Goal: Transaction & Acquisition: Book appointment/travel/reservation

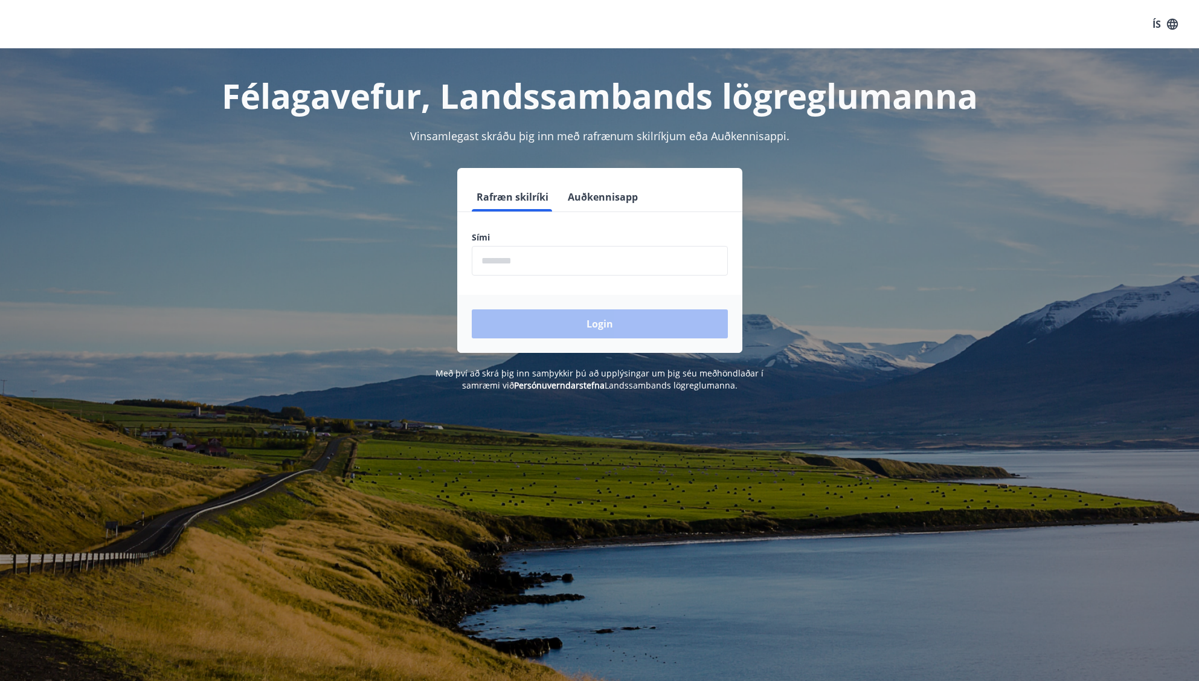
click at [509, 281] on form "Rafræn skilríki Auðkennisapp Sími ​ Login" at bounding box center [599, 267] width 285 height 170
click at [503, 267] on input "phone" at bounding box center [600, 261] width 256 height 30
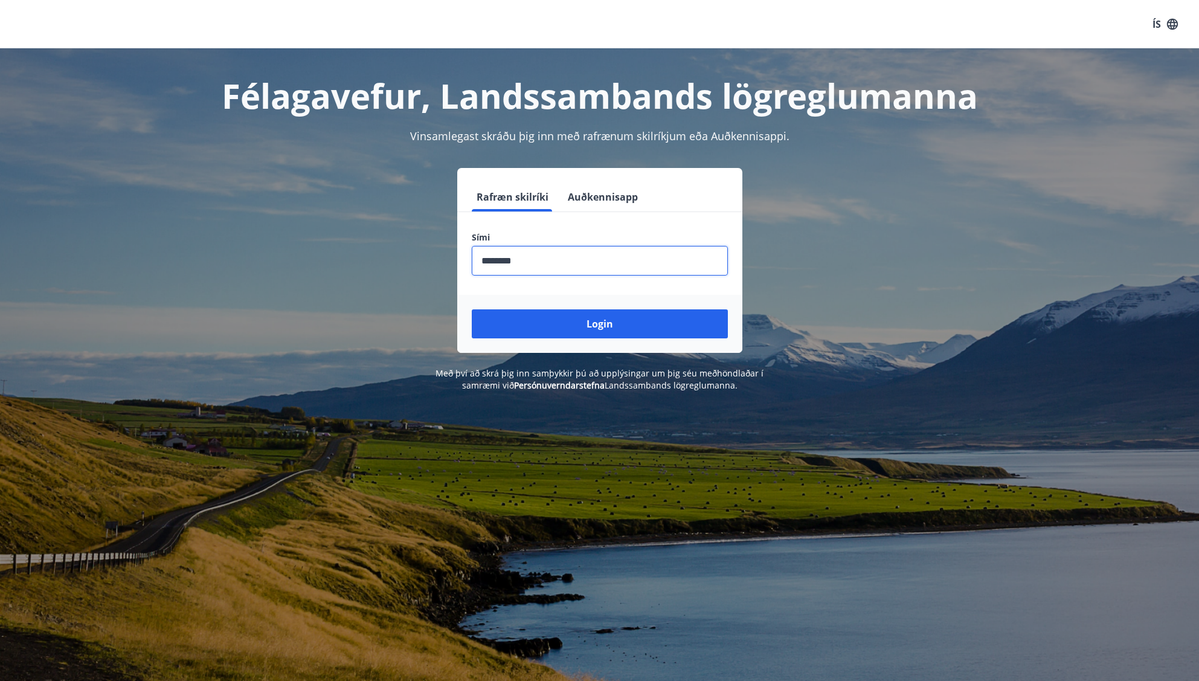
type input "********"
click at [472, 309] on button "Login" at bounding box center [600, 323] width 256 height 29
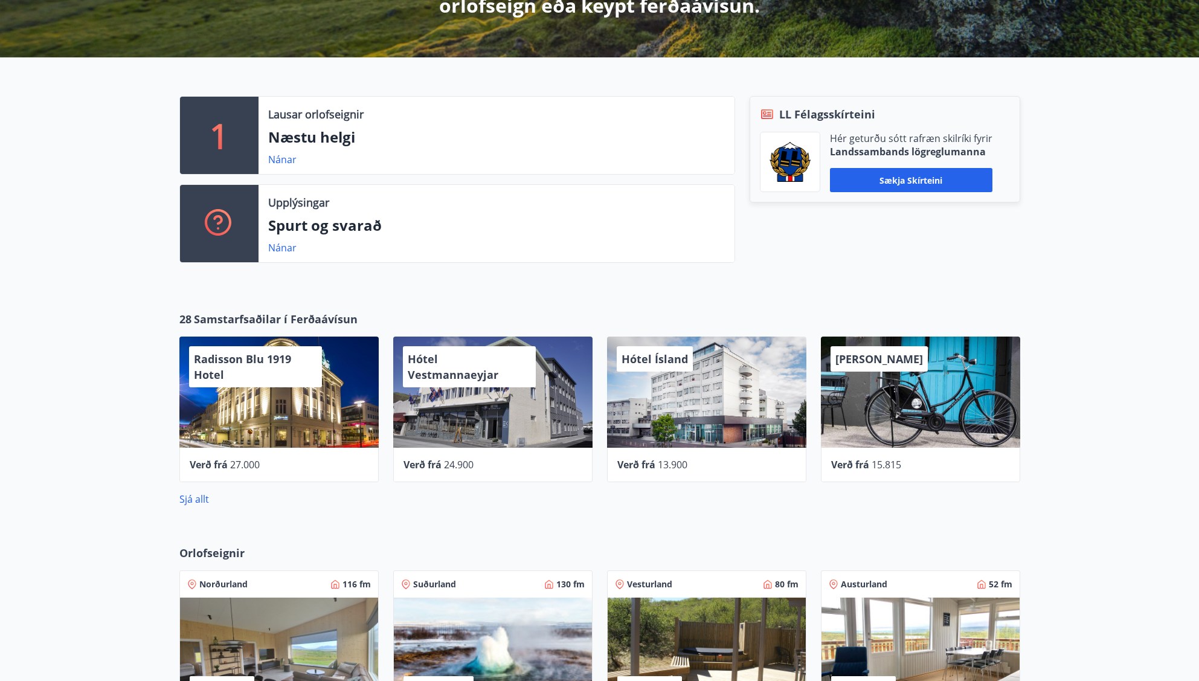
scroll to position [282, 0]
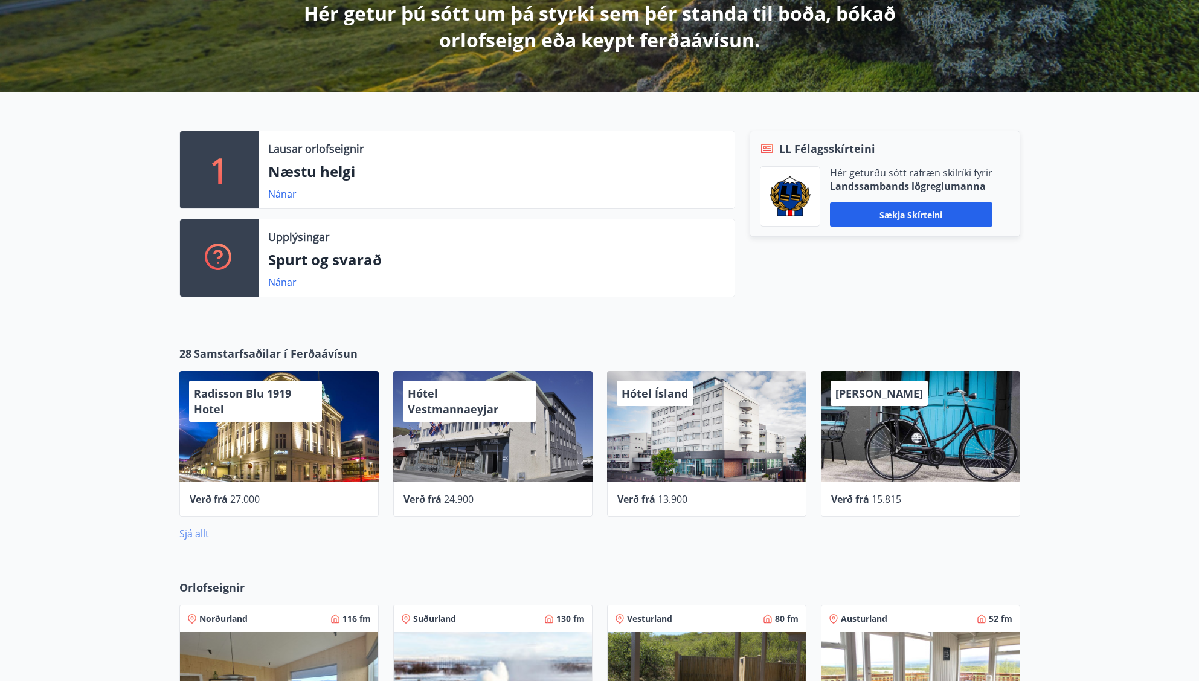
click at [196, 539] on link "Sjá allt" at bounding box center [194, 533] width 30 height 13
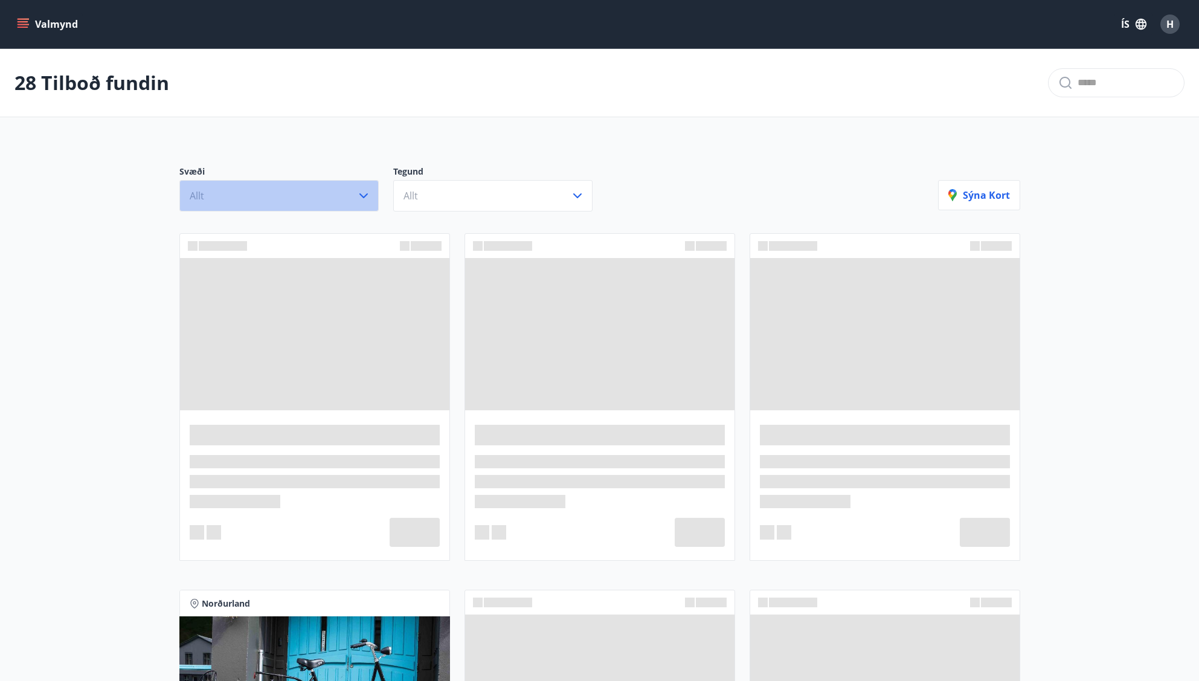
click at [268, 198] on button "Allt" at bounding box center [278, 195] width 199 height 31
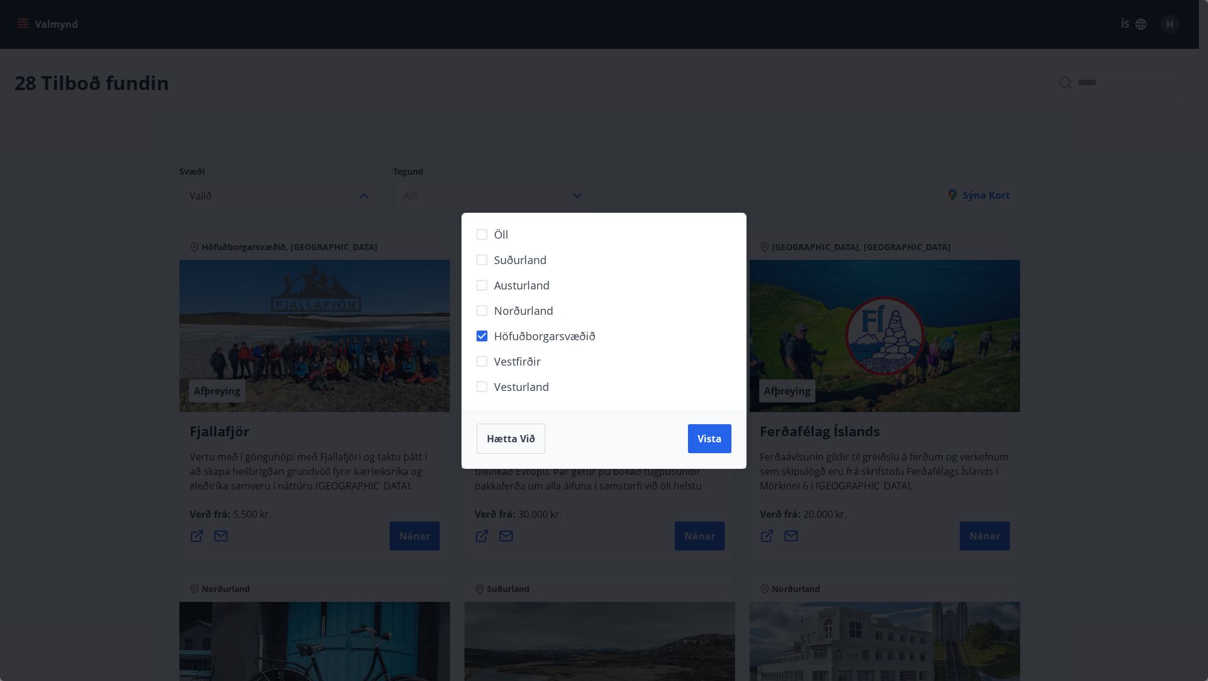
click at [701, 438] on span "Vista" at bounding box center [710, 438] width 24 height 13
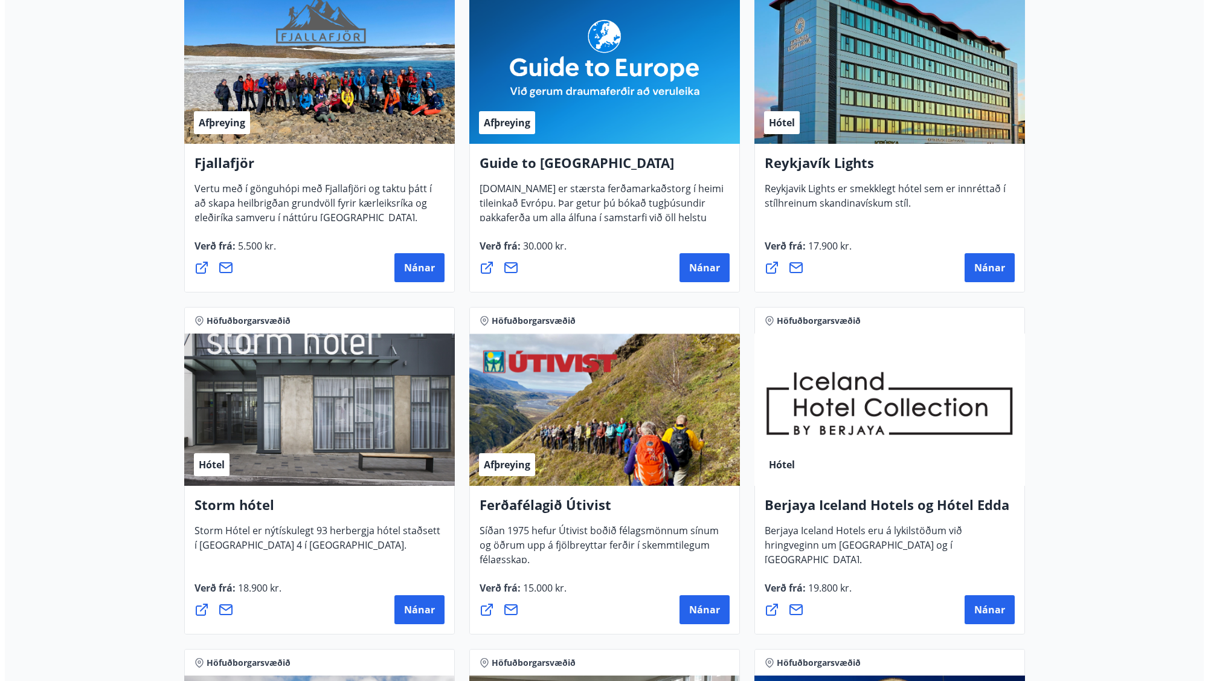
scroll to position [362, 0]
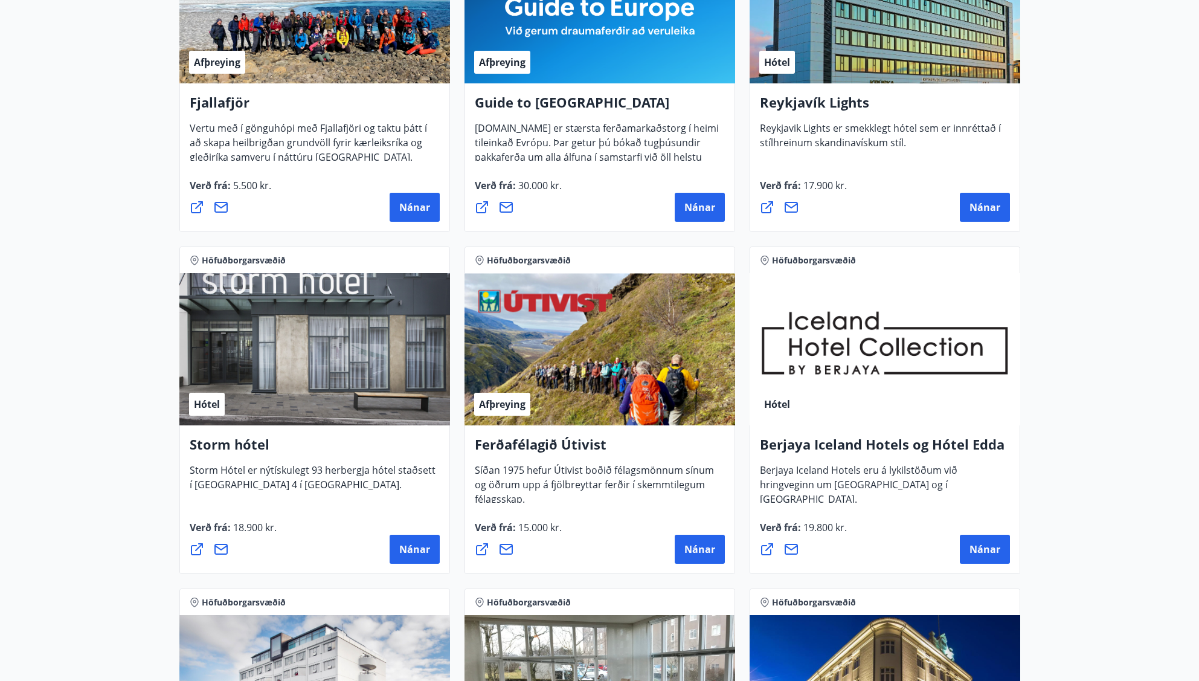
click at [265, 397] on div "Hótel" at bounding box center [314, 349] width 271 height 152
click at [407, 558] on button "Nánar" at bounding box center [415, 549] width 50 height 29
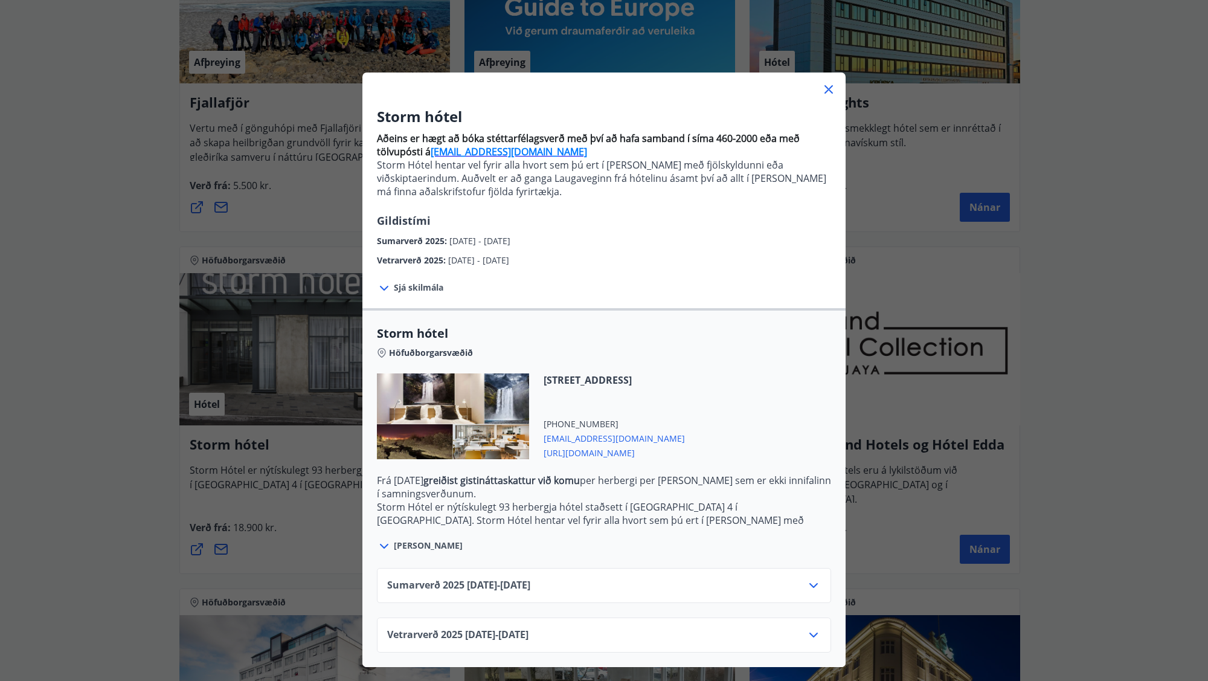
click at [815, 639] on icon at bounding box center [813, 635] width 14 height 14
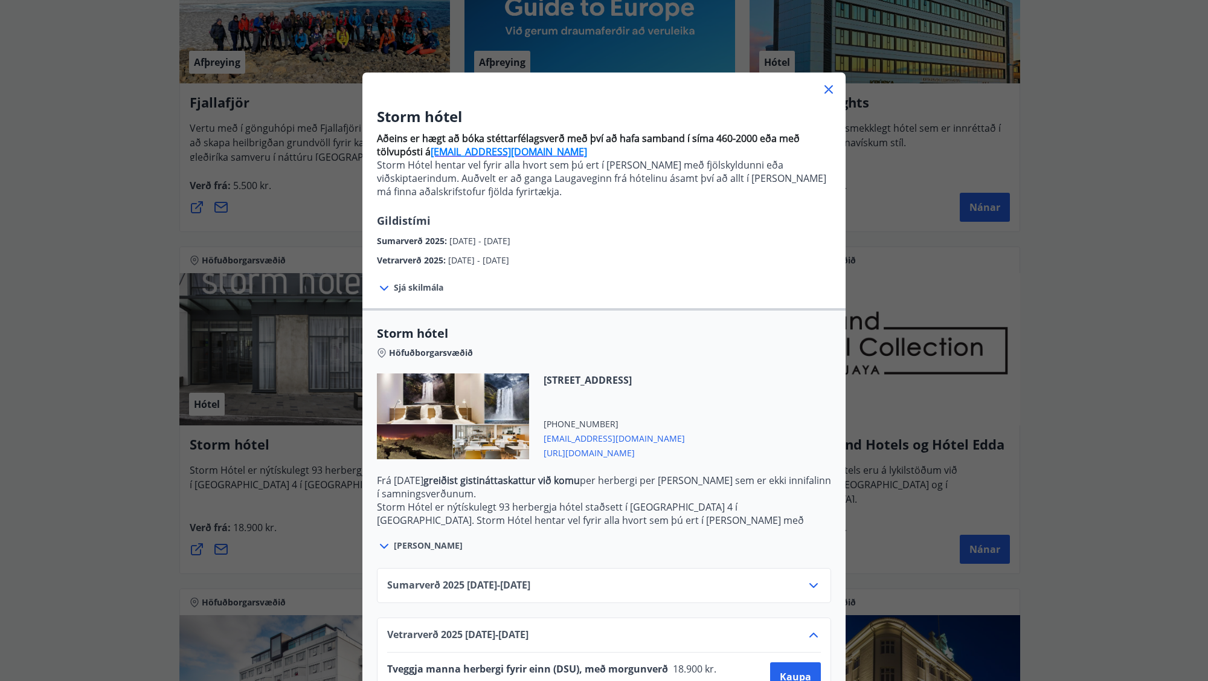
scroll to position [93, 0]
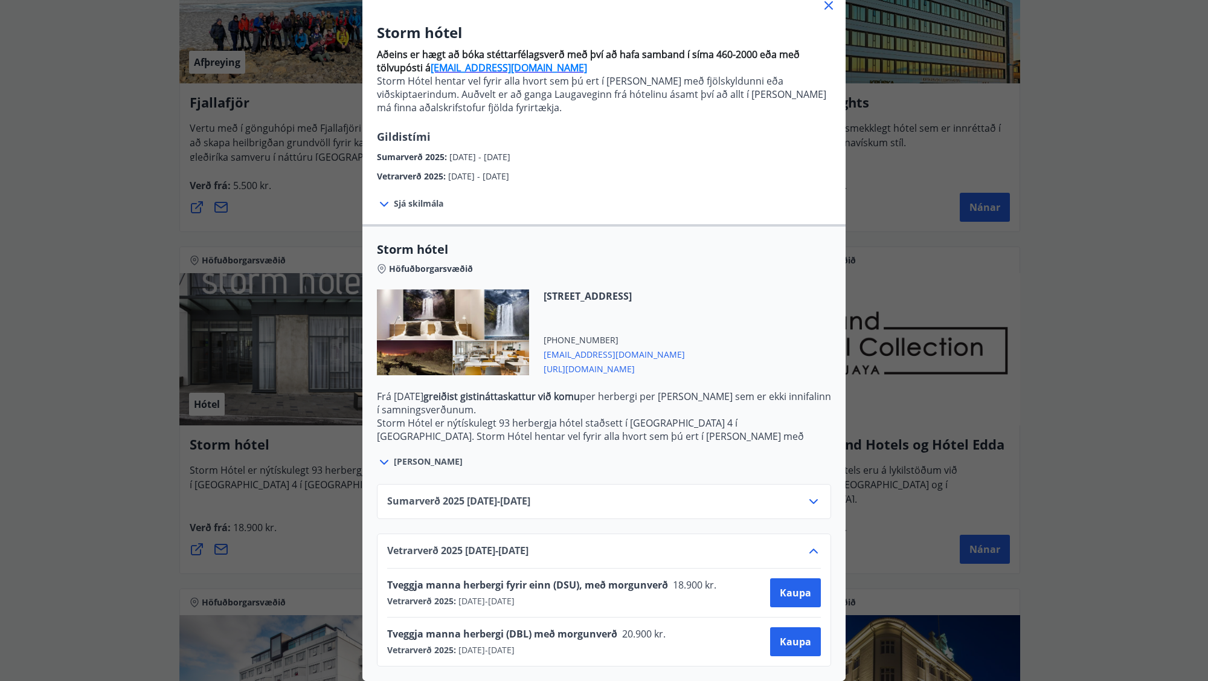
click at [407, 455] on span "[PERSON_NAME]" at bounding box center [428, 461] width 69 height 12
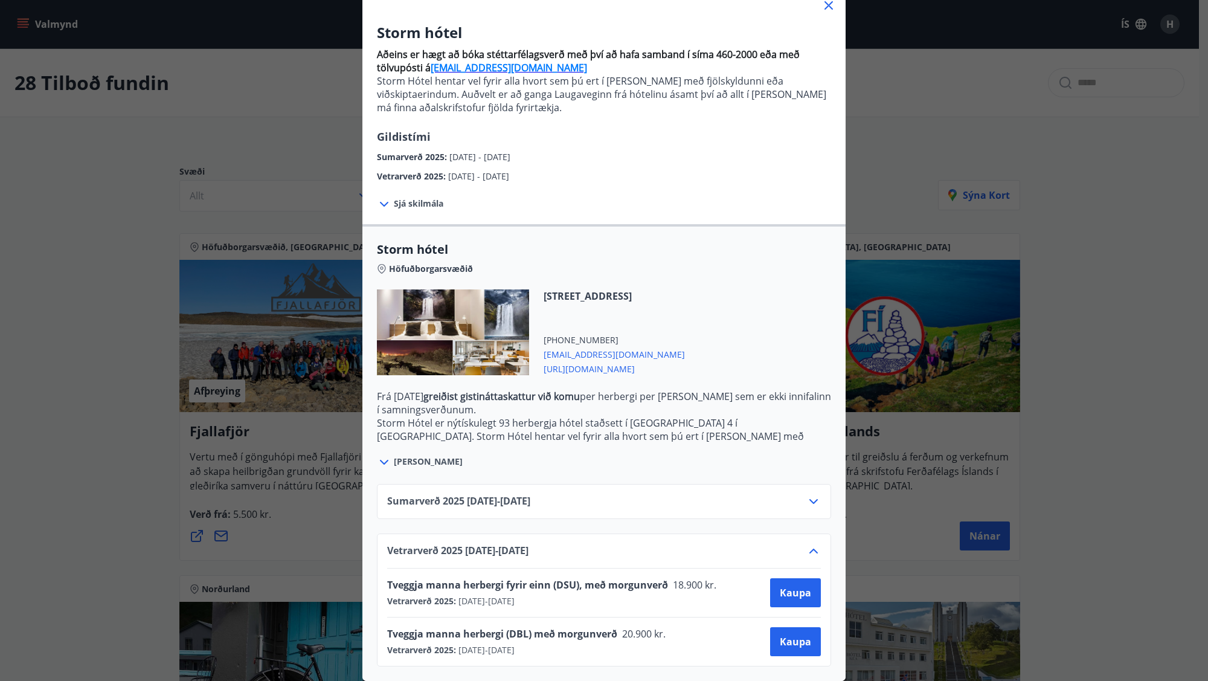
drag, startPoint x: 617, startPoint y: 362, endPoint x: 586, endPoint y: 359, distance: 30.9
click at [586, 361] on span "[URL][DOMAIN_NAME]" at bounding box center [614, 368] width 141 height 14
click at [114, 355] on div "Storm hótel Aðeins er hægt að bóka stéttarfélagsverð með því að hafa samband í …" at bounding box center [604, 256] width 1208 height 681
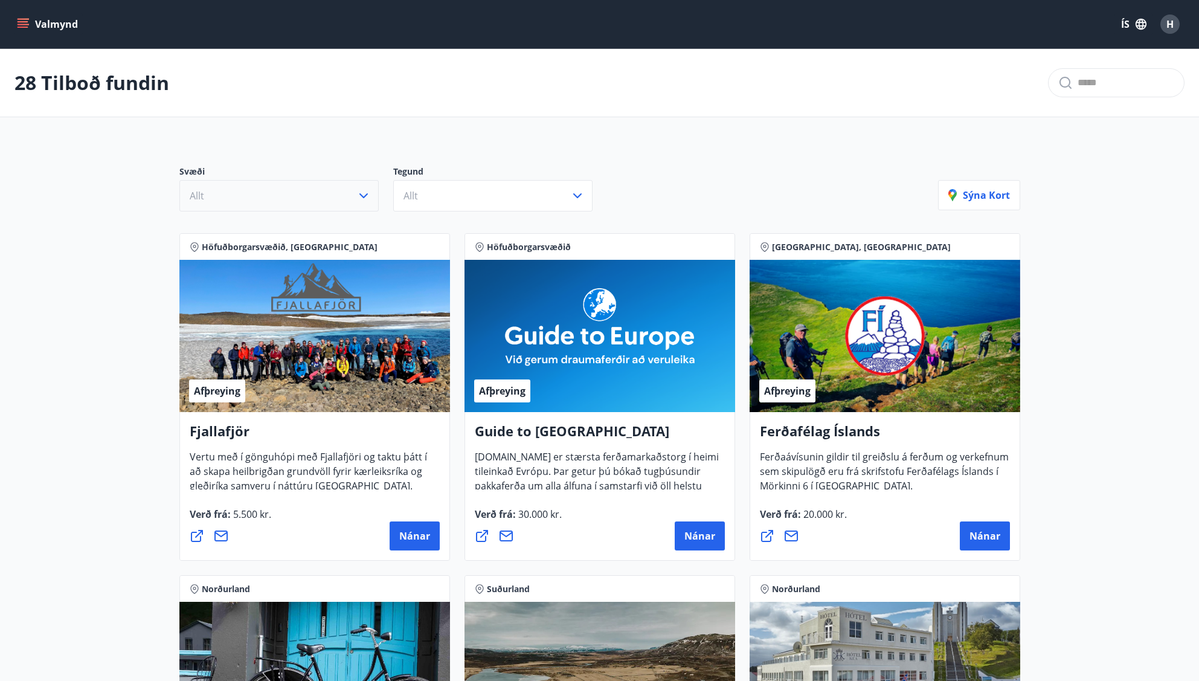
click at [248, 196] on button "Allt" at bounding box center [278, 195] width 199 height 31
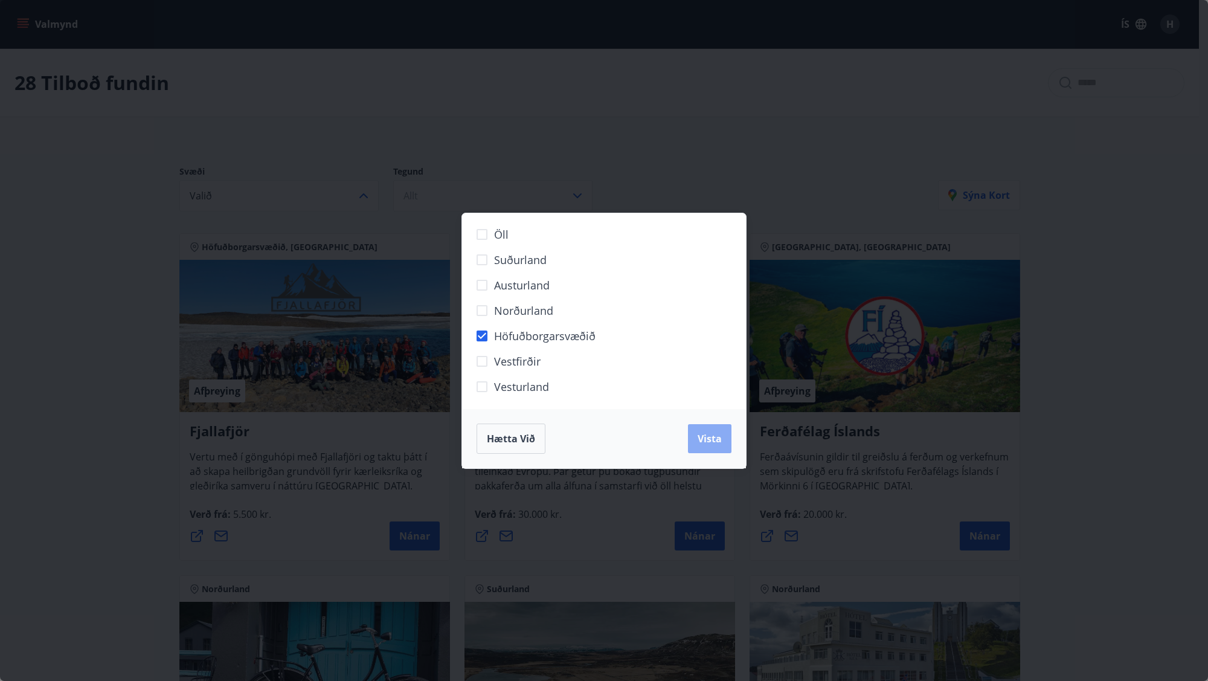
drag, startPoint x: 730, startPoint y: 437, endPoint x: 705, endPoint y: 448, distance: 27.0
click at [729, 437] on button "Vista" at bounding box center [709, 438] width 43 height 29
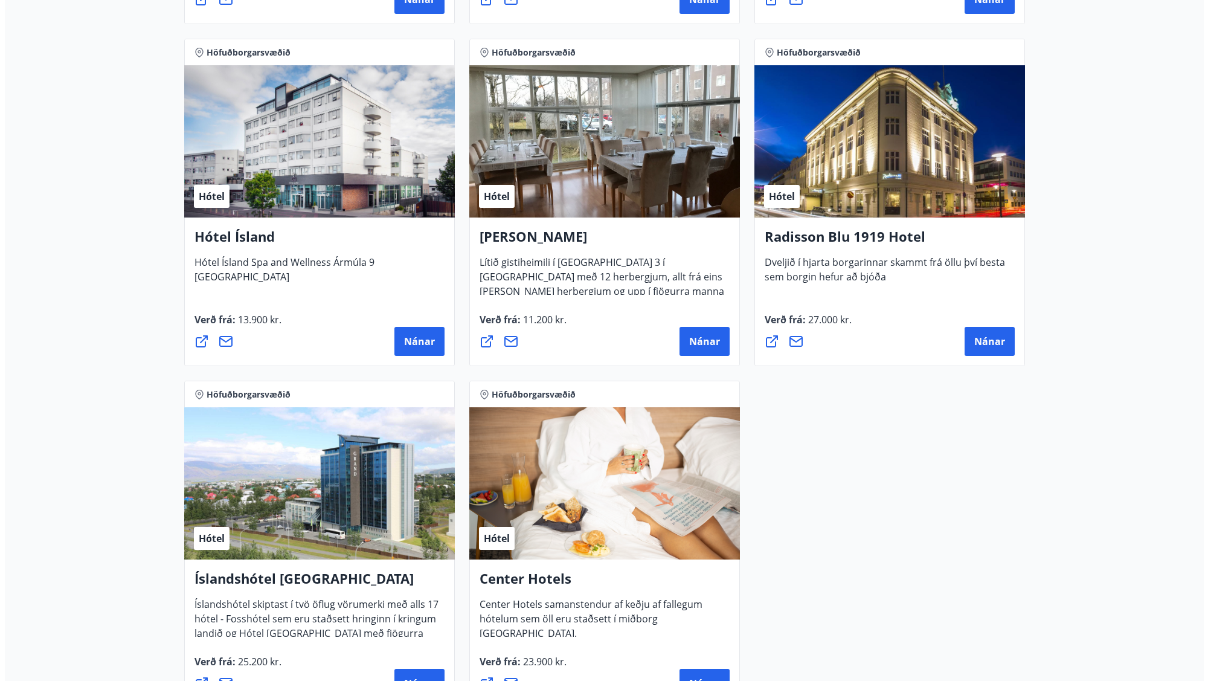
scroll to position [966, 0]
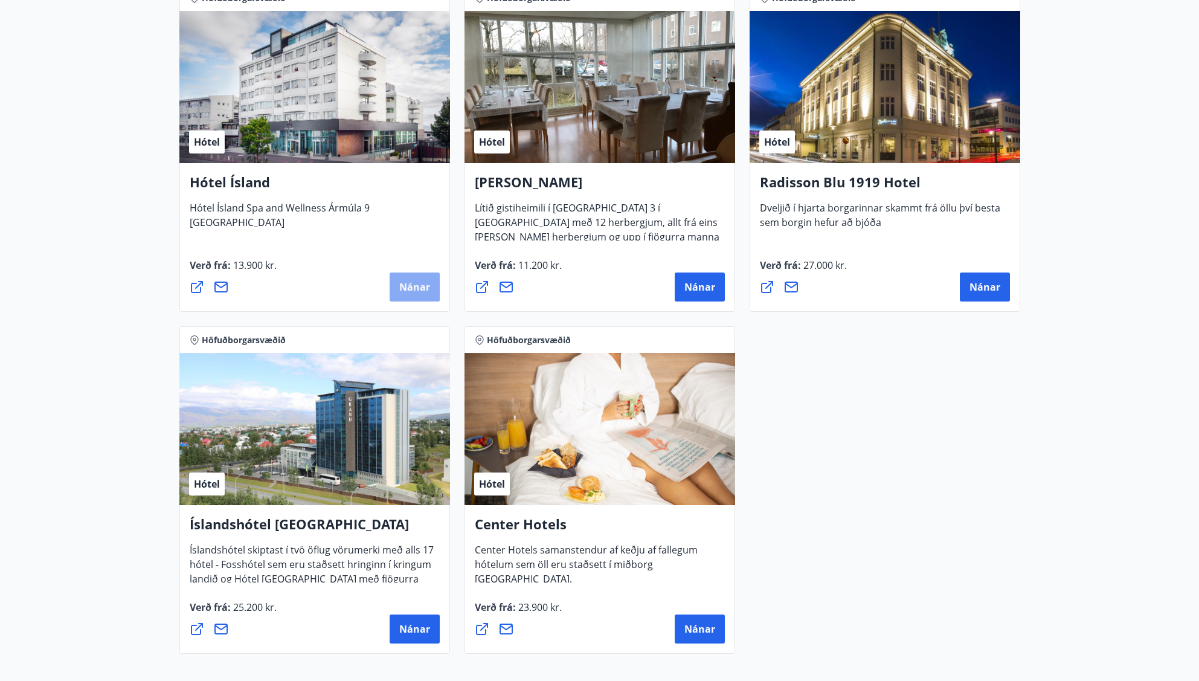
click at [406, 287] on span "Nánar" at bounding box center [414, 286] width 31 height 13
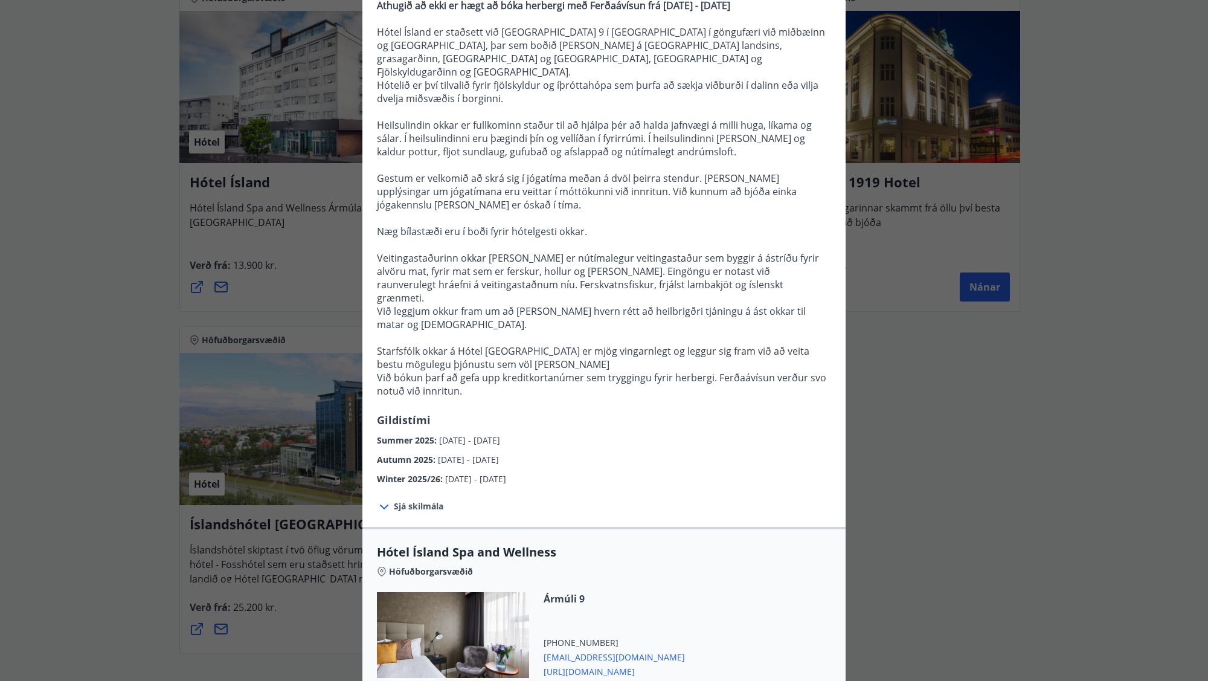
scroll to position [181, 0]
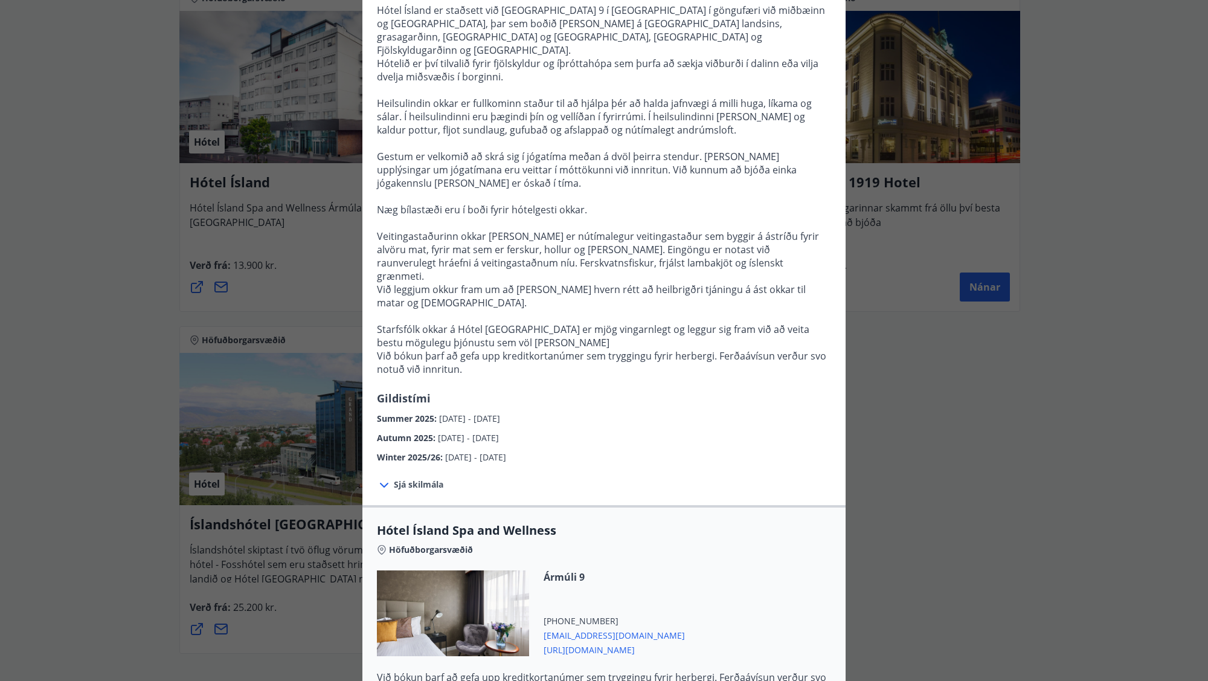
click at [384, 478] on icon at bounding box center [384, 485] width 14 height 14
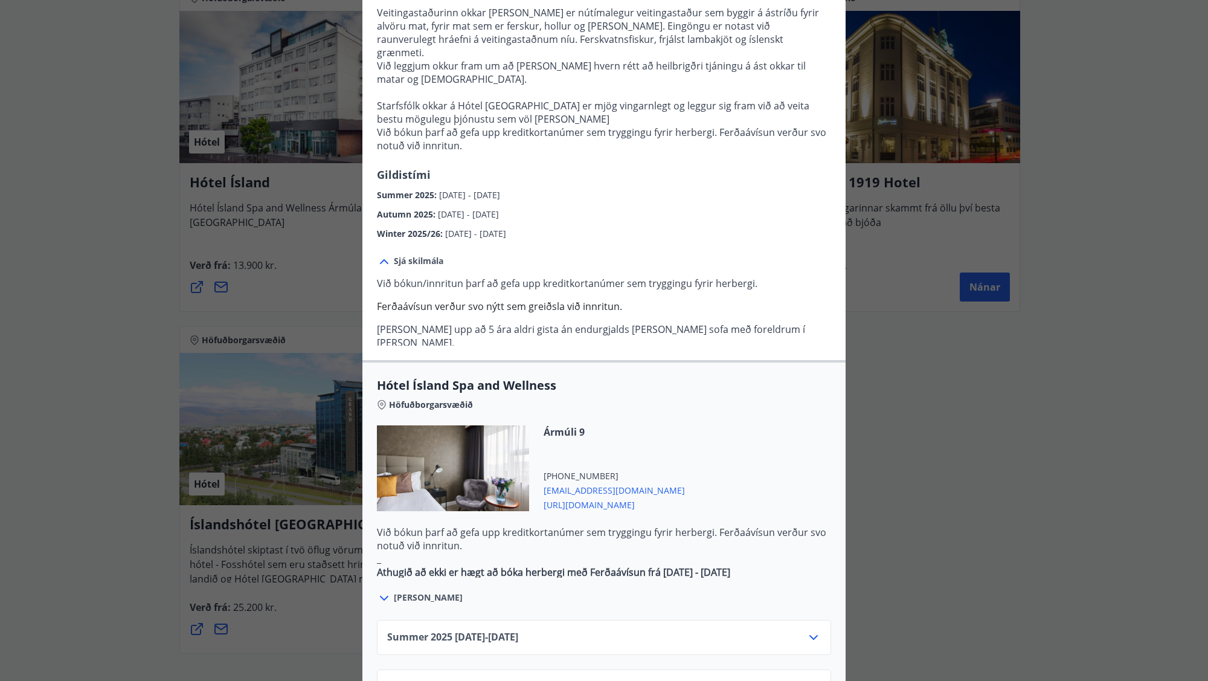
scroll to position [483, 0]
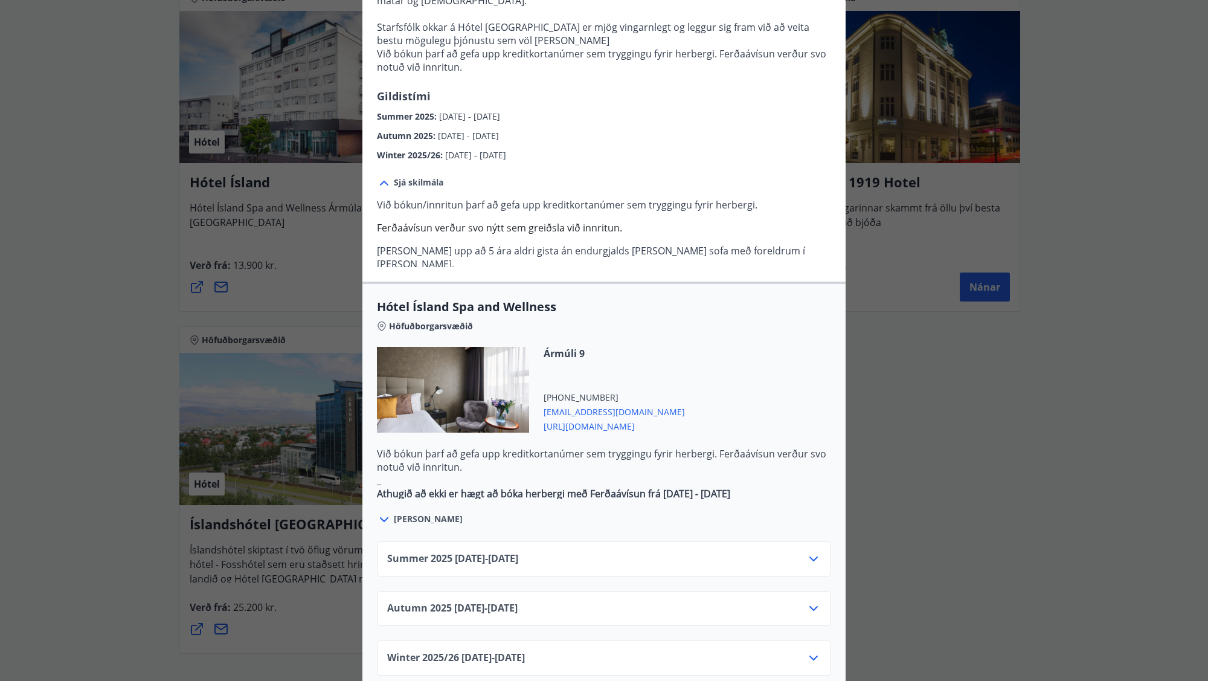
click at [809, 606] on icon at bounding box center [813, 608] width 8 height 5
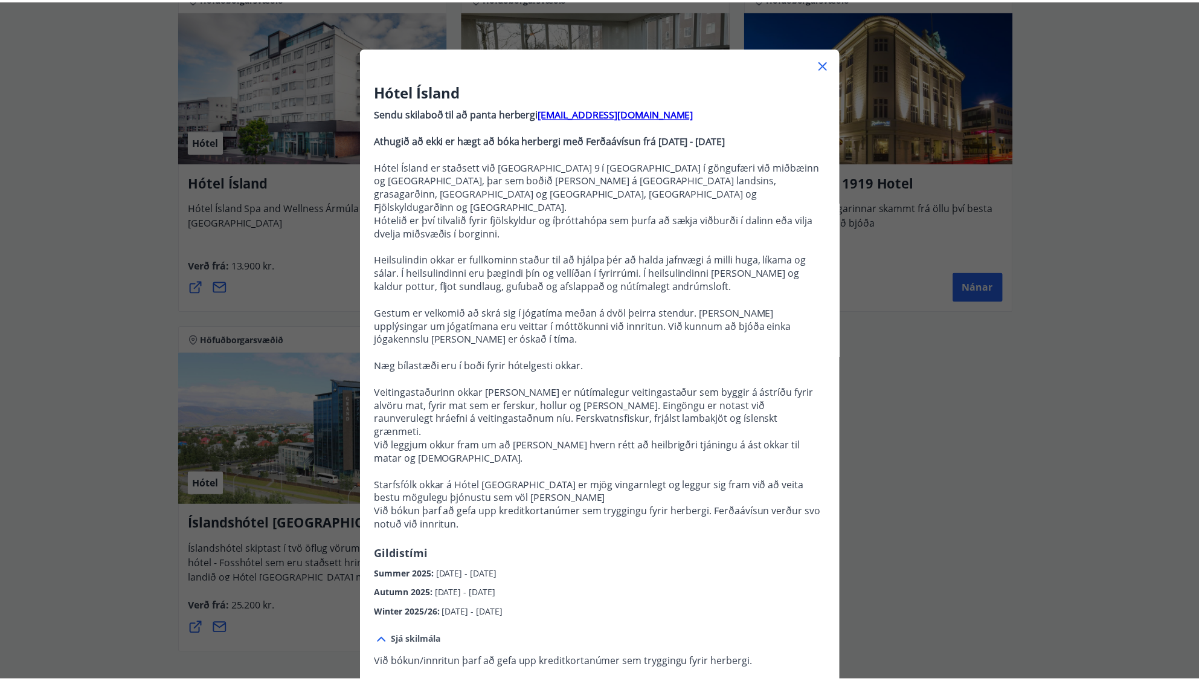
scroll to position [0, 0]
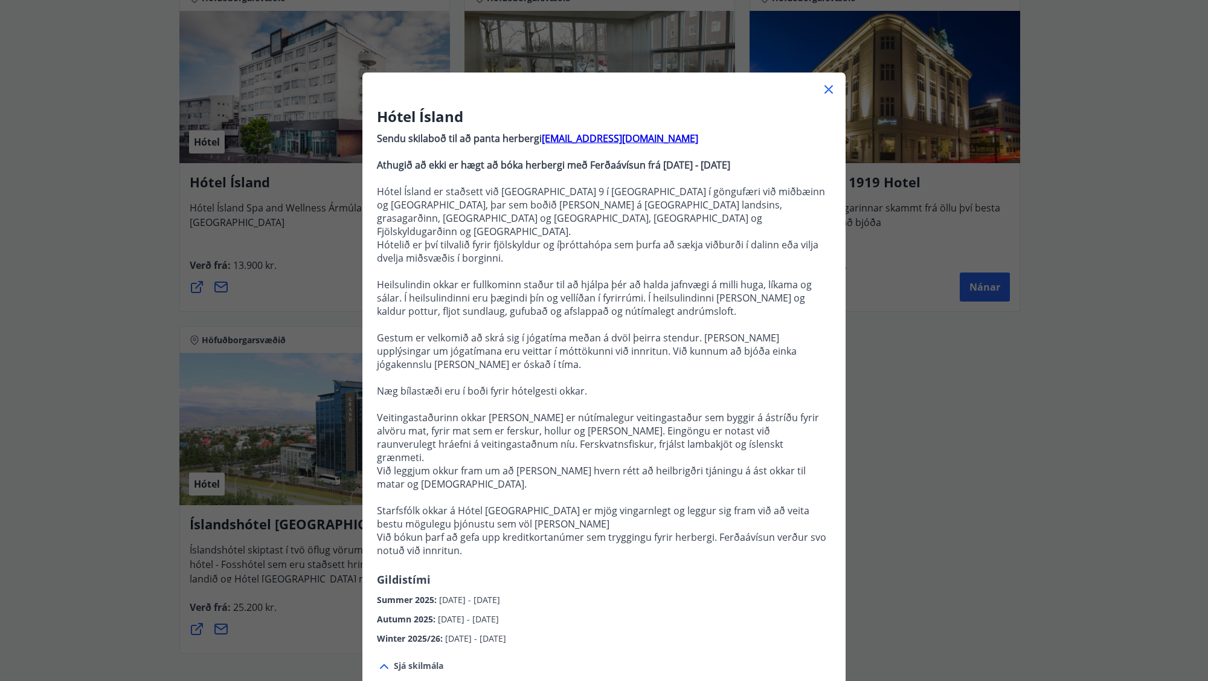
click at [826, 90] on icon at bounding box center [828, 89] width 14 height 14
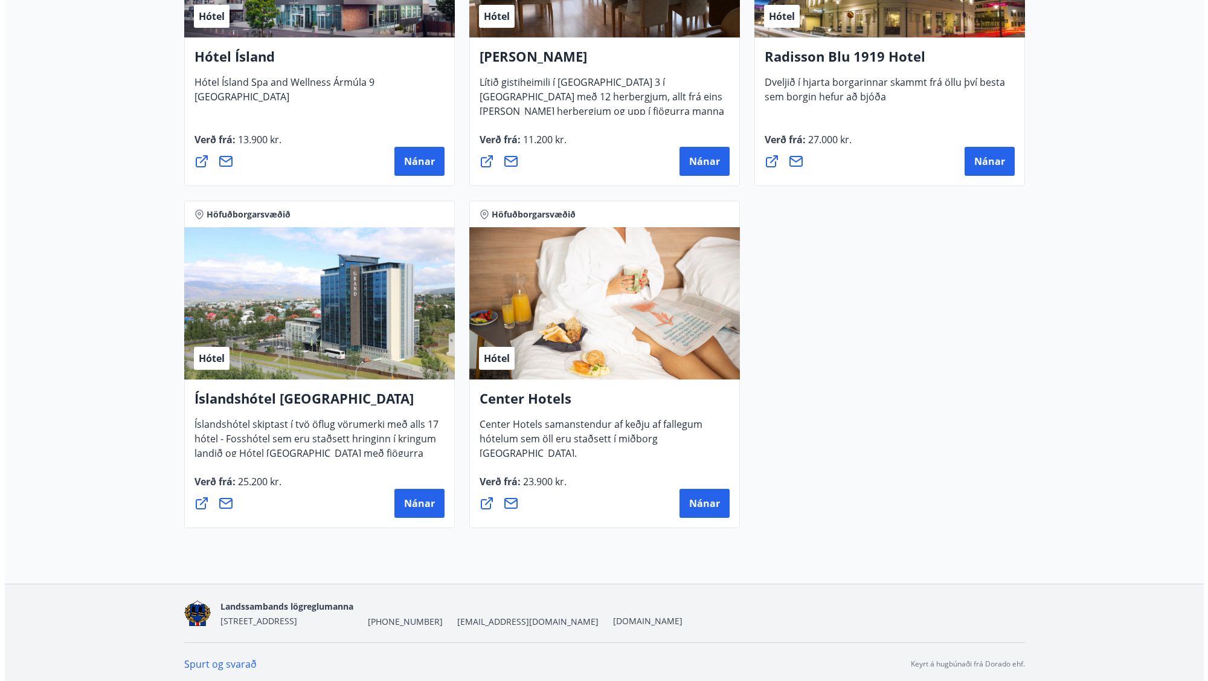
scroll to position [1096, 0]
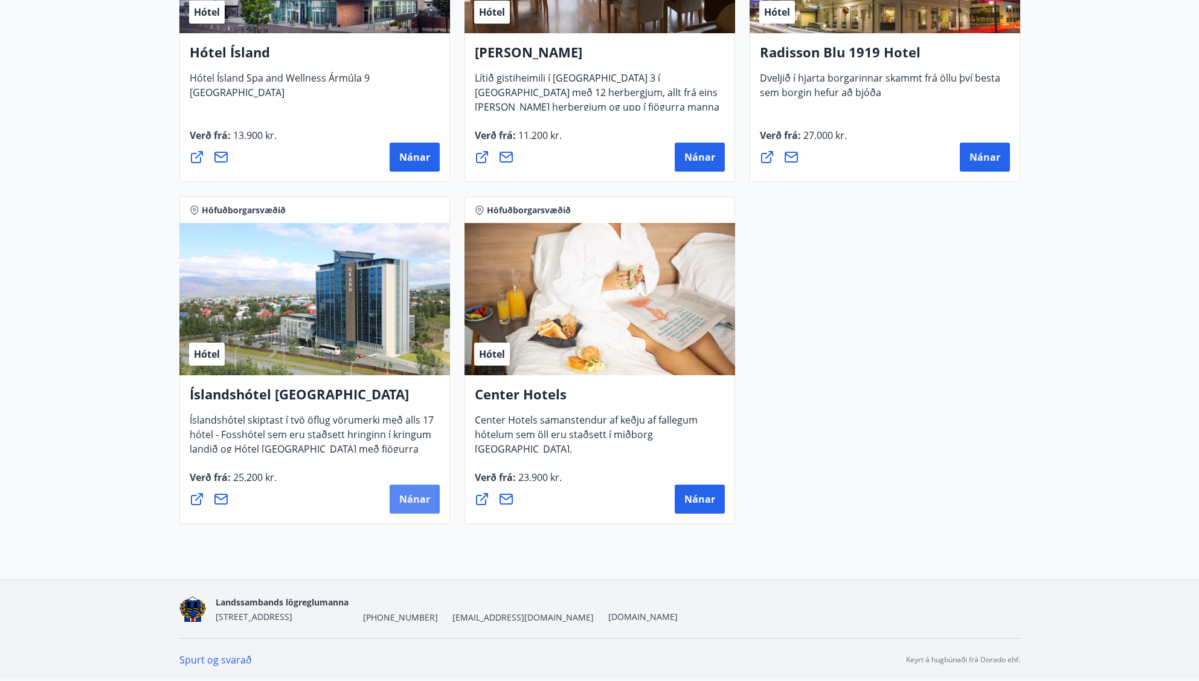
click at [403, 495] on span "Nánar" at bounding box center [414, 498] width 31 height 13
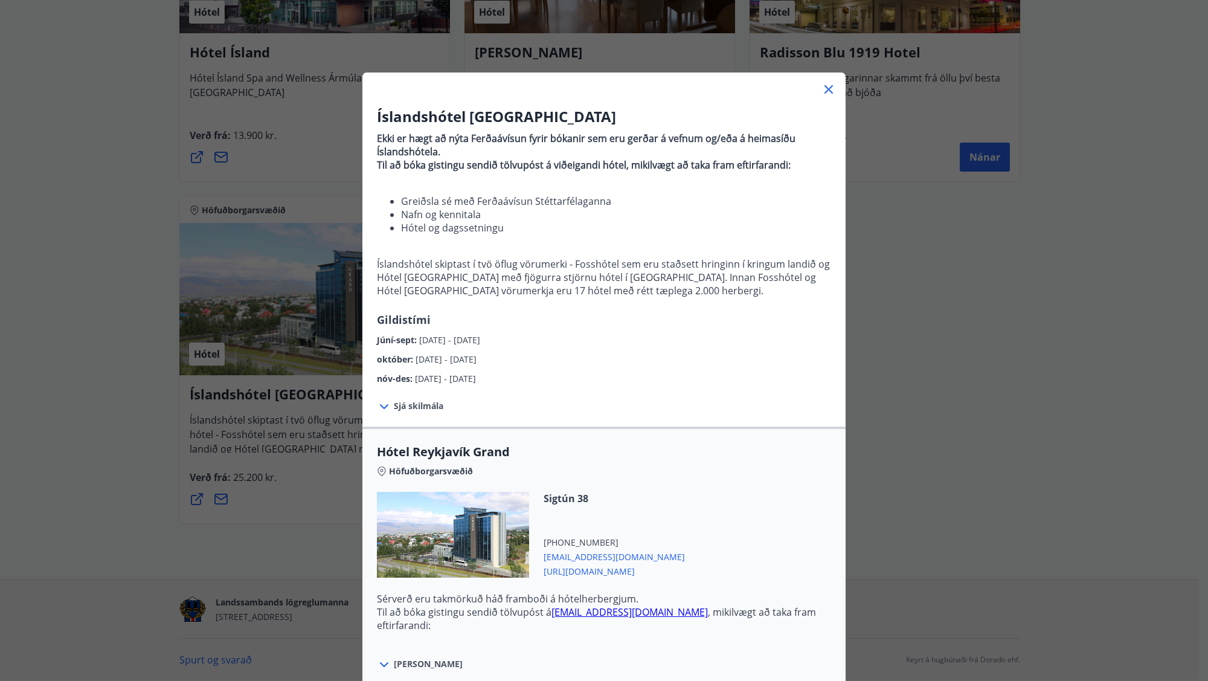
scroll to position [60, 0]
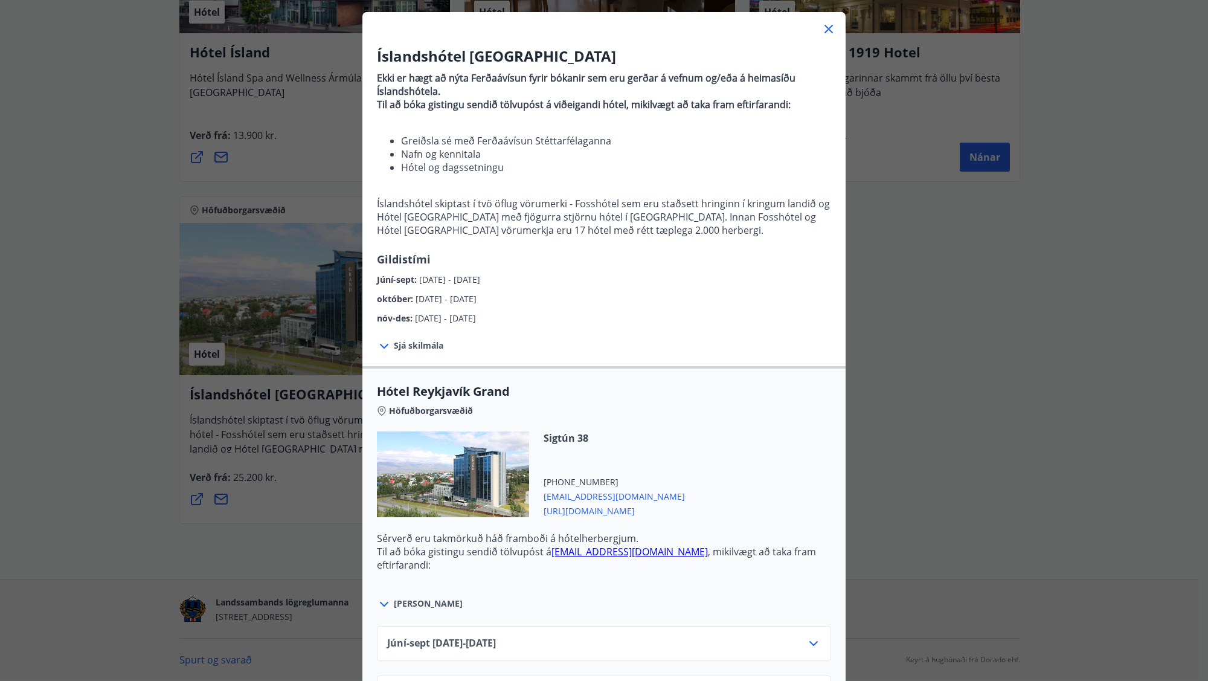
click at [384, 341] on icon at bounding box center [384, 346] width 14 height 14
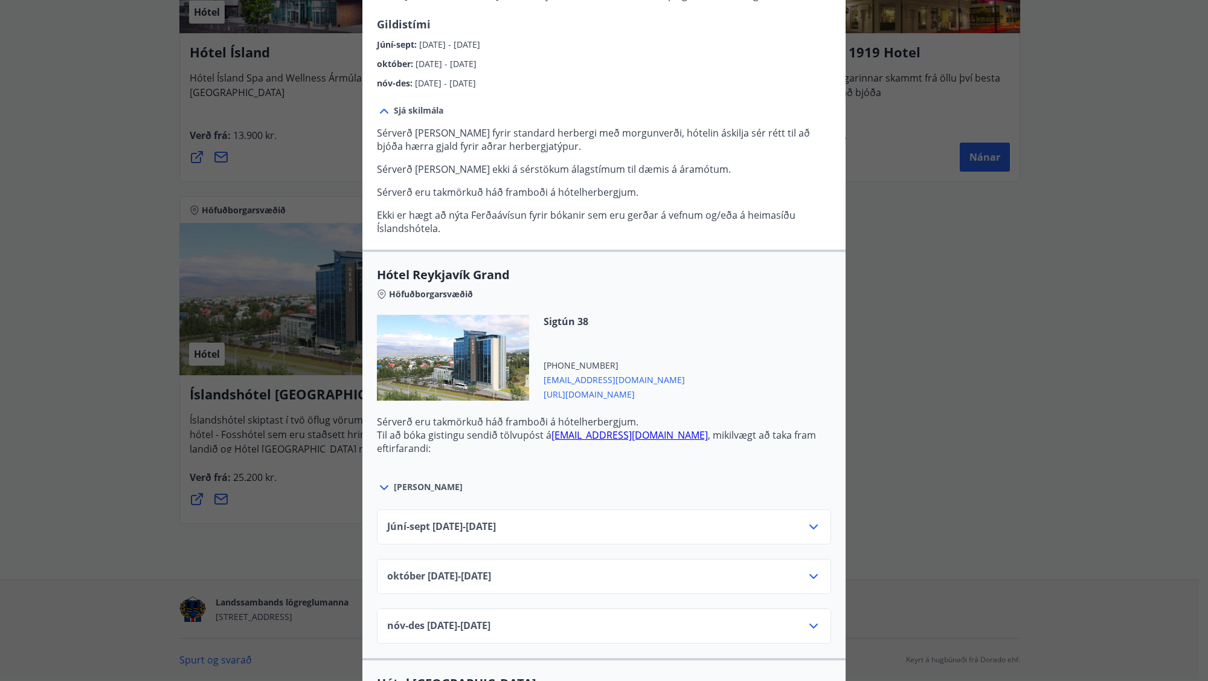
scroll to position [362, 0]
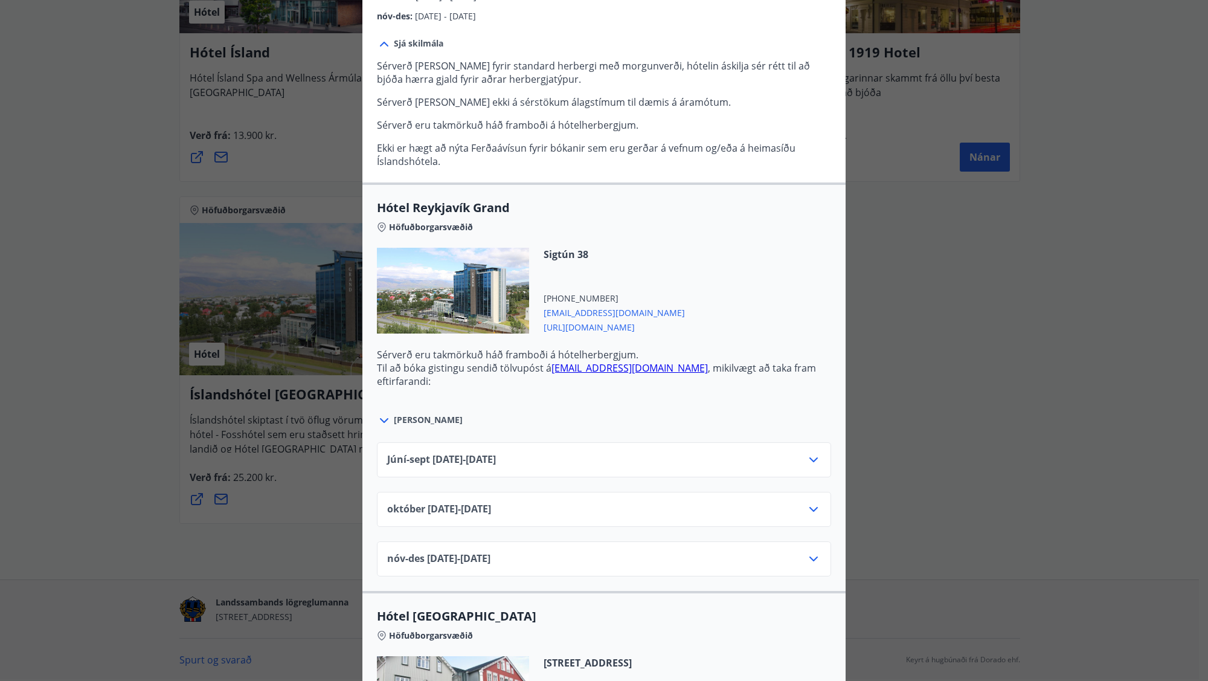
click at [809, 508] on icon at bounding box center [813, 509] width 14 height 14
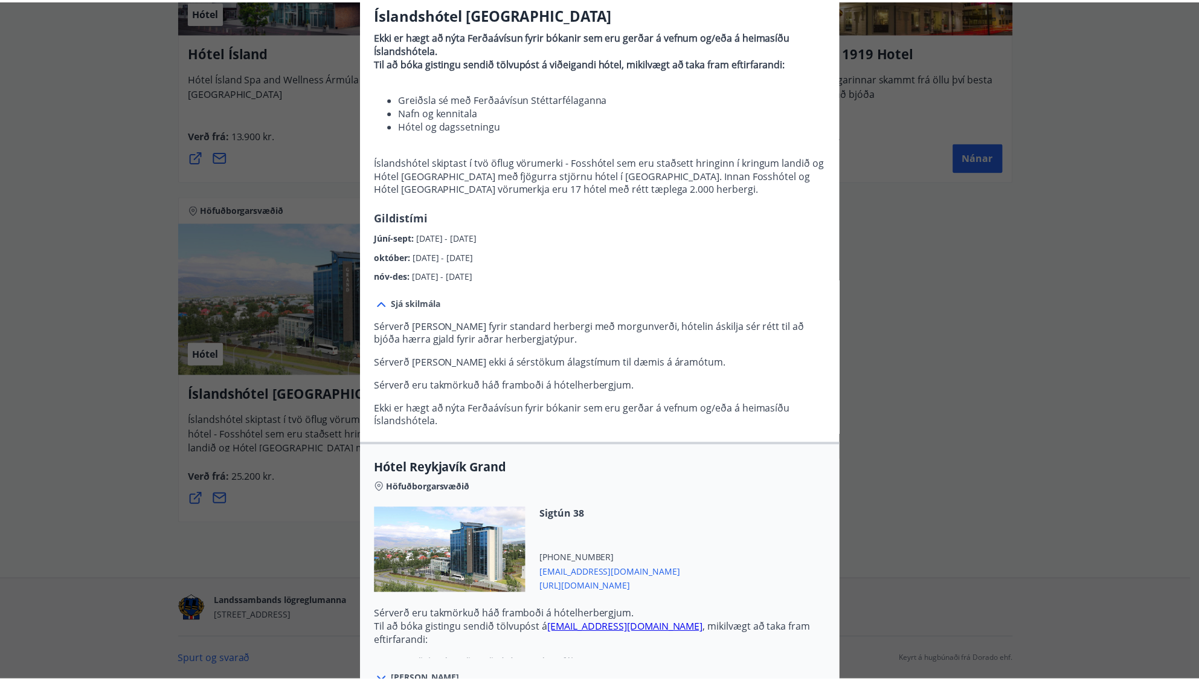
scroll to position [0, 0]
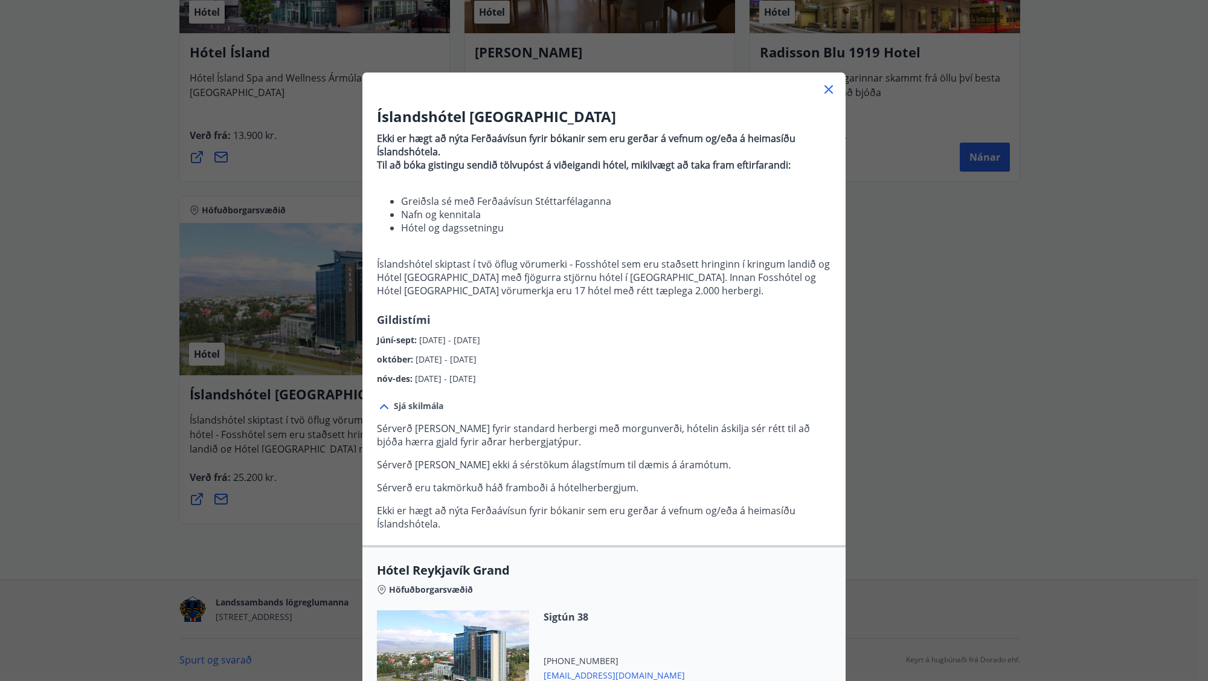
click at [821, 88] on icon at bounding box center [828, 89] width 14 height 14
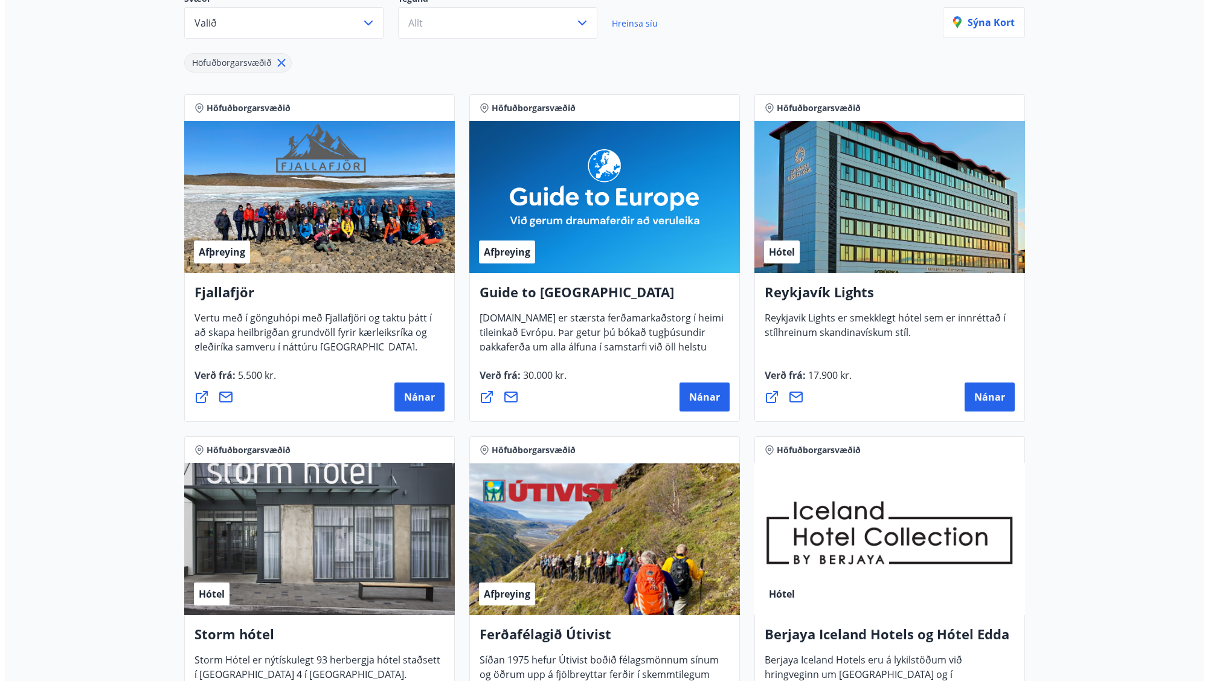
scroll to position [130, 0]
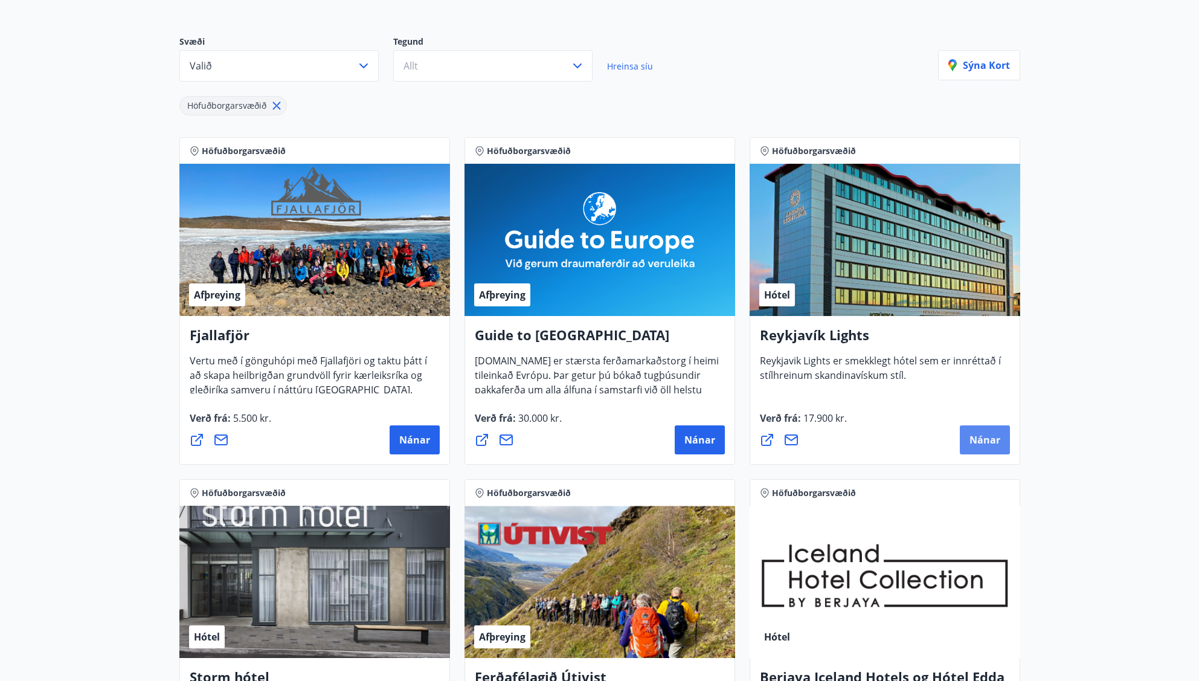
click at [986, 434] on span "Nánar" at bounding box center [984, 439] width 31 height 13
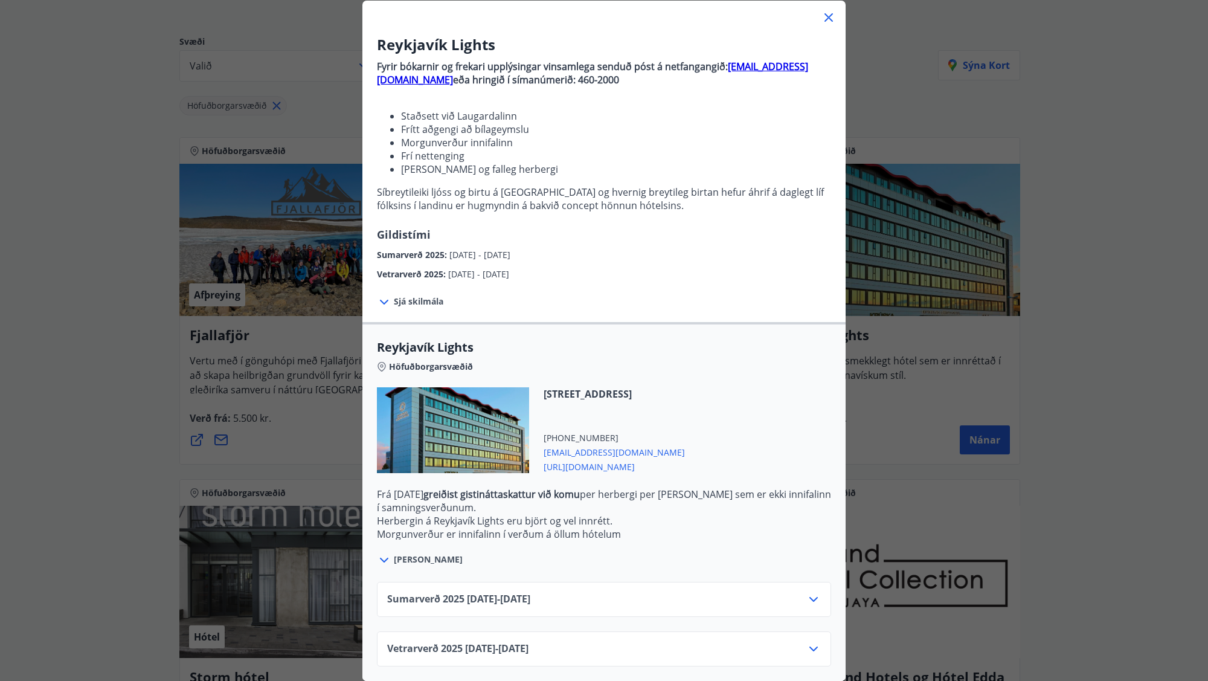
scroll to position [81, 0]
click at [647, 458] on span "[URL][DOMAIN_NAME]" at bounding box center [614, 465] width 141 height 14
click at [809, 642] on icon at bounding box center [813, 648] width 14 height 14
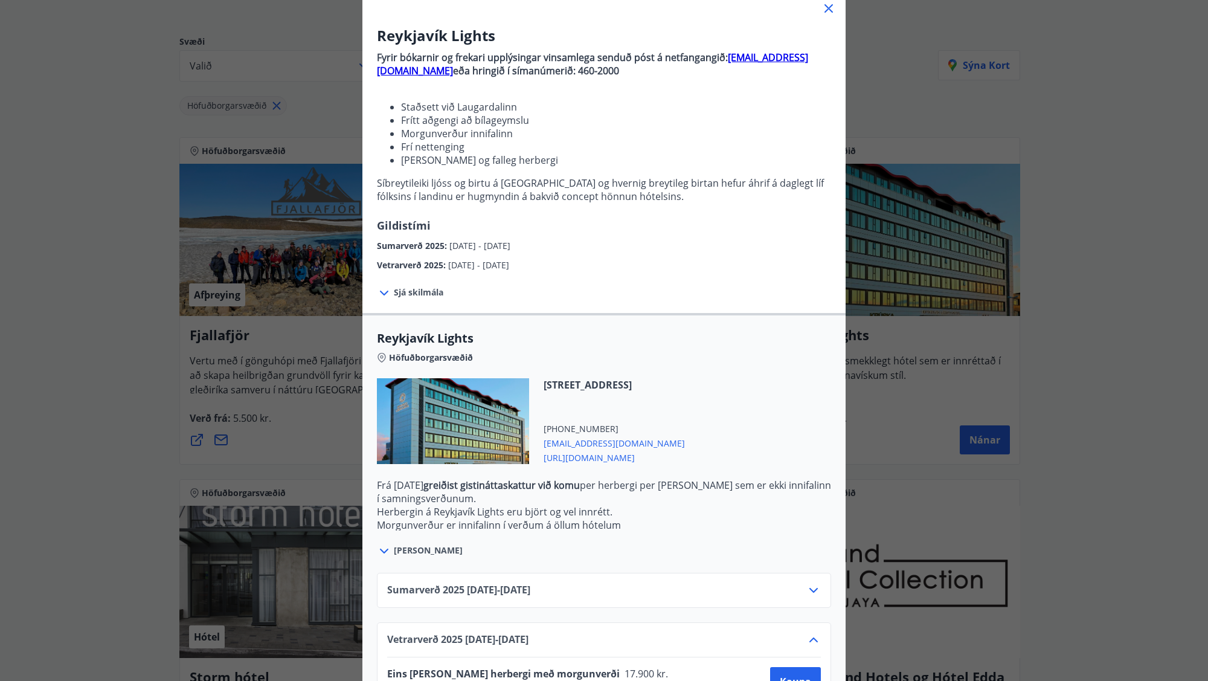
scroll to position [179, 0]
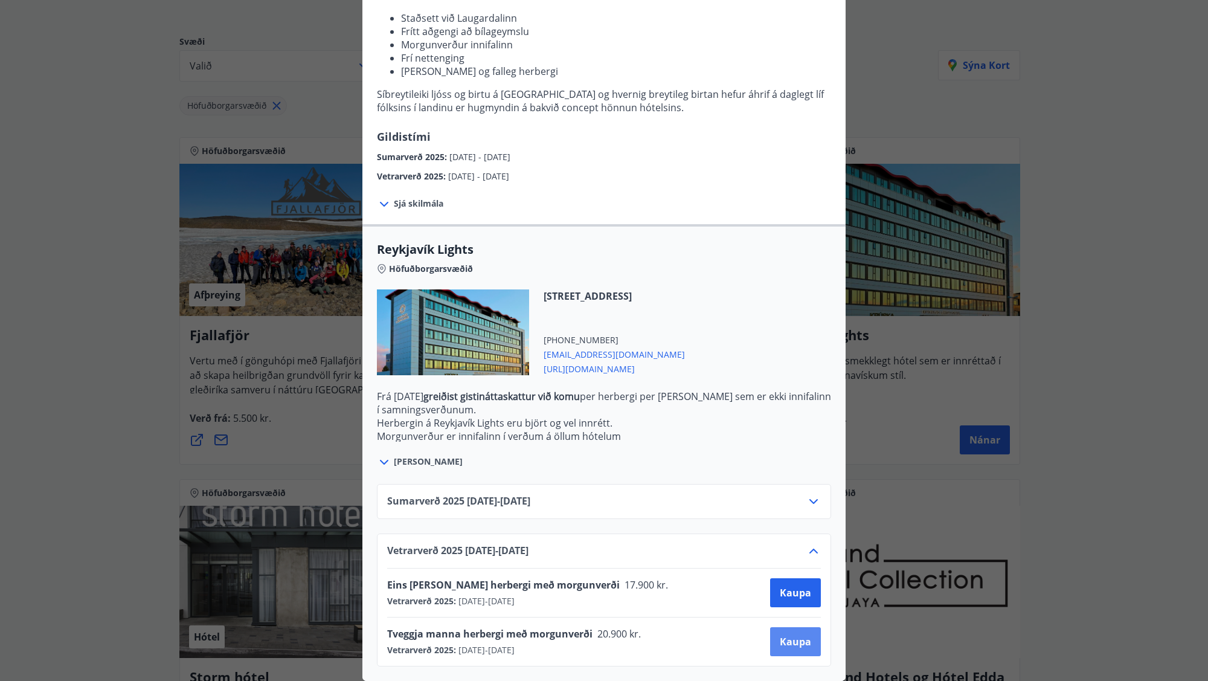
click at [800, 637] on span "Kaupa" at bounding box center [795, 641] width 31 height 13
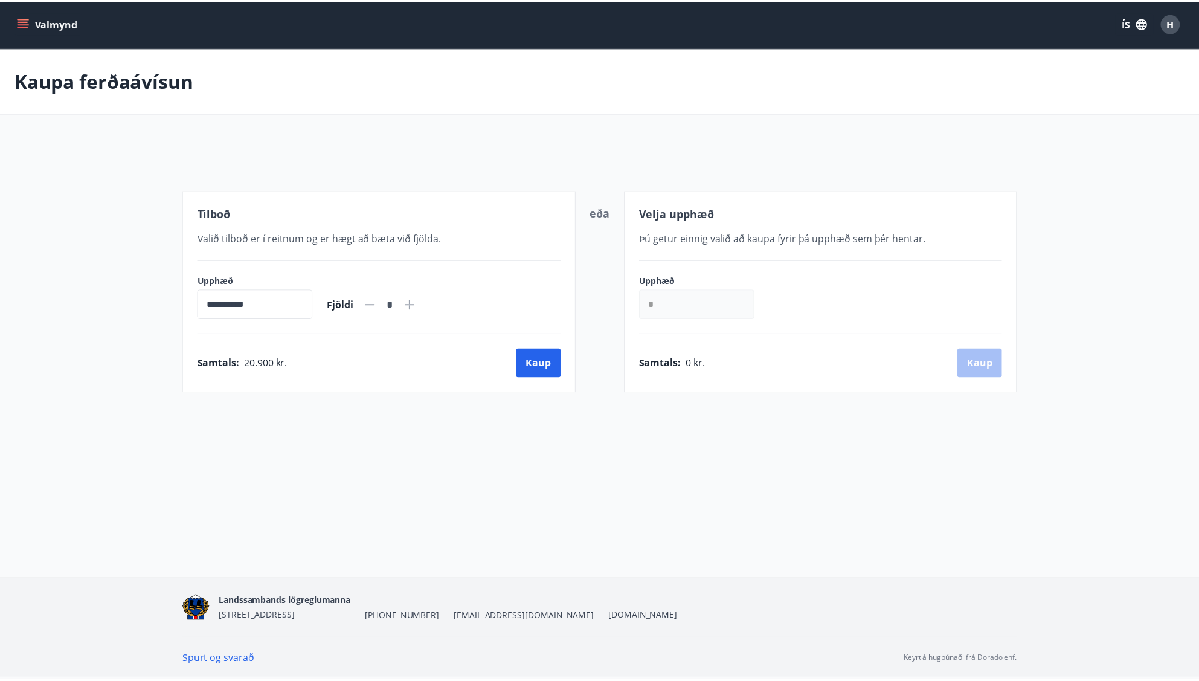
scroll to position [2, 0]
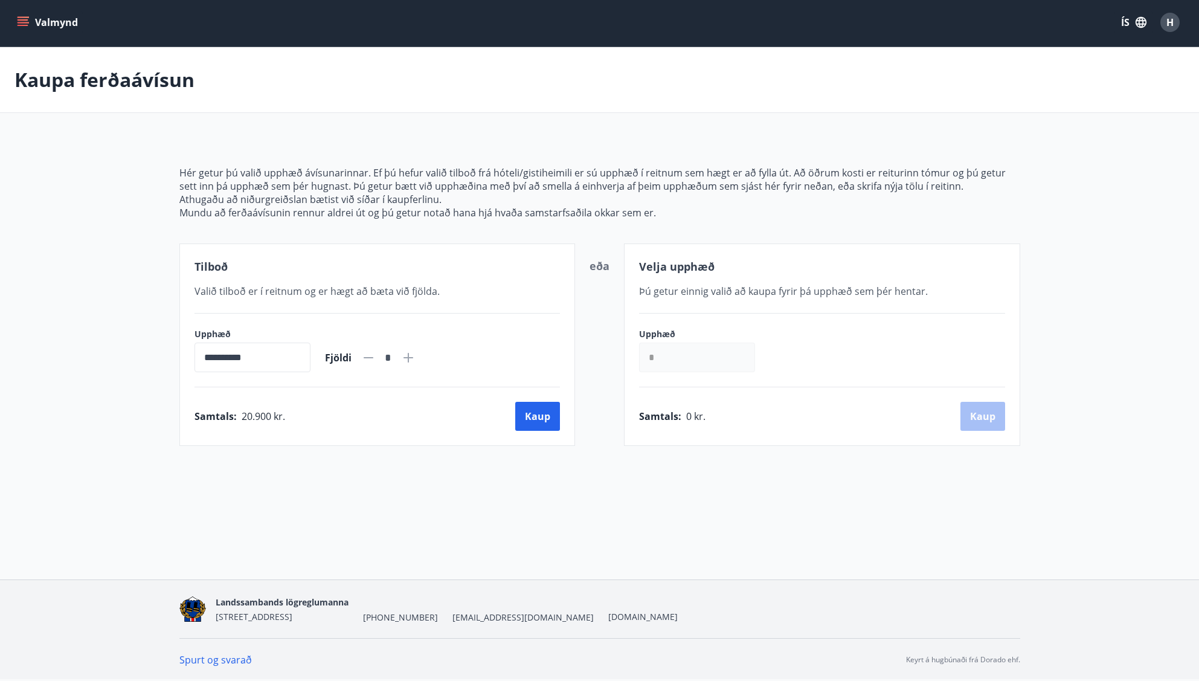
click at [413, 358] on icon at bounding box center [408, 358] width 10 height 10
click at [376, 360] on icon at bounding box center [368, 357] width 14 height 14
type input "*"
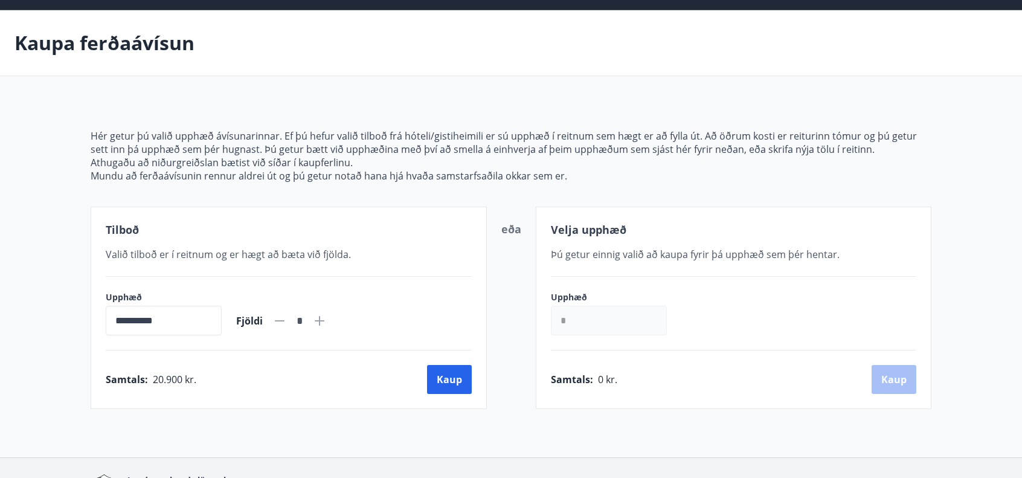
scroll to position [0, 0]
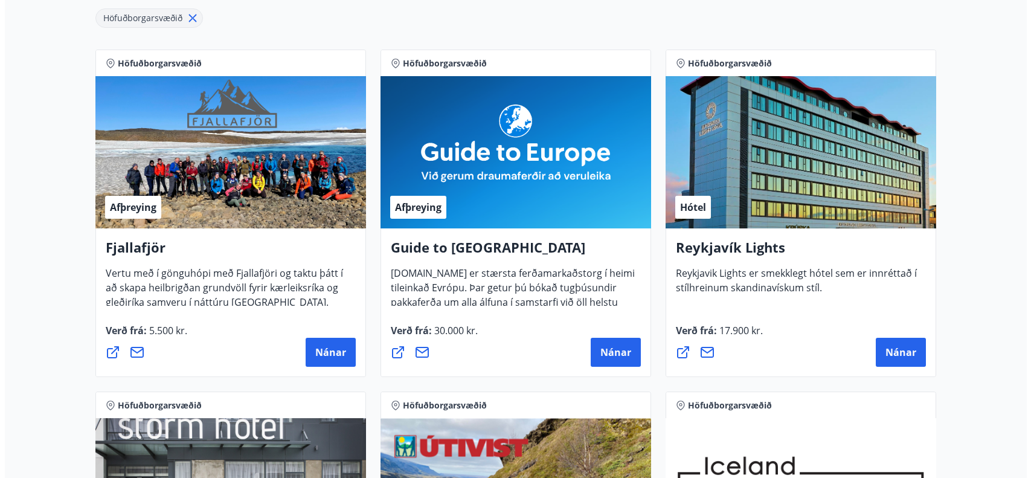
scroll to position [243, 0]
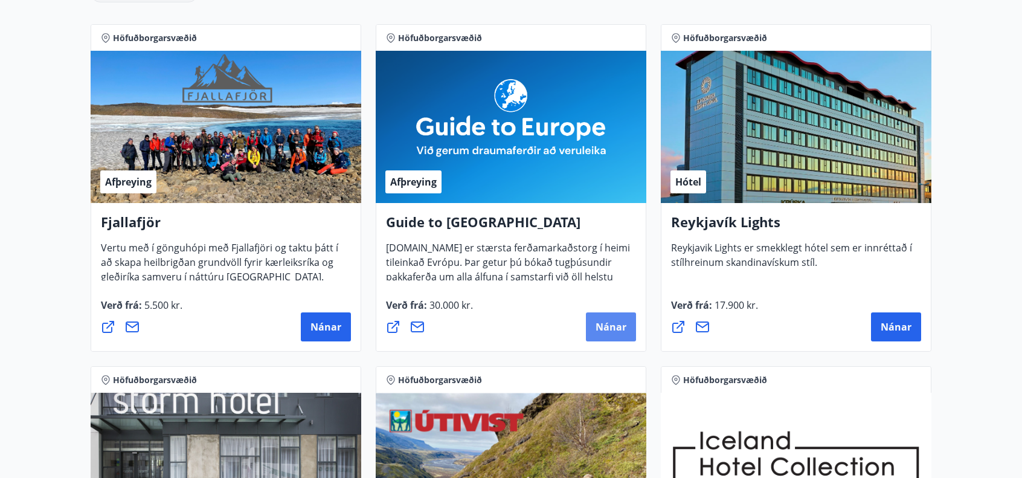
click at [602, 327] on span "Nánar" at bounding box center [611, 326] width 31 height 13
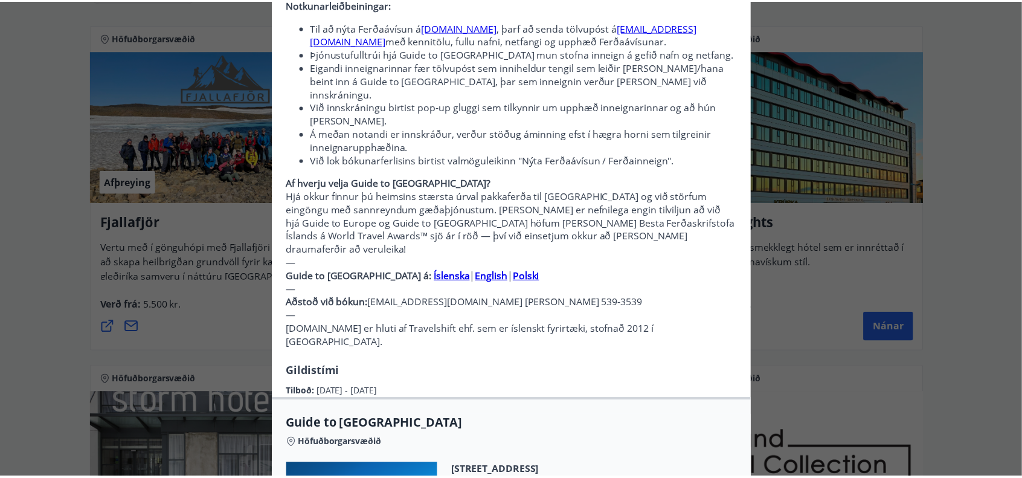
scroll to position [0, 0]
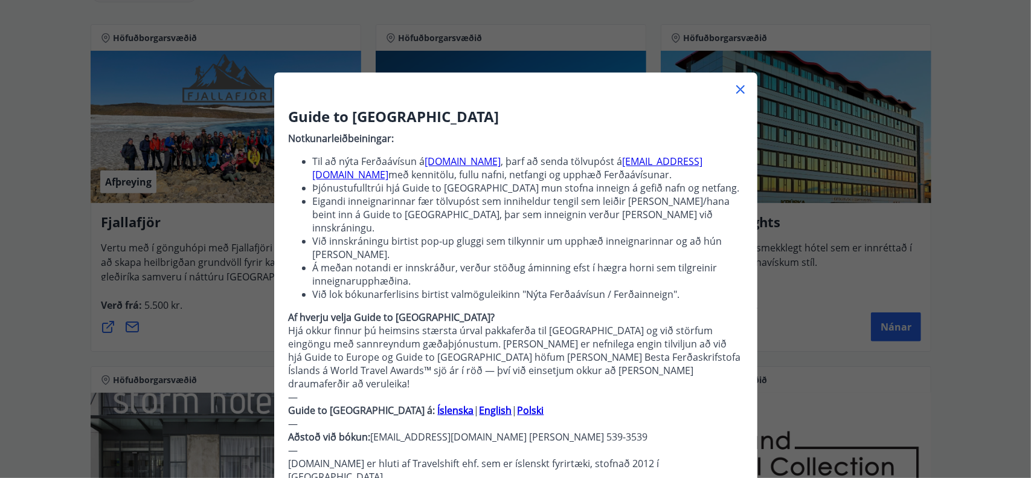
click at [738, 91] on icon at bounding box center [740, 89] width 14 height 14
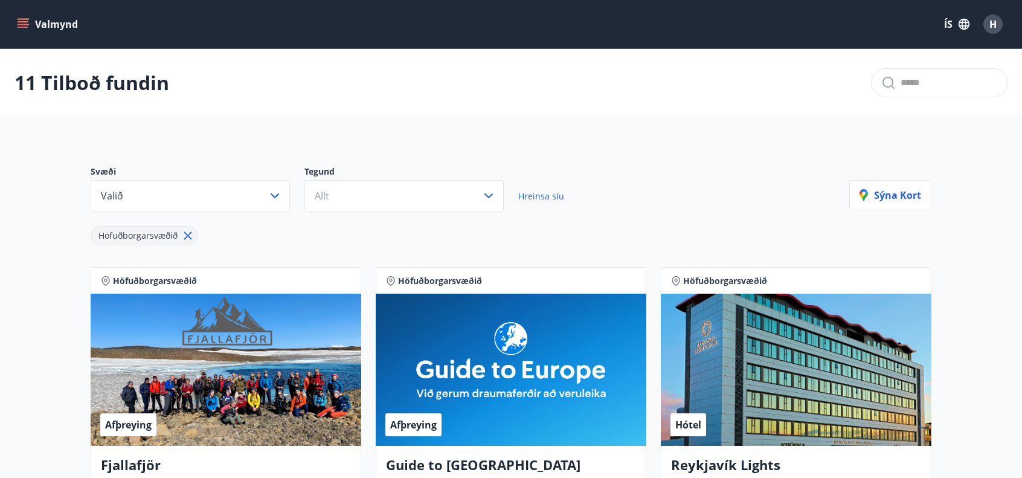
click at [20, 24] on icon "menu" at bounding box center [24, 24] width 13 height 1
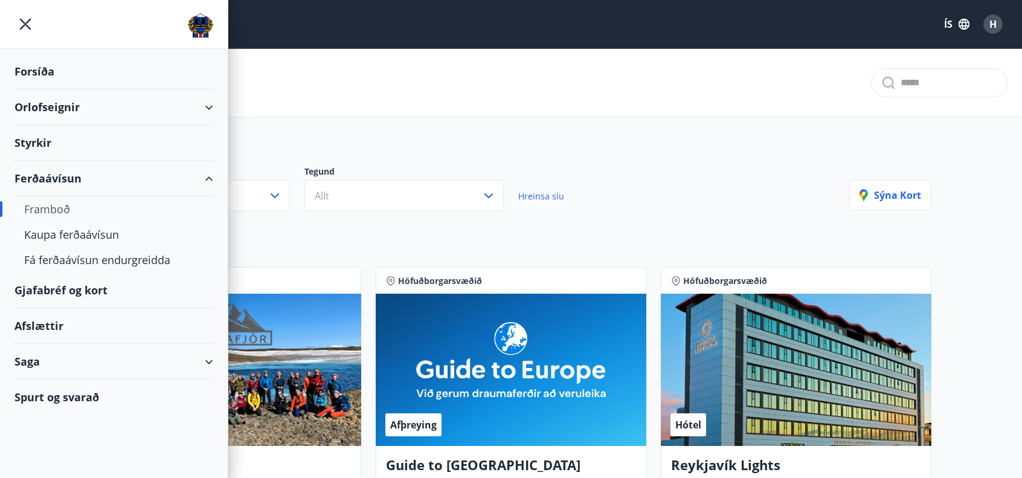
click at [33, 68] on div "Forsíða" at bounding box center [113, 72] width 199 height 36
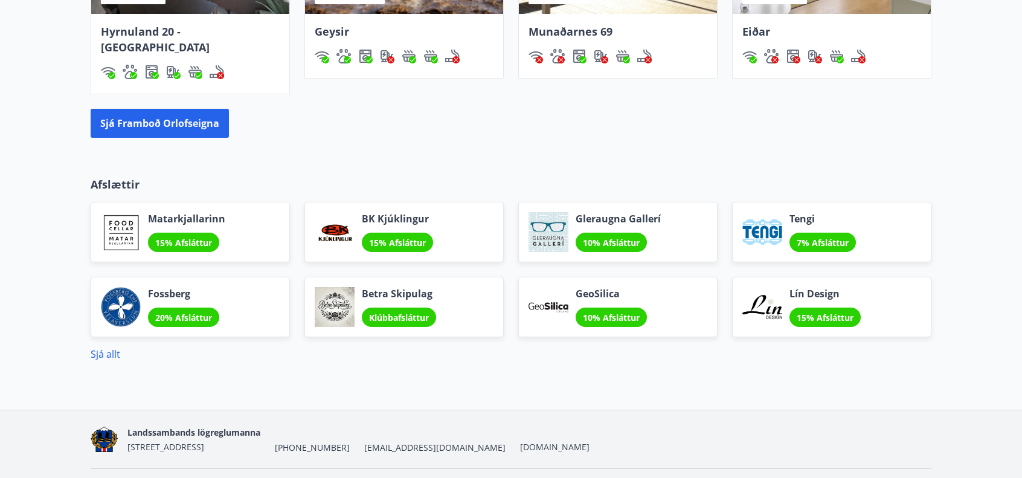
scroll to position [1026, 0]
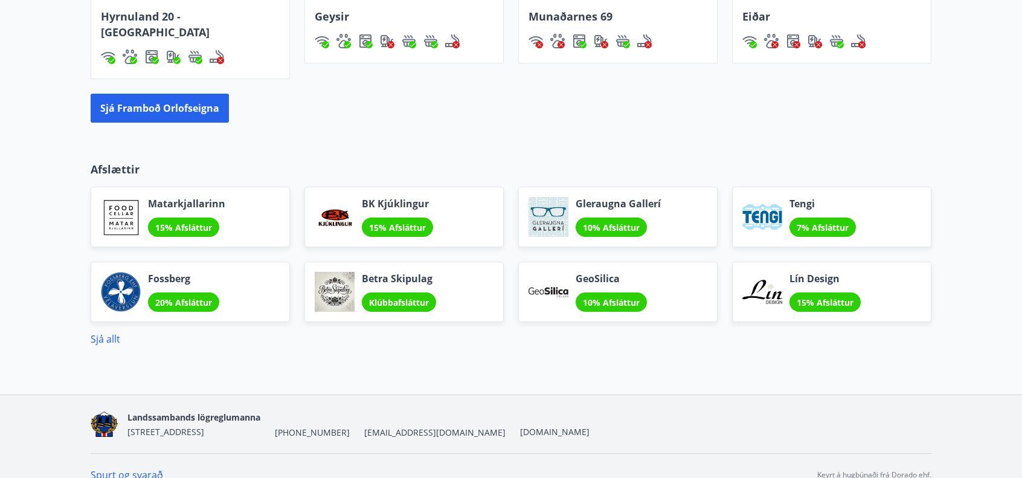
click at [129, 161] on p "Afslættir" at bounding box center [511, 169] width 841 height 16
click at [106, 332] on link "Sjá allt" at bounding box center [106, 338] width 30 height 13
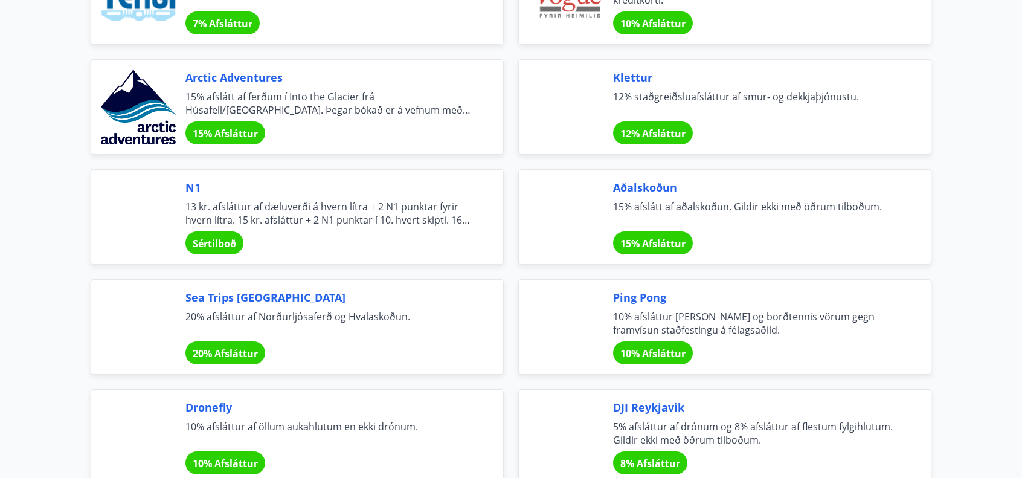
scroll to position [2295, 0]
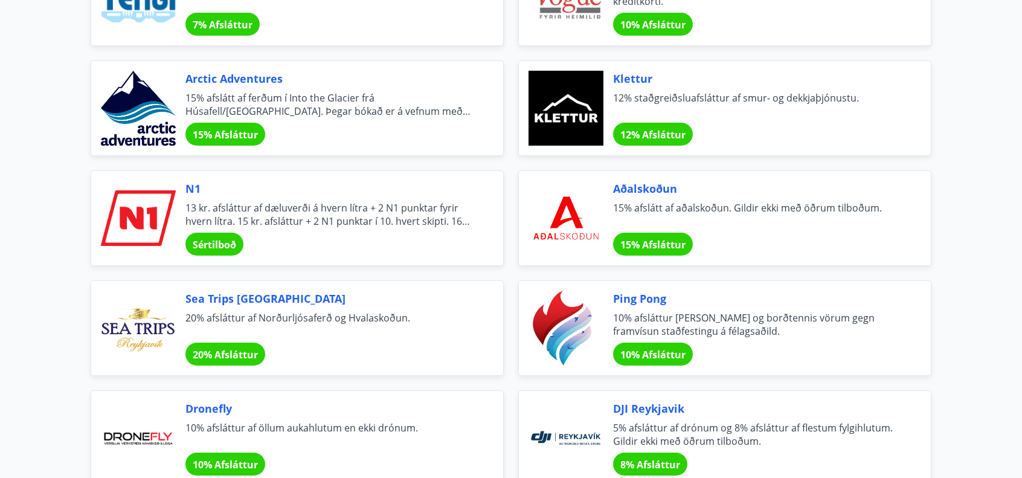
click at [208, 238] on span "Sértilboð" at bounding box center [214, 244] width 43 height 13
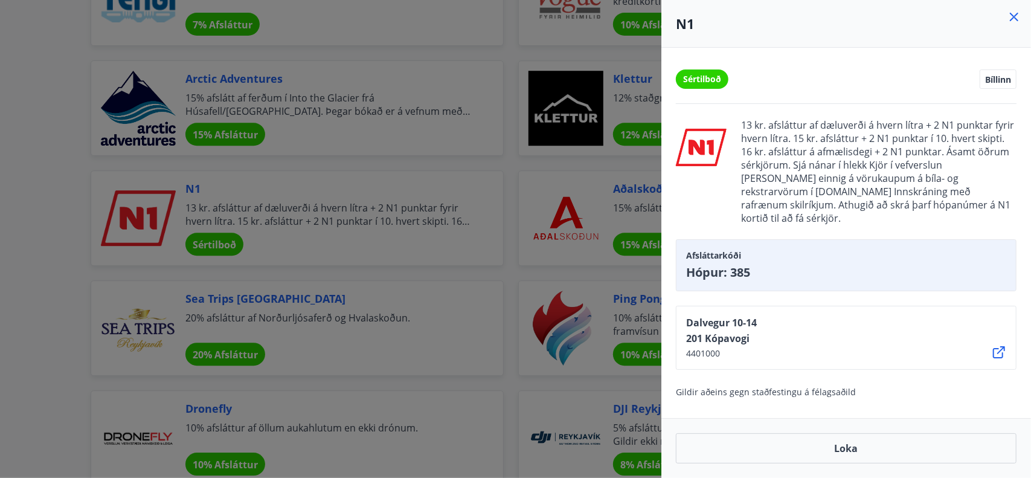
click at [1015, 16] on icon at bounding box center [1014, 17] width 14 height 14
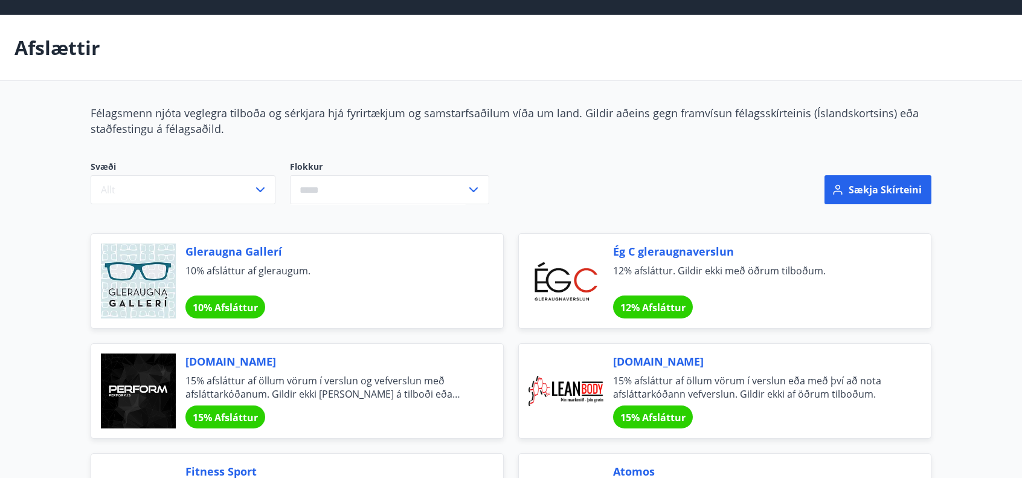
scroll to position [0, 0]
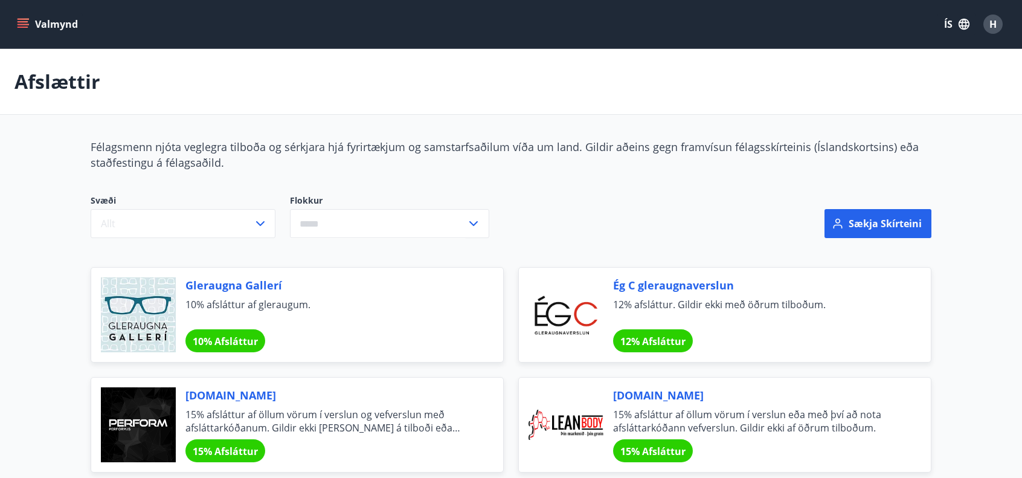
click at [39, 24] on button "Valmynd" at bounding box center [48, 24] width 68 height 22
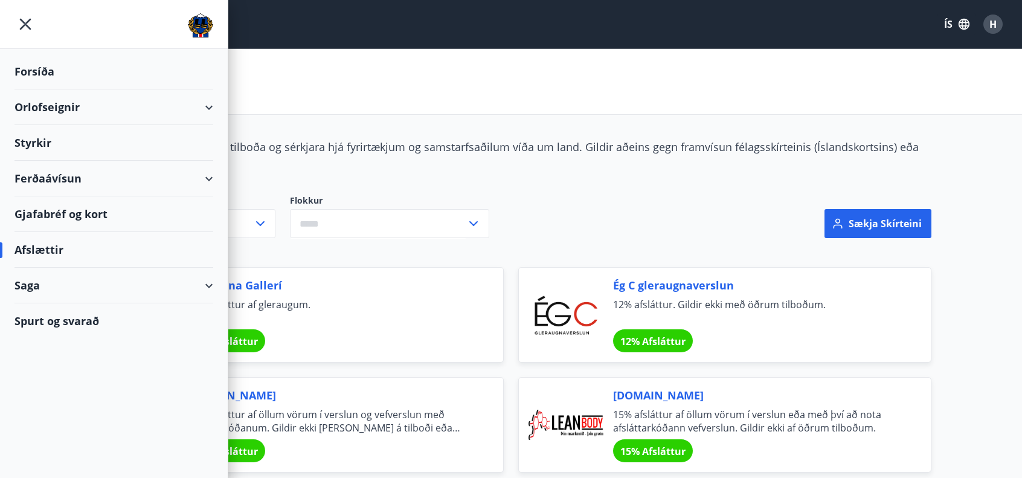
click at [31, 69] on div "Forsíða" at bounding box center [113, 72] width 199 height 36
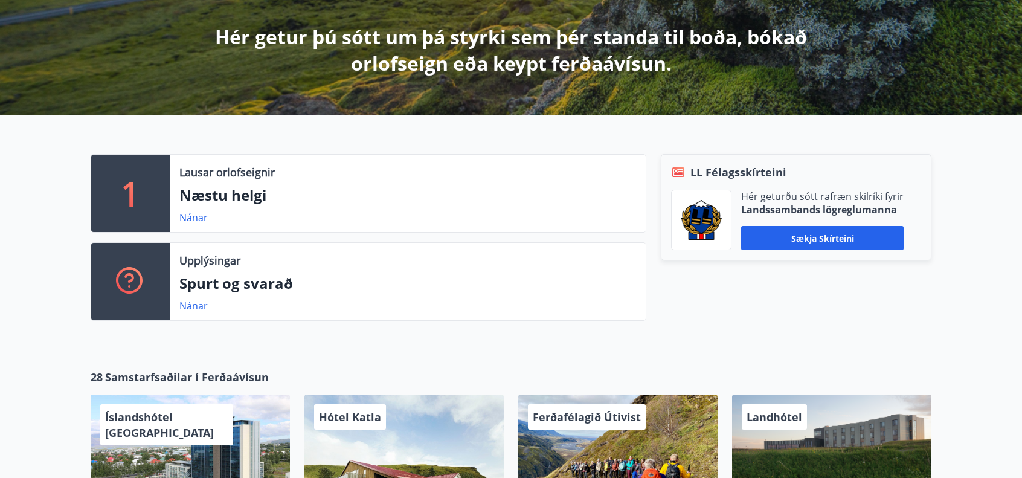
scroll to position [362, 0]
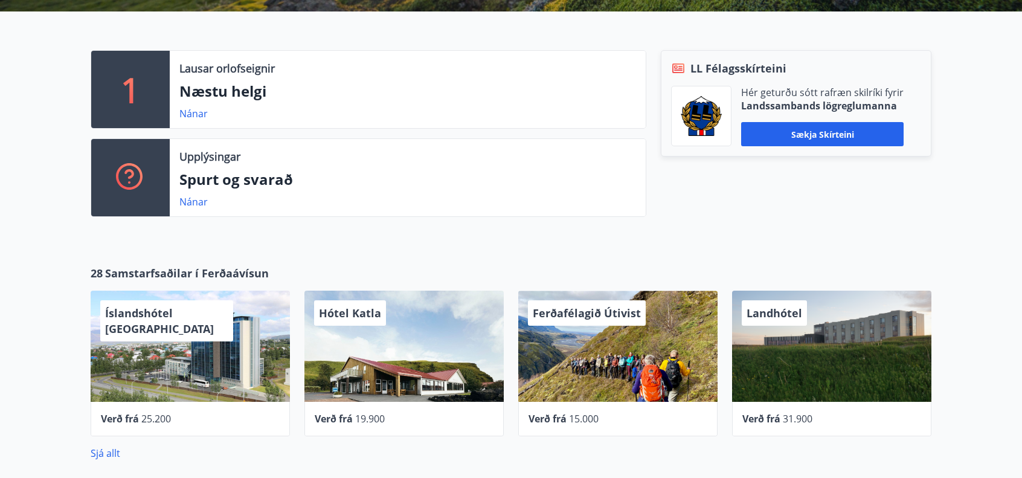
click at [174, 353] on div "Íslandshótel [GEOGRAPHIC_DATA]" at bounding box center [190, 346] width 199 height 111
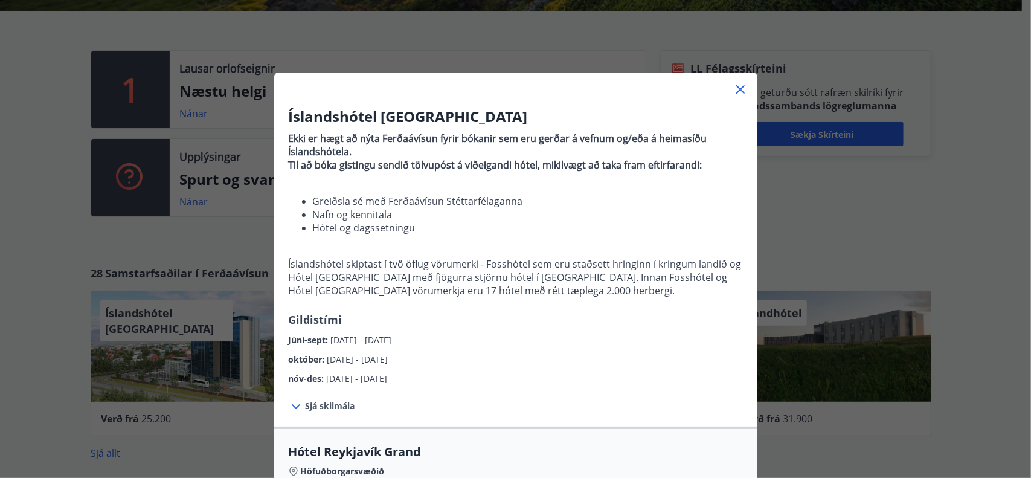
click at [734, 90] on icon at bounding box center [740, 89] width 14 height 14
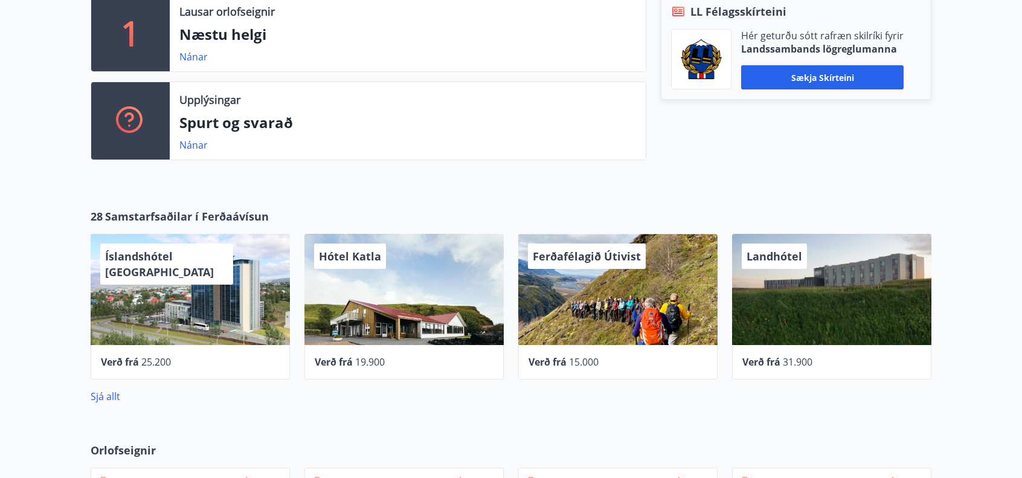
scroll to position [483, 0]
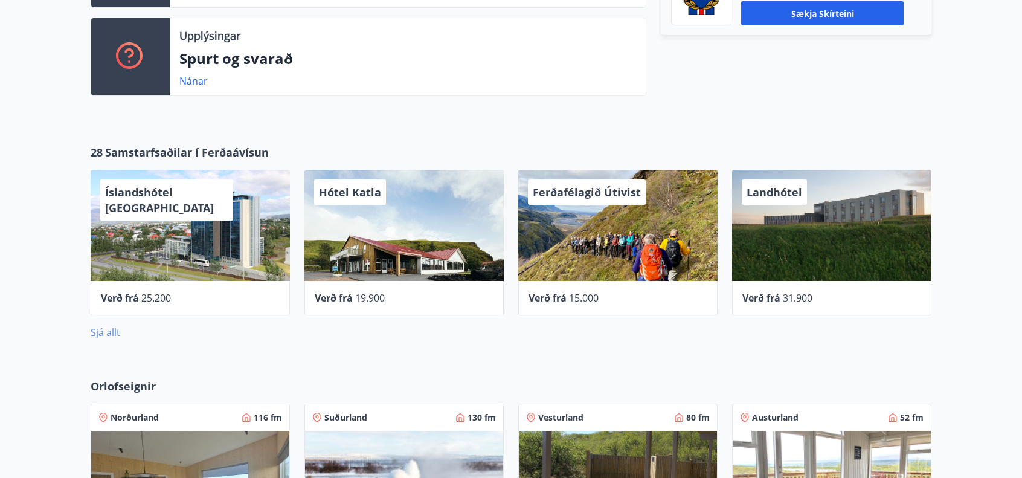
click at [101, 335] on link "Sjá allt" at bounding box center [106, 332] width 30 height 13
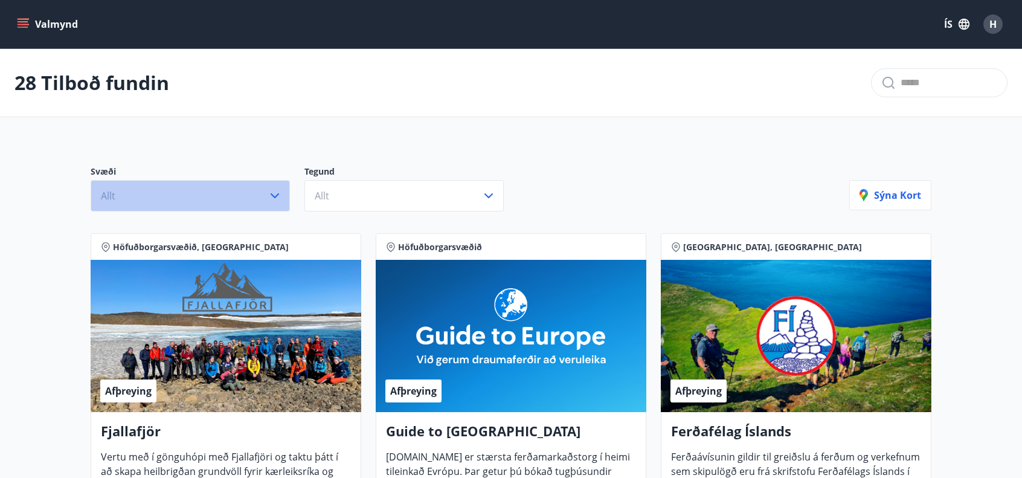
click at [198, 196] on button "Allt" at bounding box center [190, 195] width 199 height 31
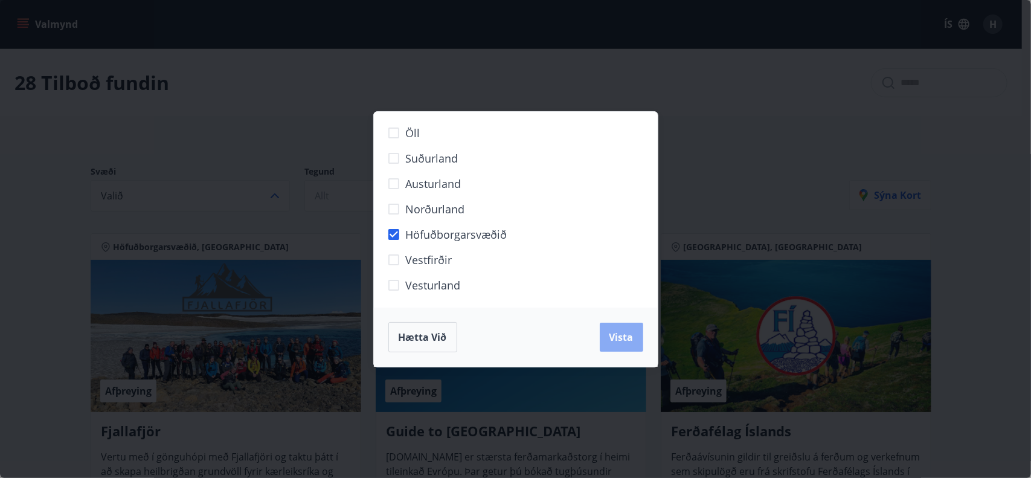
click at [613, 339] on span "Vista" at bounding box center [621, 336] width 24 height 13
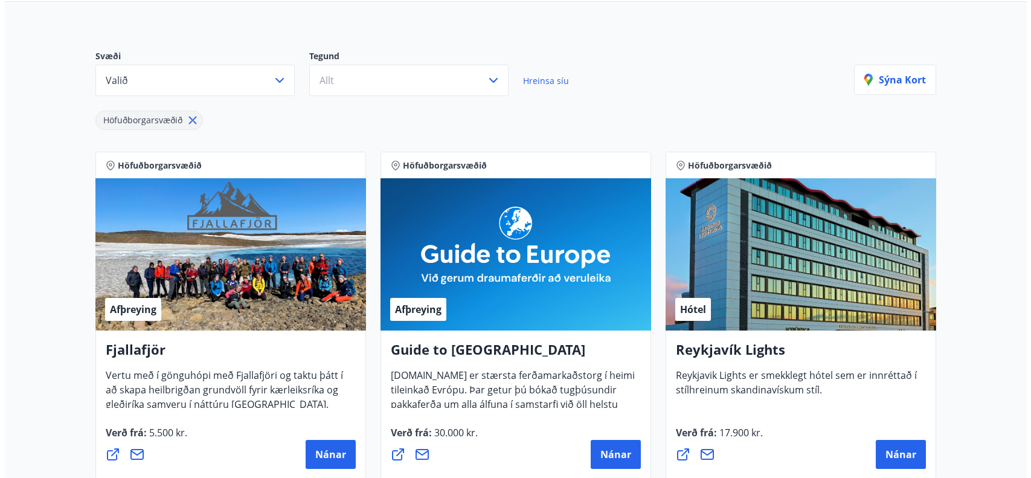
scroll to position [121, 0]
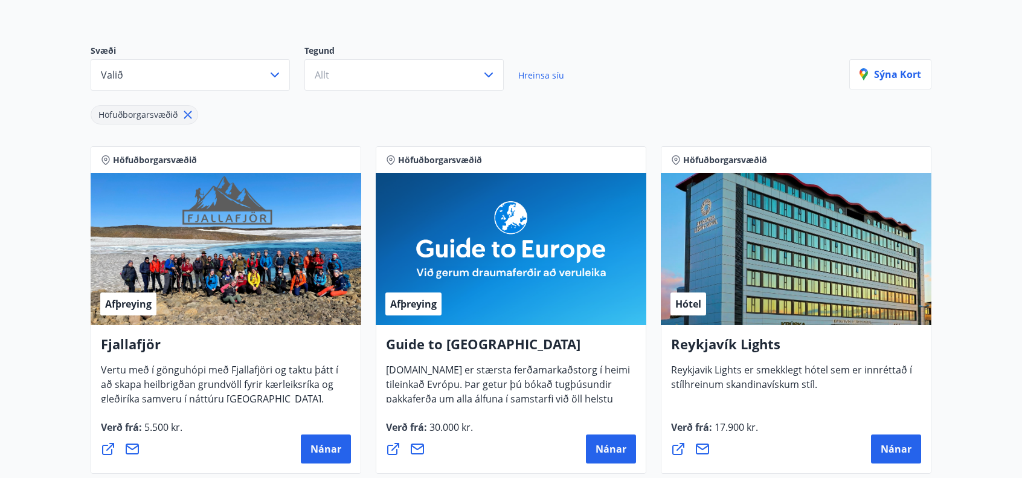
click at [829, 278] on div "Hótel" at bounding box center [796, 249] width 271 height 152
click at [907, 446] on span "Nánar" at bounding box center [896, 448] width 31 height 13
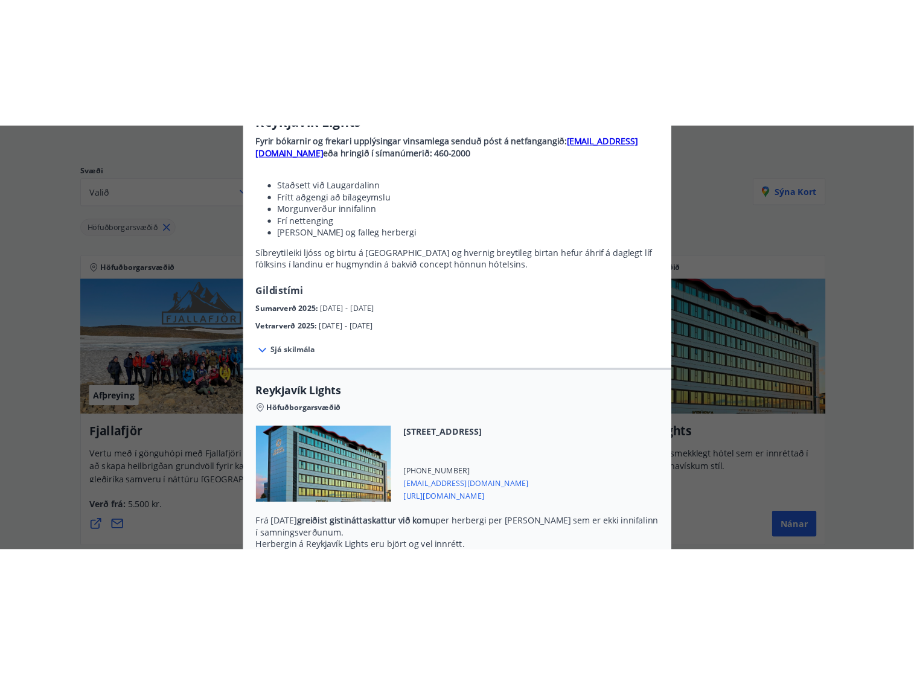
scroll to position [60, 0]
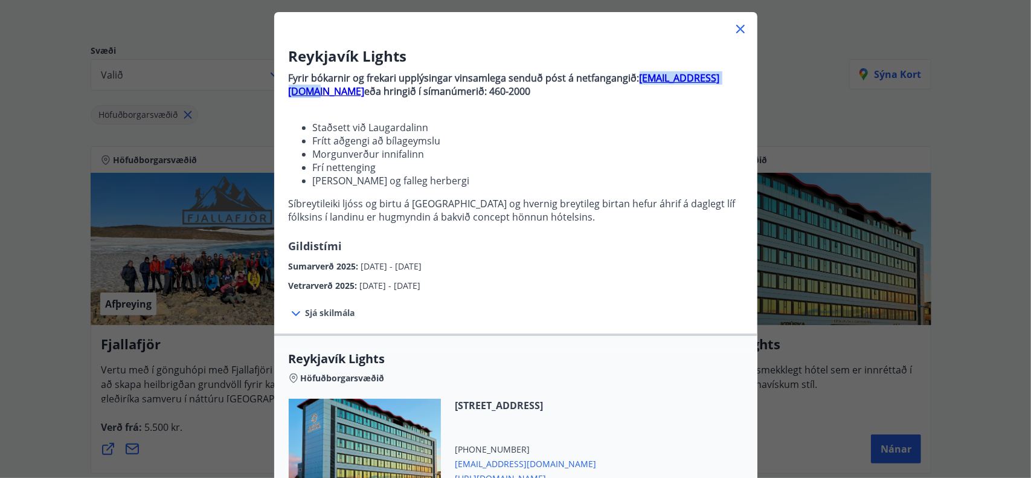
drag, startPoint x: 734, startPoint y: 82, endPoint x: 632, endPoint y: 80, distance: 102.1
click at [632, 80] on p "Fyrir bókarnir og [PERSON_NAME] upplýsingar vinsamlega senduð póst á netfangang…" at bounding box center [516, 84] width 454 height 27
copy strong "[EMAIL_ADDRESS][DOMAIN_NAME]"
click at [739, 29] on icon at bounding box center [740, 29] width 2 height 2
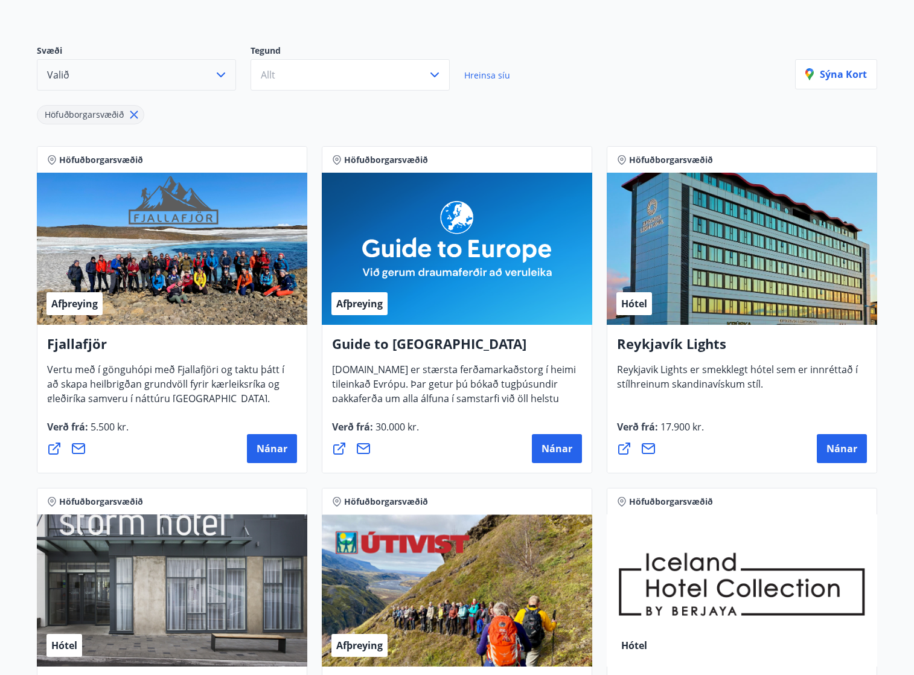
click at [133, 67] on button "Valið" at bounding box center [136, 74] width 199 height 31
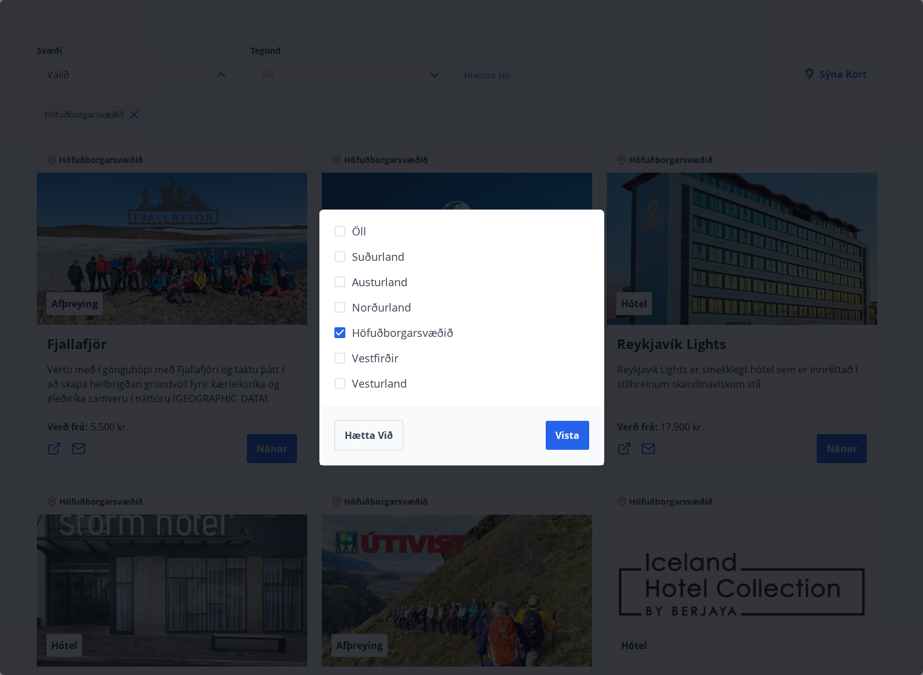
click at [689, 99] on div "Öll Suðurland [GEOGRAPHIC_DATA] Norðurland Höfuðborgarsvæðið [GEOGRAPHIC_DATA] …" at bounding box center [461, 337] width 923 height 675
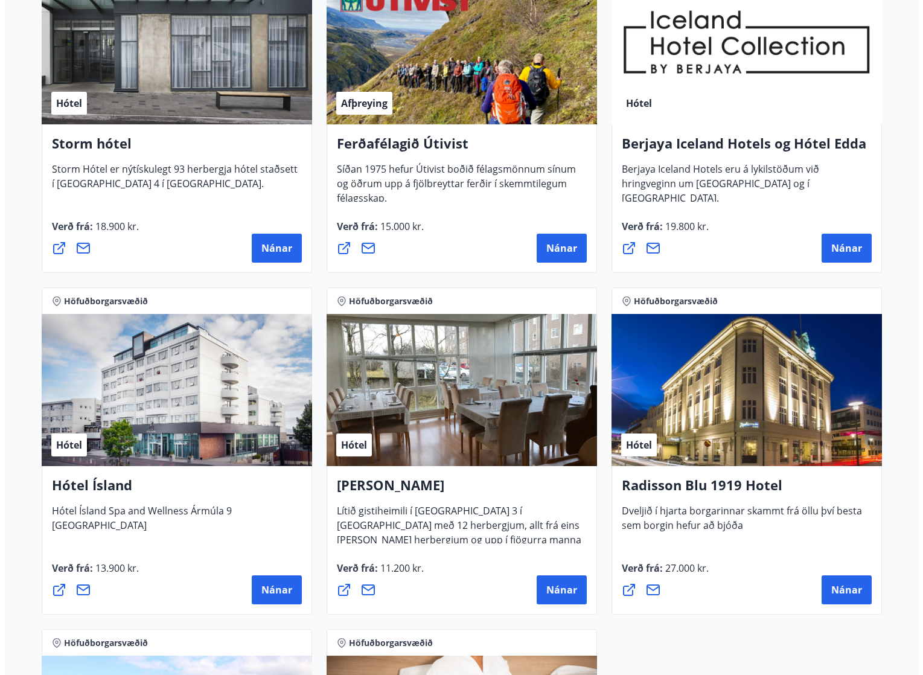
scroll to position [664, 0]
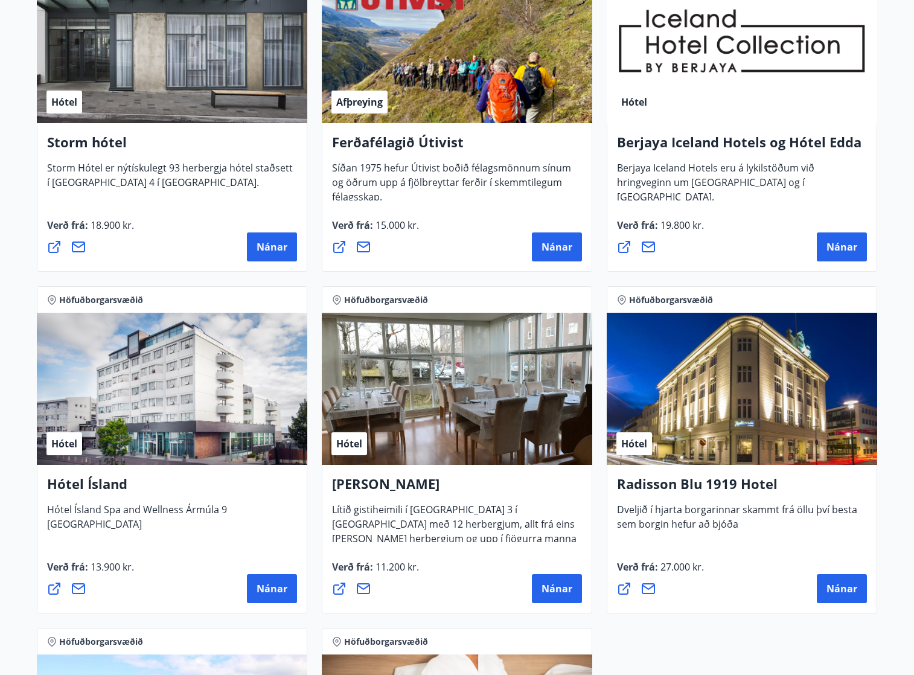
click at [133, 407] on div "Hótel" at bounding box center [172, 389] width 271 height 152
click at [106, 490] on h4 "Hótel Ísland" at bounding box center [172, 489] width 250 height 28
click at [277, 584] on span "Nánar" at bounding box center [272, 588] width 31 height 13
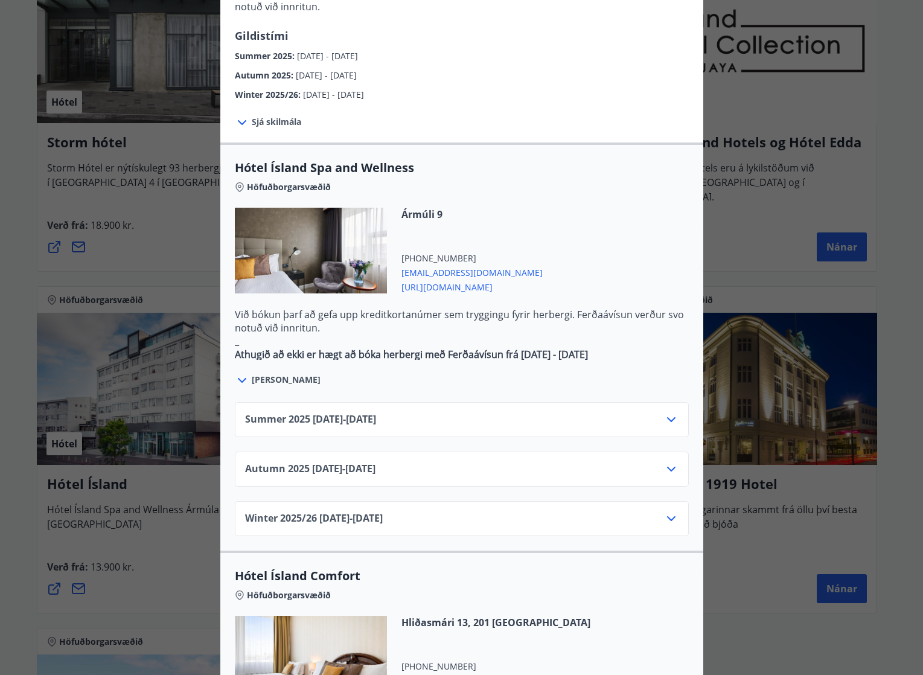
scroll to position [604, 0]
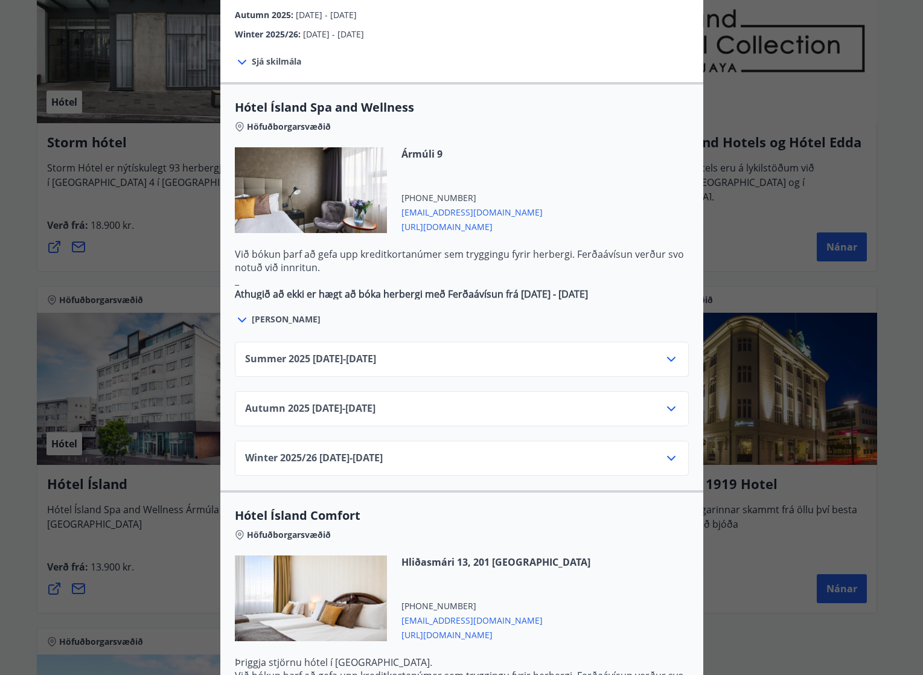
click at [669, 402] on icon at bounding box center [671, 409] width 14 height 14
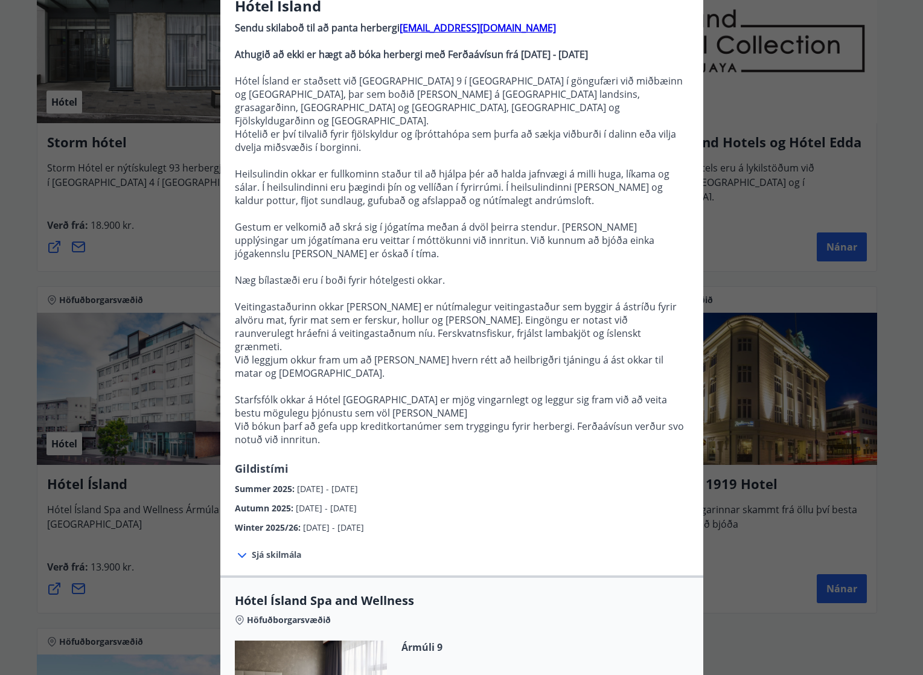
scroll to position [0, 0]
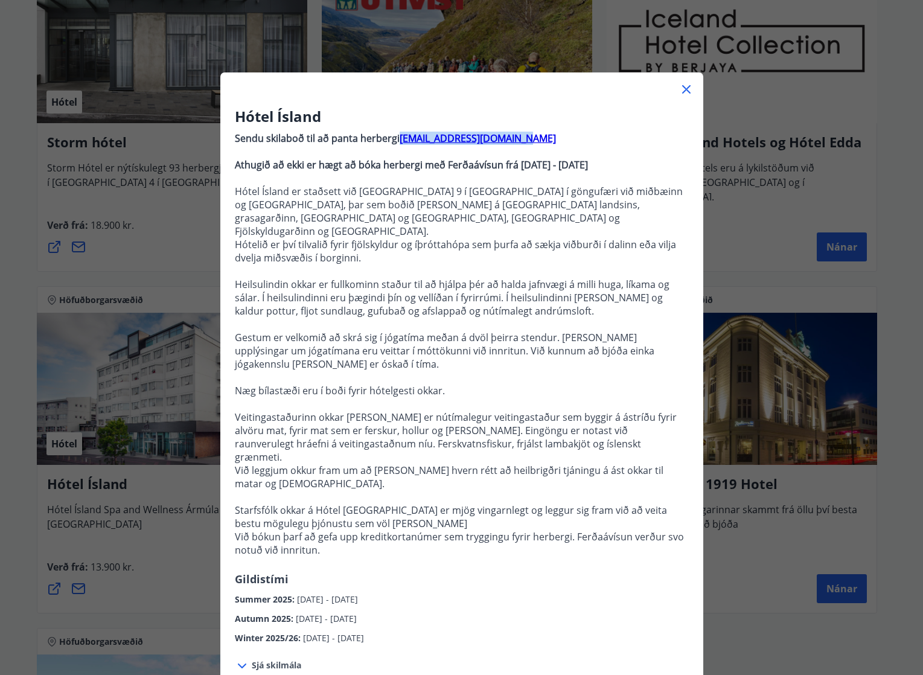
drag, startPoint x: 530, startPoint y: 135, endPoint x: 394, endPoint y: 140, distance: 136.0
click at [394, 140] on p "Sendu skilaboð til að panta herbergi [EMAIL_ADDRESS][DOMAIN_NAME]" at bounding box center [462, 138] width 454 height 13
copy strong "[EMAIL_ADDRESS][DOMAIN_NAME]"
click at [684, 91] on icon at bounding box center [686, 89] width 8 height 8
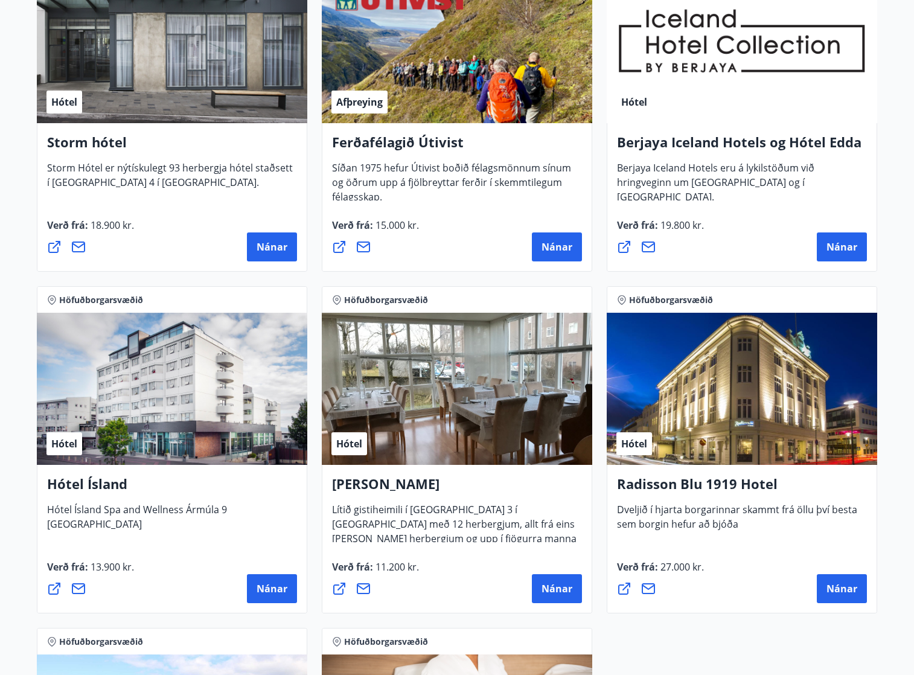
click at [81, 440] on div "Hótel" at bounding box center [65, 443] width 36 height 23
click at [271, 589] on span "Nánar" at bounding box center [272, 588] width 31 height 13
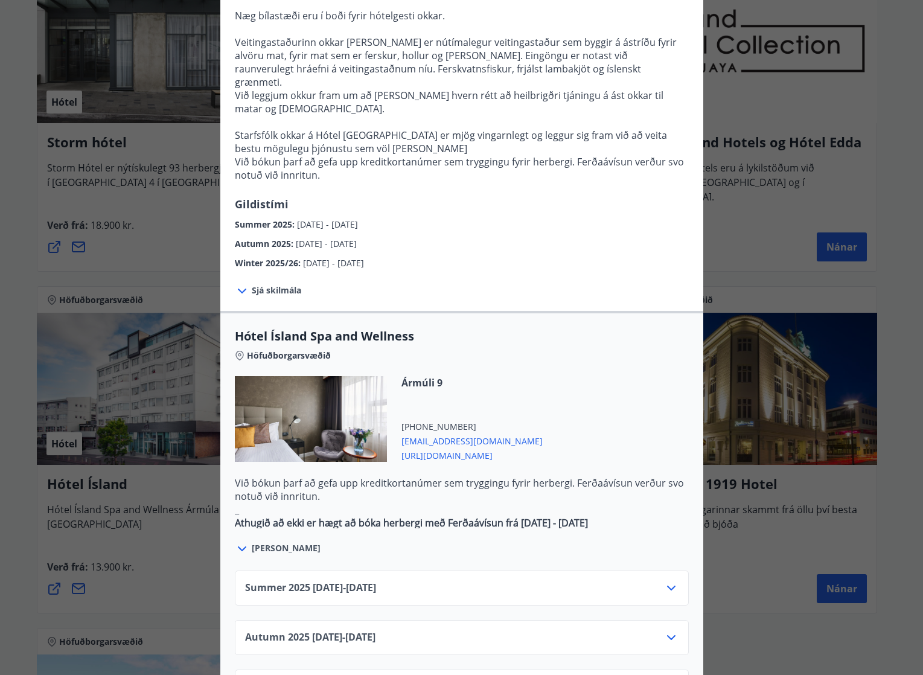
scroll to position [362, 0]
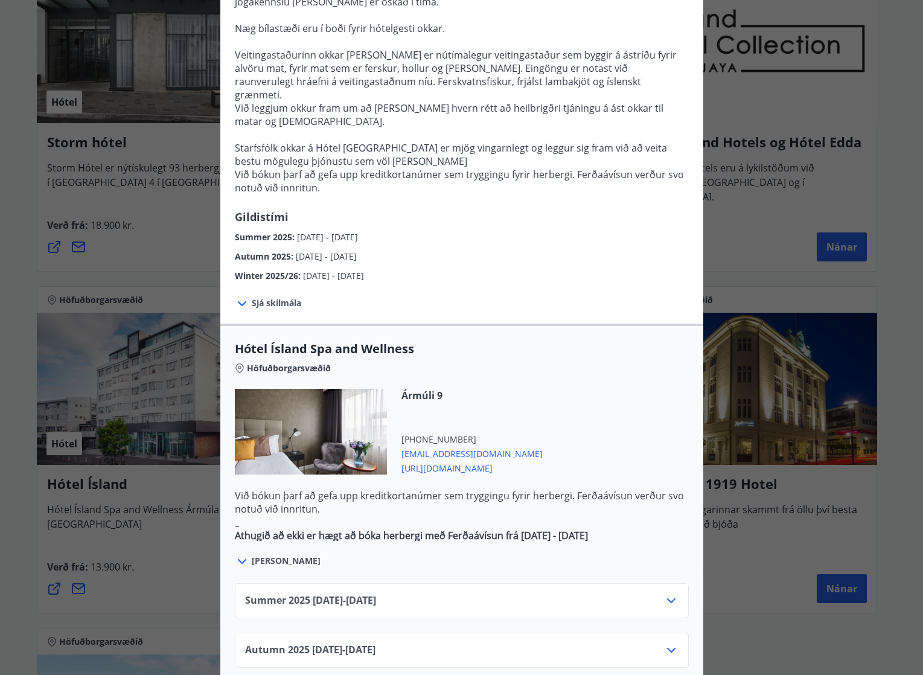
click at [452, 460] on span "[URL][DOMAIN_NAME]" at bounding box center [472, 467] width 141 height 14
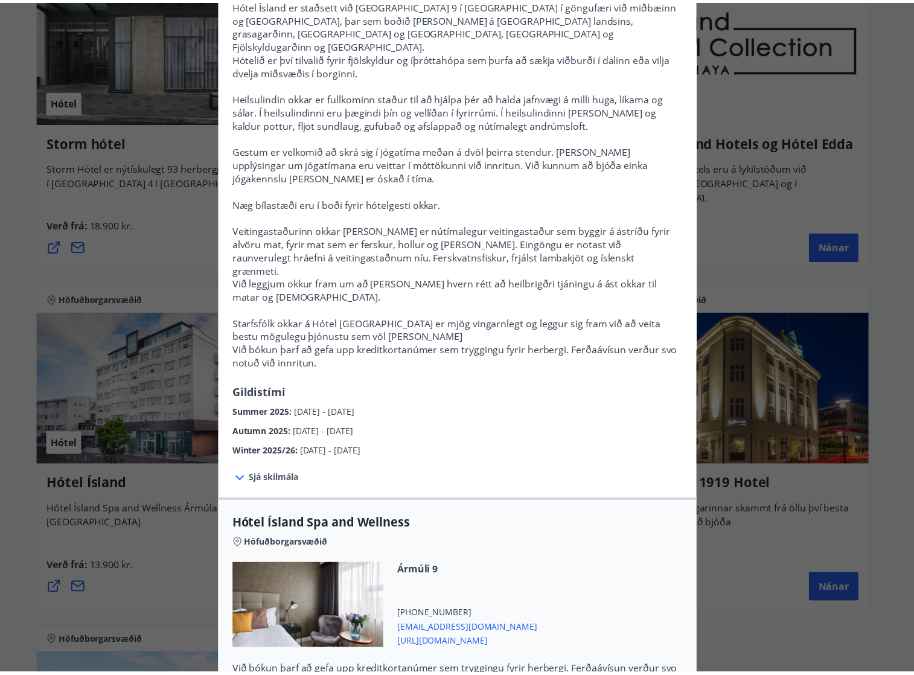
scroll to position [0, 0]
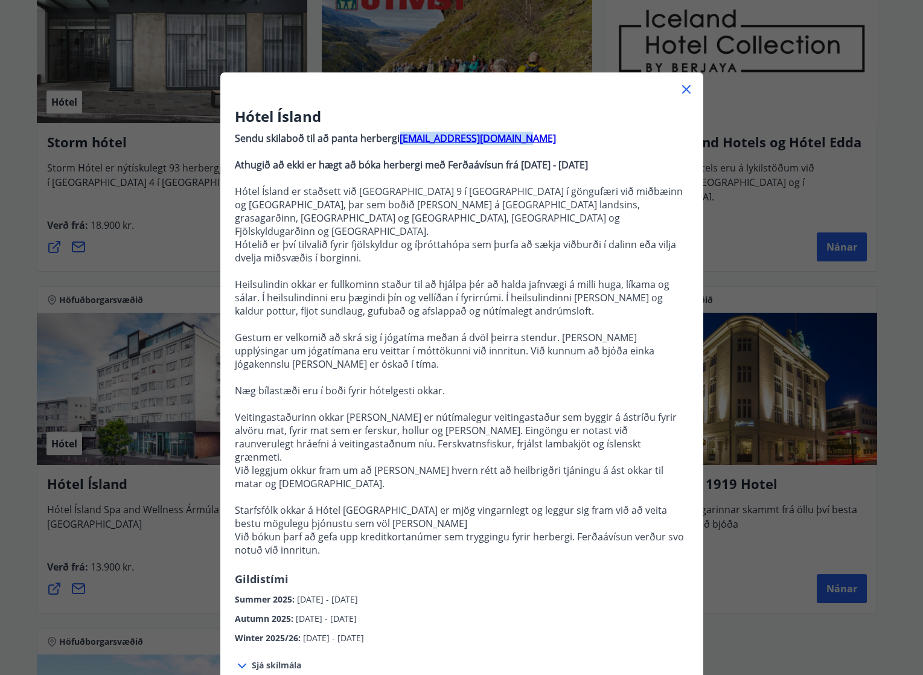
drag, startPoint x: 528, startPoint y: 138, endPoint x: 394, endPoint y: 142, distance: 134.1
click at [394, 142] on p "Sendu skilaboð til að panta herbergi [EMAIL_ADDRESS][DOMAIN_NAME]" at bounding box center [462, 138] width 454 height 13
copy strong "[EMAIL_ADDRESS][DOMAIN_NAME]"
click at [682, 91] on icon at bounding box center [686, 89] width 14 height 14
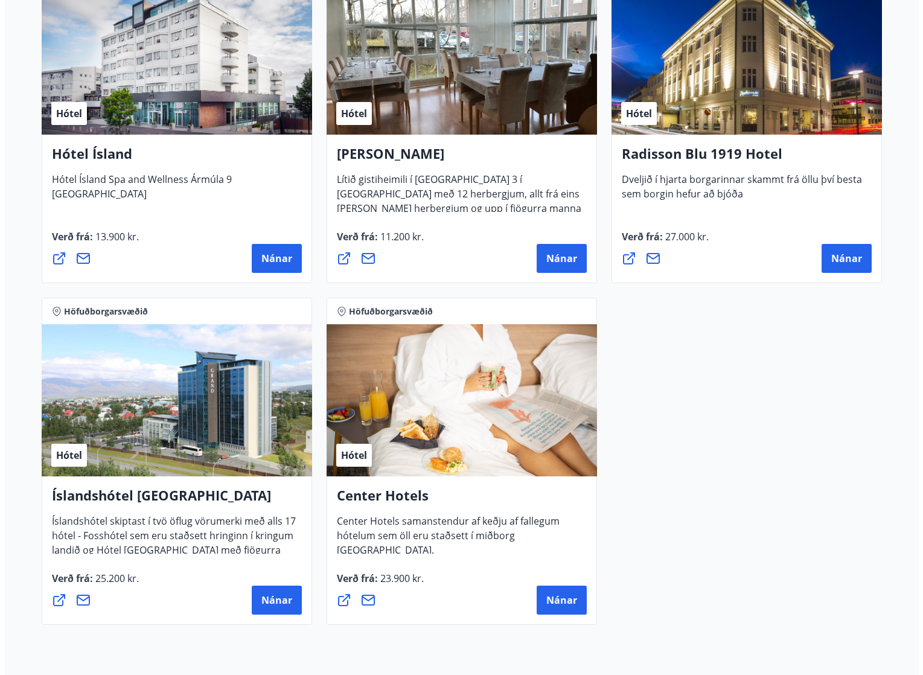
scroll to position [1027, 0]
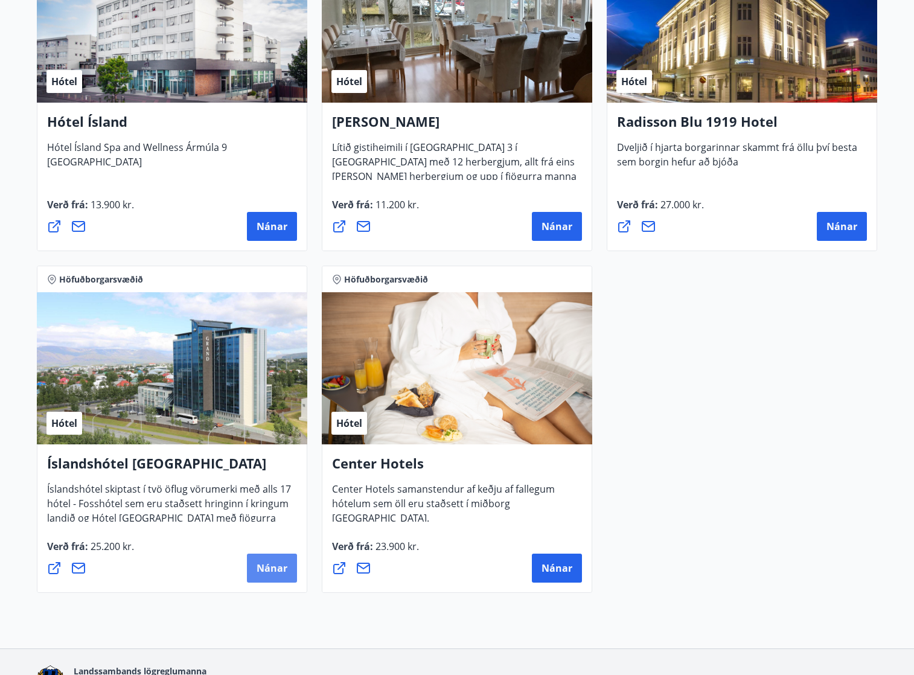
click at [282, 565] on span "Nánar" at bounding box center [272, 568] width 31 height 13
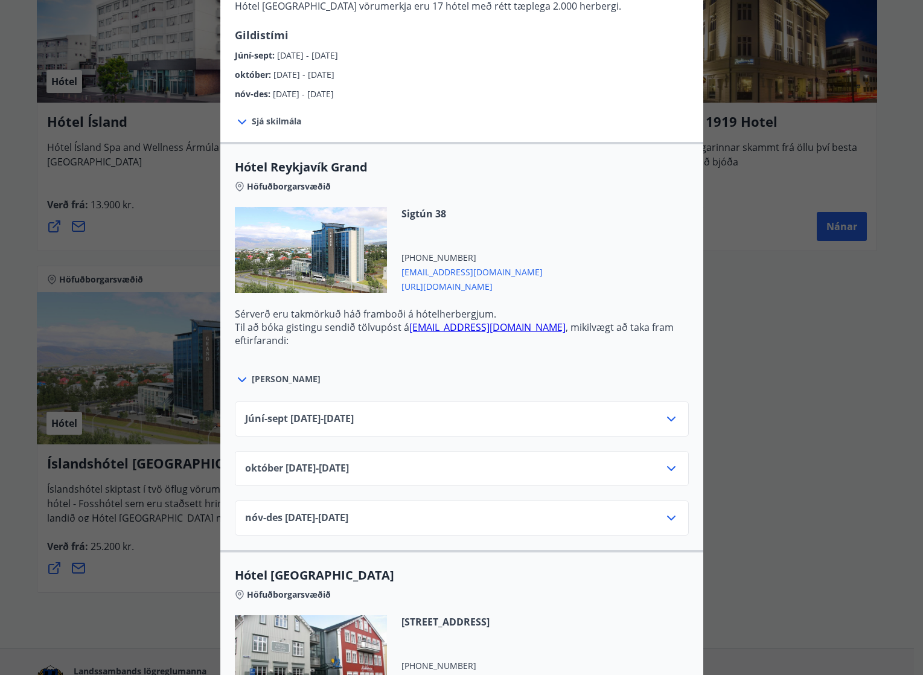
scroll to position [302, 0]
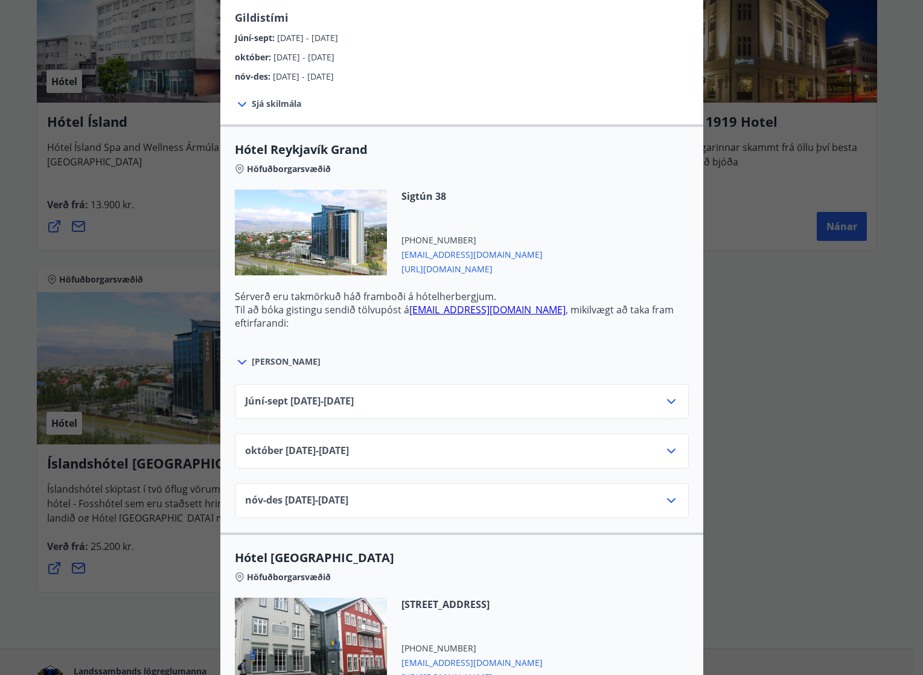
drag, startPoint x: 676, startPoint y: 446, endPoint x: 671, endPoint y: 452, distance: 7.7
click at [676, 448] on div "[DATE]10.25 - [DATE]" at bounding box center [462, 451] width 454 height 35
click at [667, 452] on icon at bounding box center [671, 451] width 8 height 5
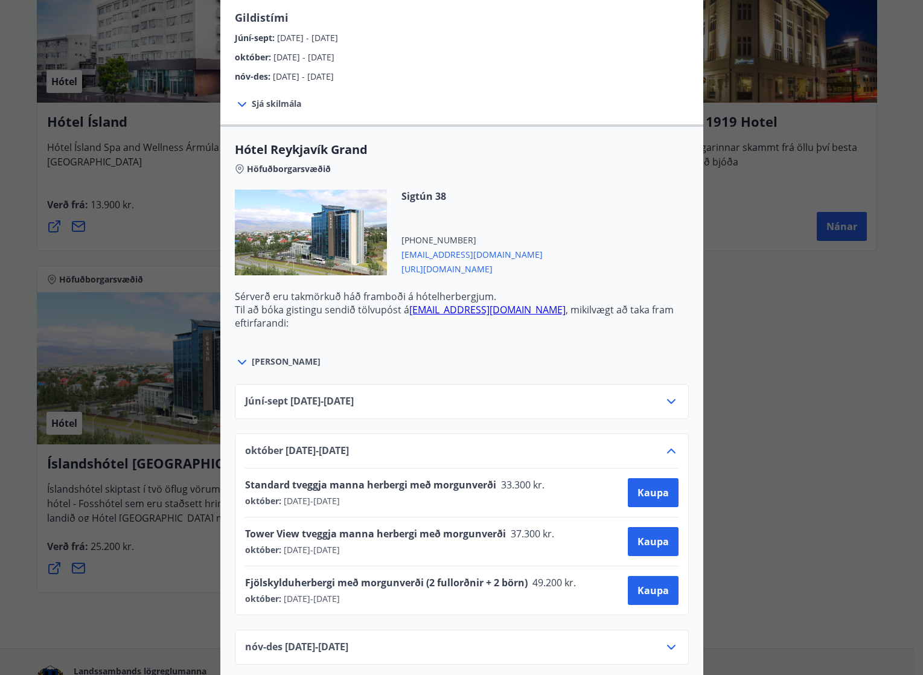
click at [761, 398] on div "Íslandshótel Reykjavík Ekki er hægt að nýta Ferðaávísun fyrir bókanir sem eru g…" at bounding box center [461, 337] width 923 height 675
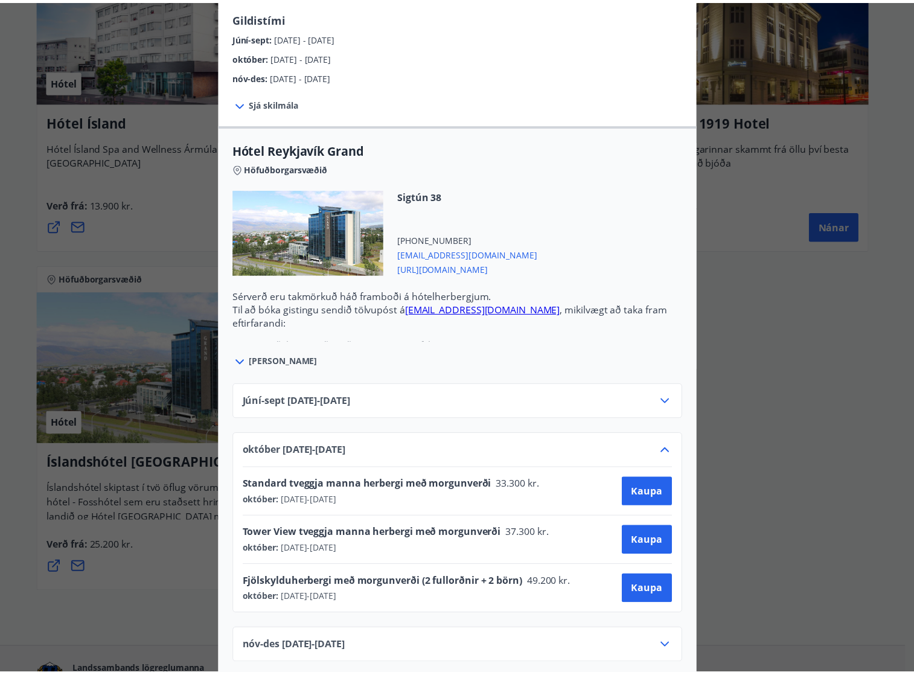
scroll to position [0, 0]
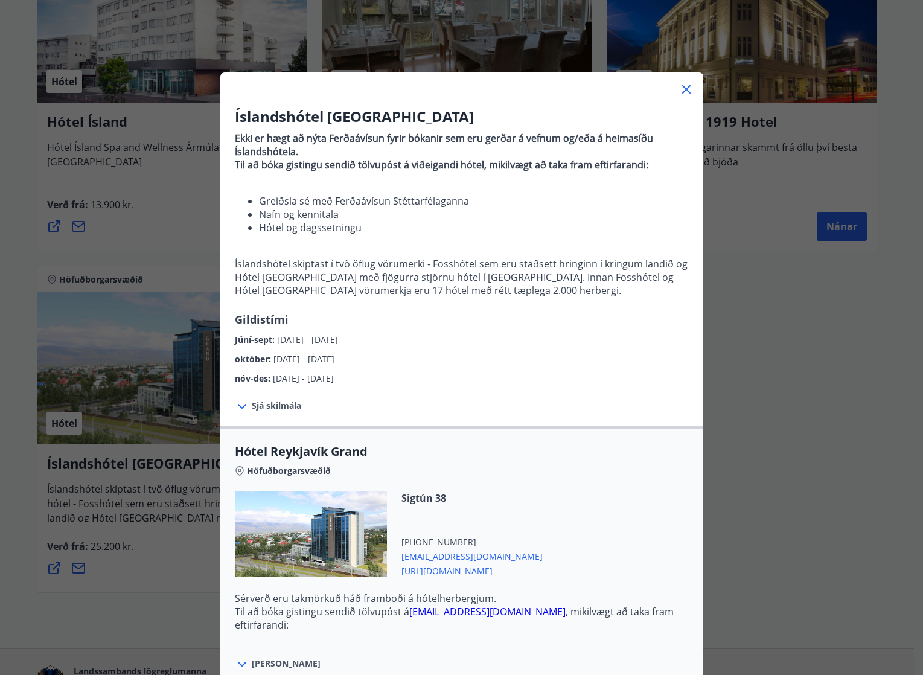
click at [757, 397] on div "Íslandshótel Reykjavík Ekki er hægt að nýta Ferðaávísun fyrir bókanir sem eru g…" at bounding box center [461, 337] width 923 height 675
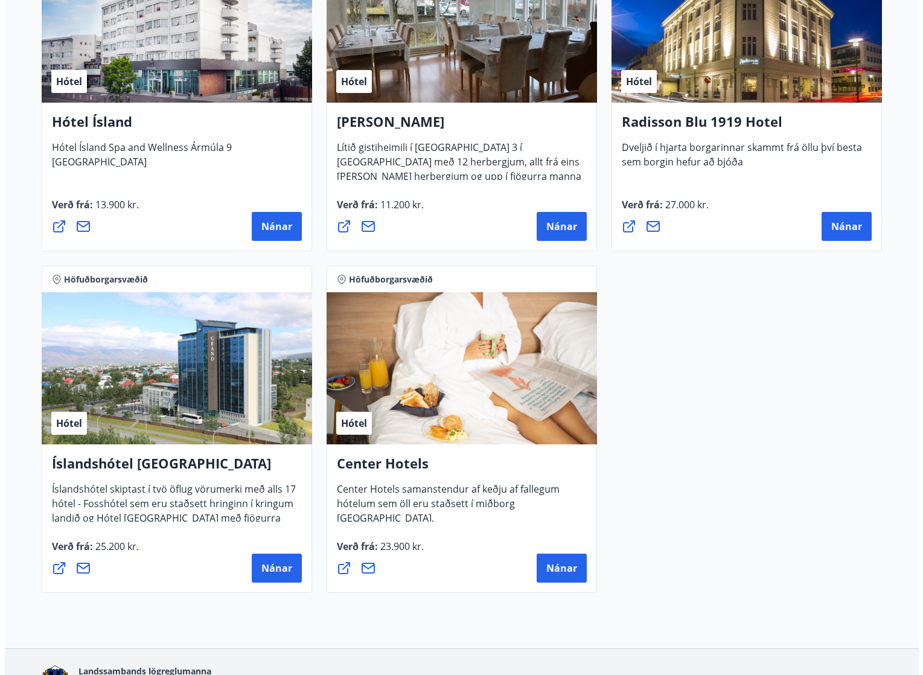
scroll to position [906, 0]
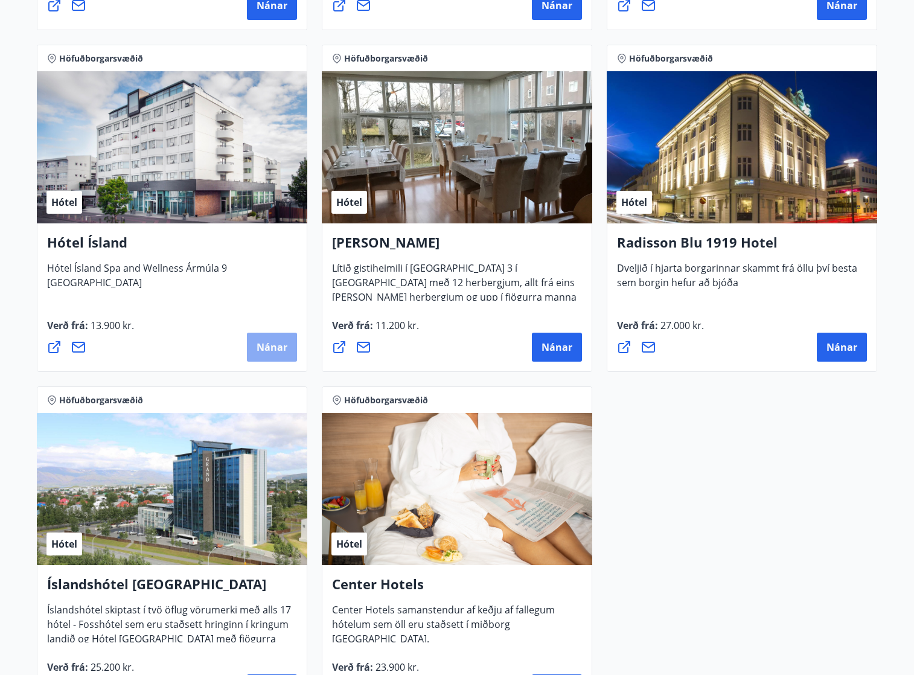
click at [278, 355] on button "Nánar" at bounding box center [272, 347] width 50 height 29
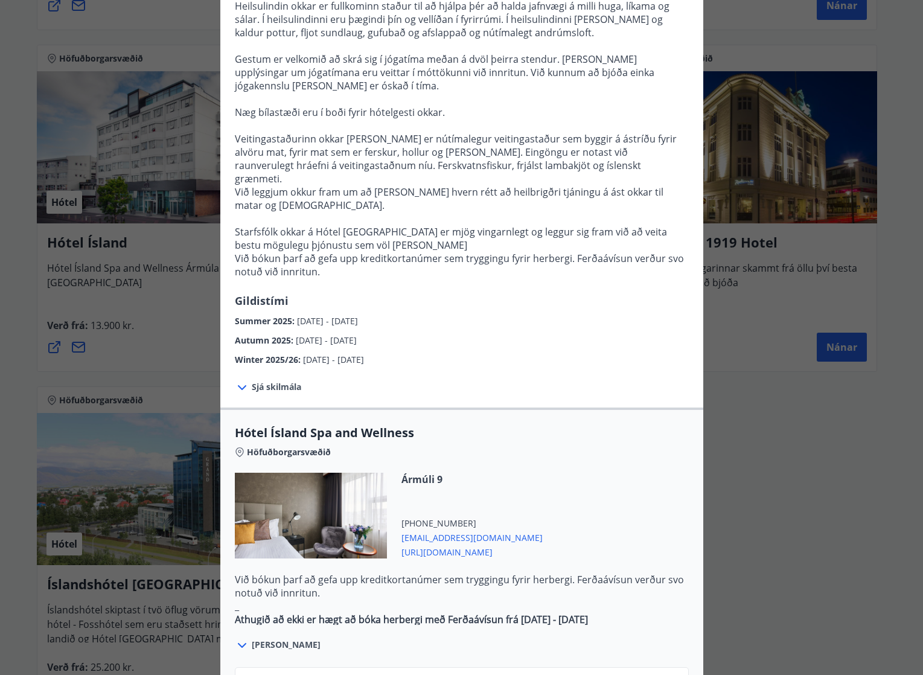
scroll to position [483, 0]
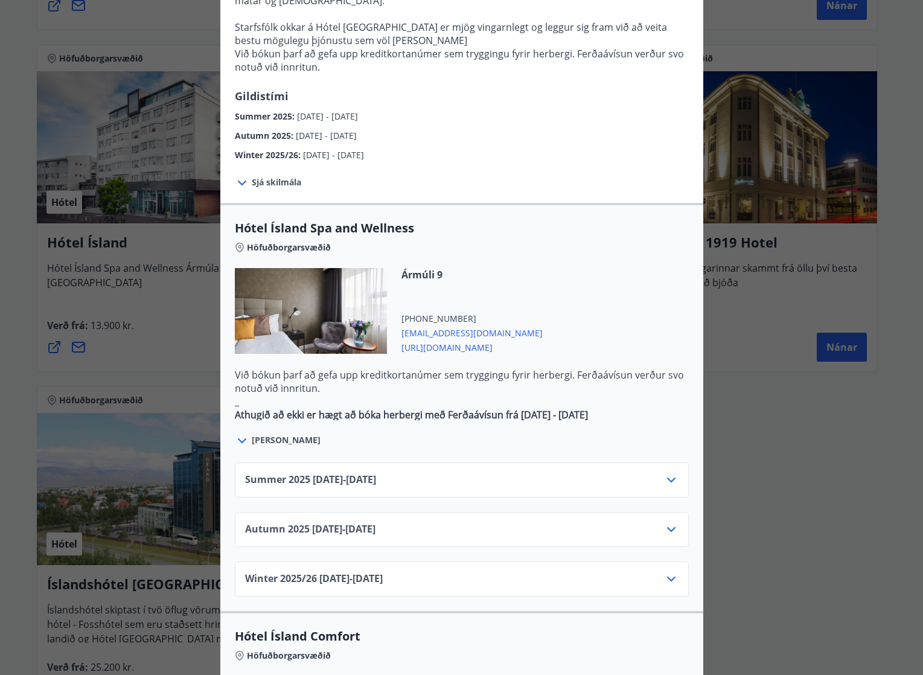
click at [675, 512] on div "Autumn [PHONE_NUMBER][DATE] - [DATE]" at bounding box center [462, 529] width 454 height 35
click at [667, 522] on icon at bounding box center [671, 529] width 14 height 14
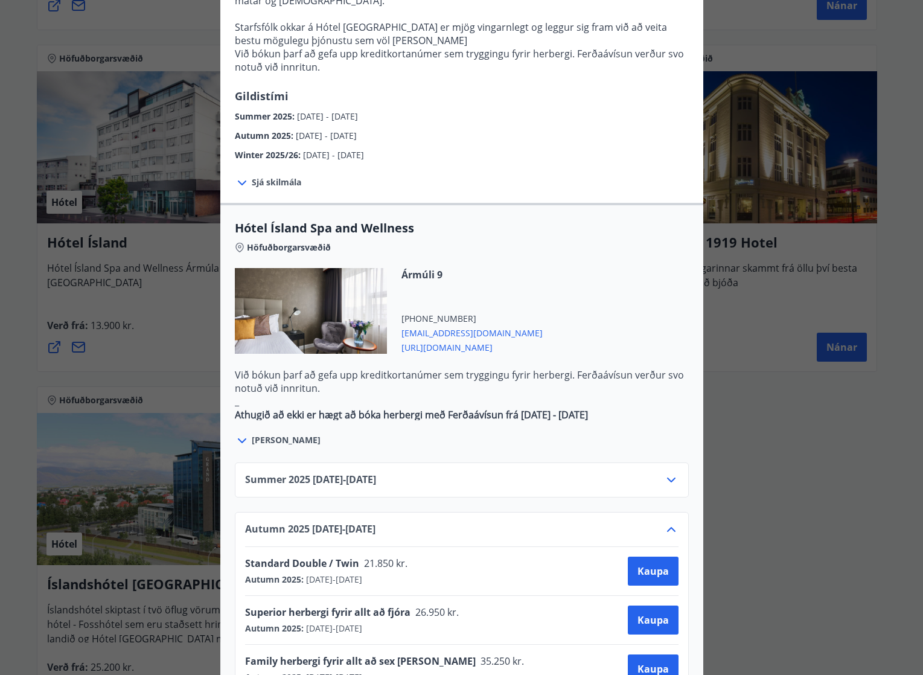
click at [805, 450] on div "Hótel Ísland Sendu skilaboð til að panta herbergi [EMAIL_ADDRESS][DOMAIN_NAME] …" at bounding box center [461, 337] width 923 height 675
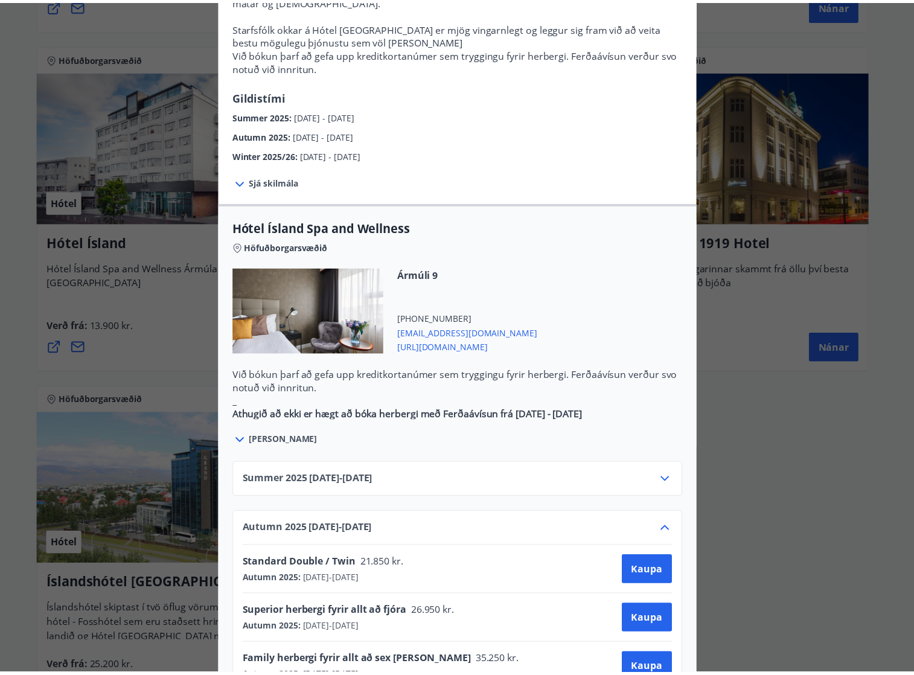
scroll to position [0, 0]
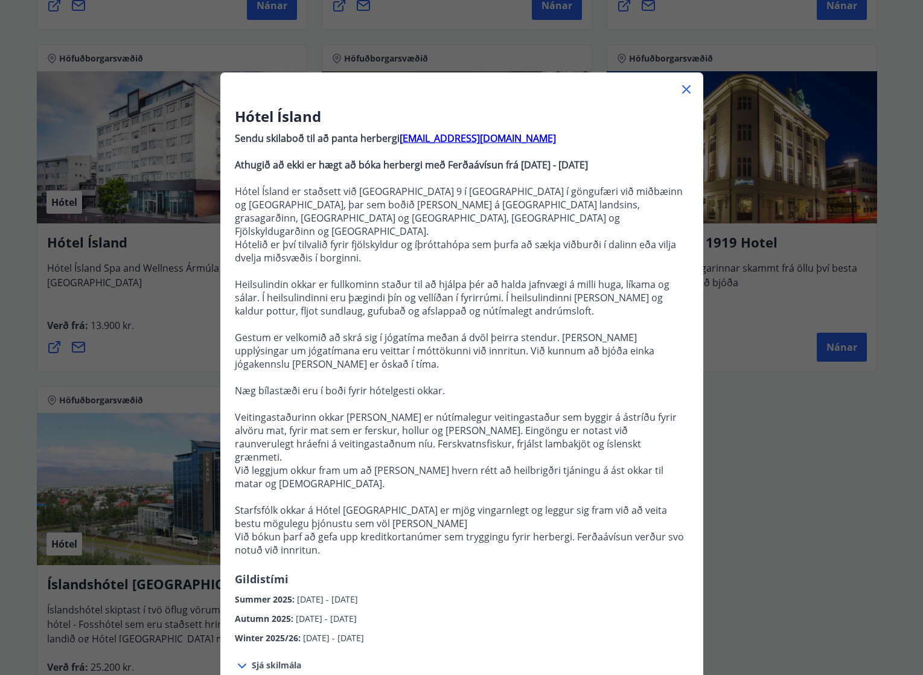
click at [786, 441] on div "Hótel Ísland Sendu skilaboð til að panta herbergi [EMAIL_ADDRESS][DOMAIN_NAME] …" at bounding box center [461, 337] width 923 height 675
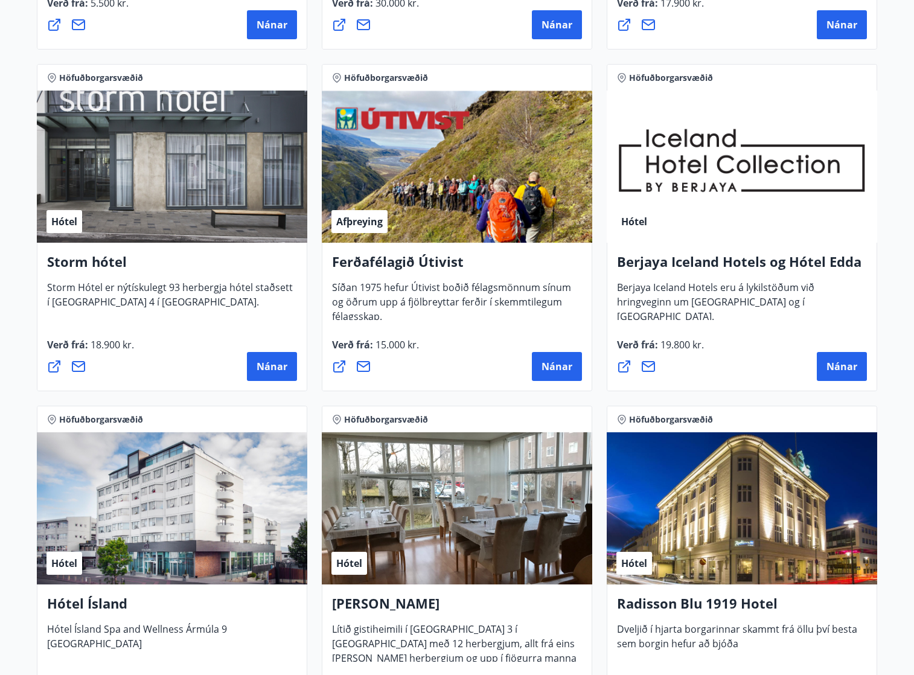
scroll to position [544, 0]
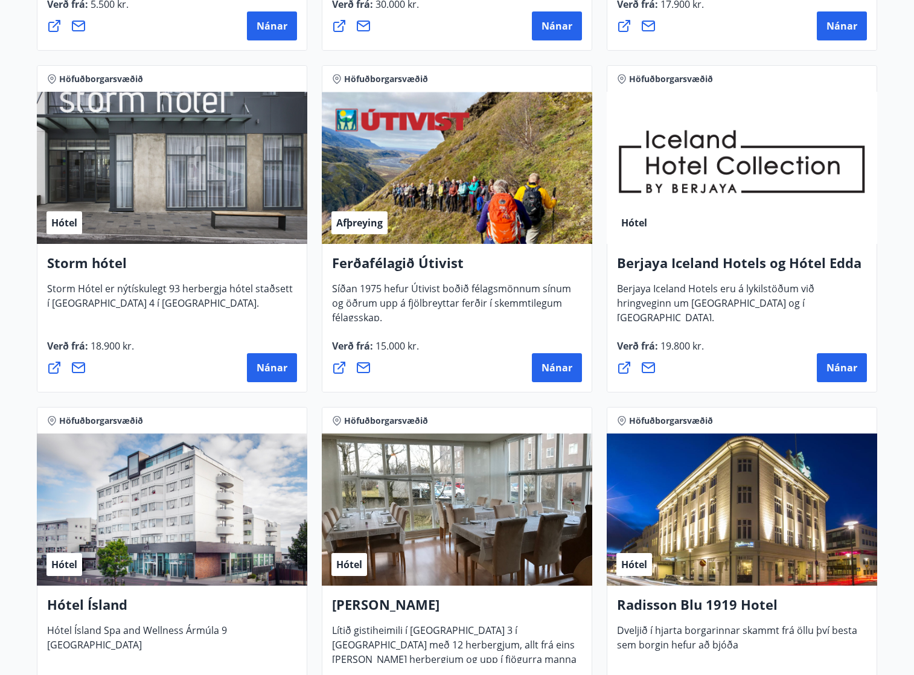
click at [62, 609] on h4 "Hótel Ísland" at bounding box center [172, 610] width 250 height 28
click at [194, 545] on div "Hótel" at bounding box center [172, 510] width 271 height 152
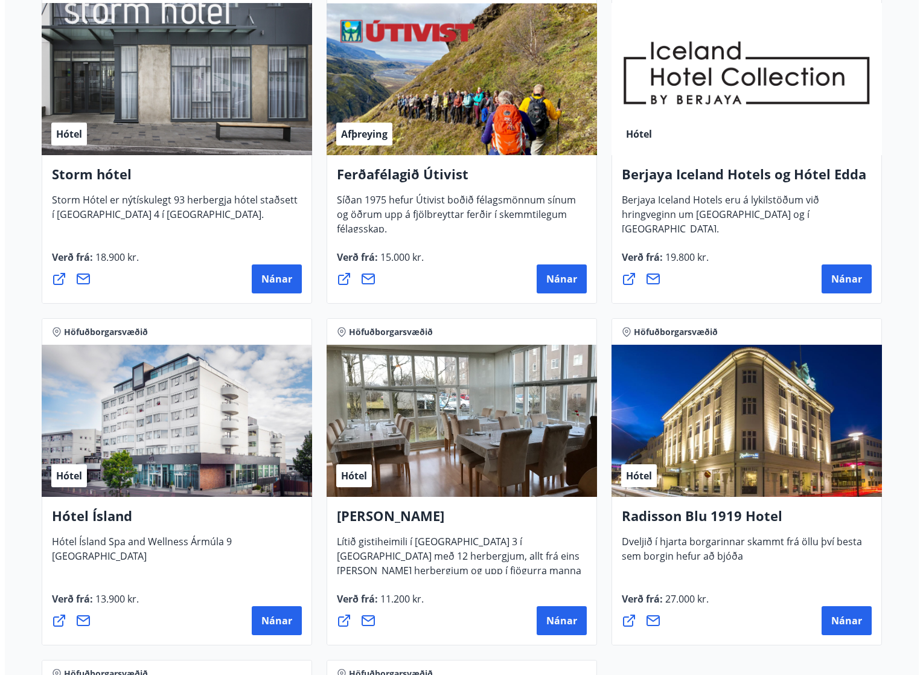
scroll to position [725, 0]
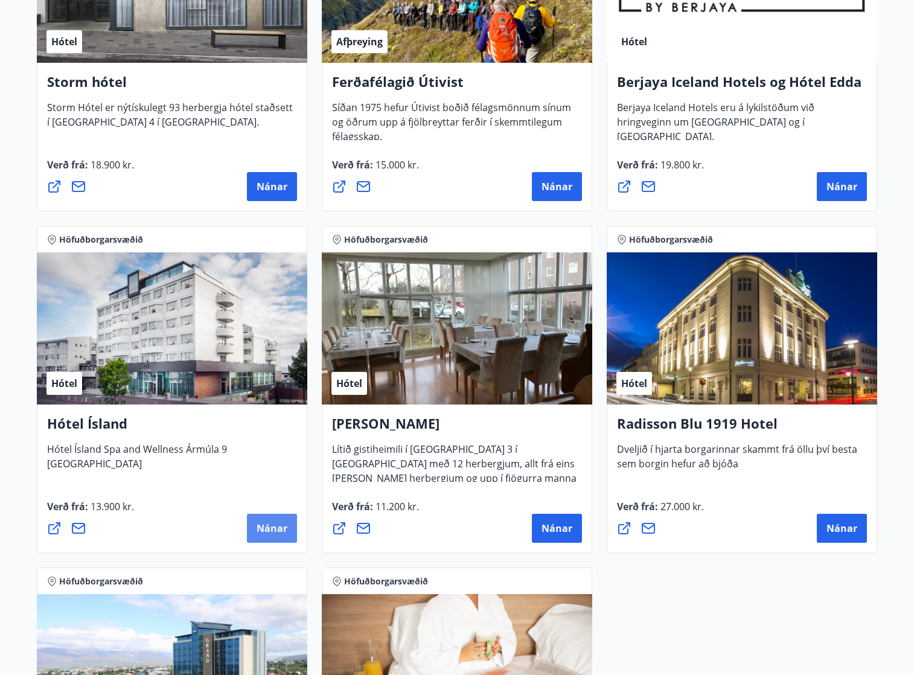
click at [271, 526] on span "Nánar" at bounding box center [272, 528] width 31 height 13
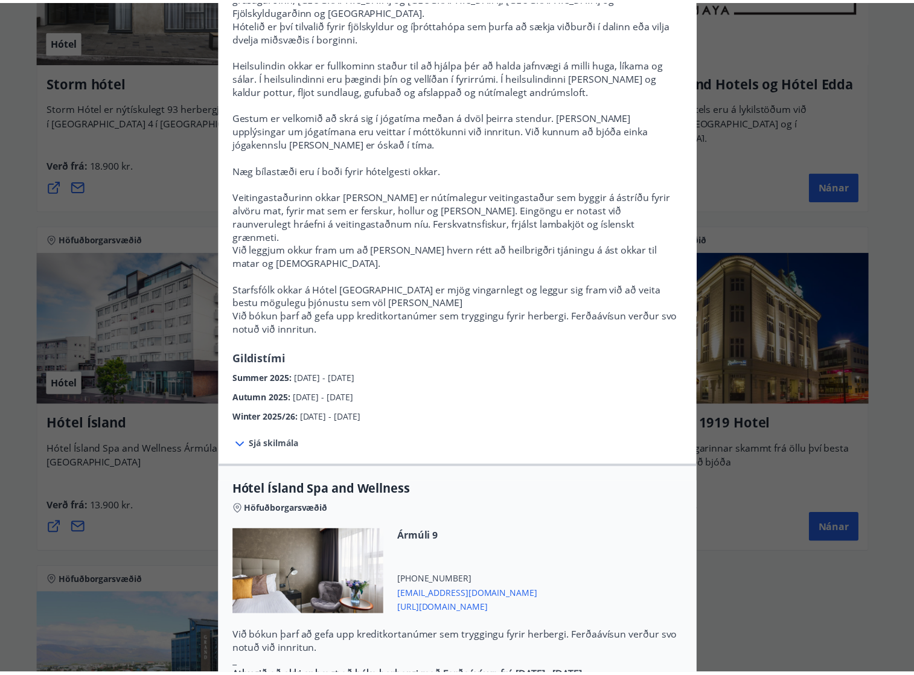
scroll to position [0, 0]
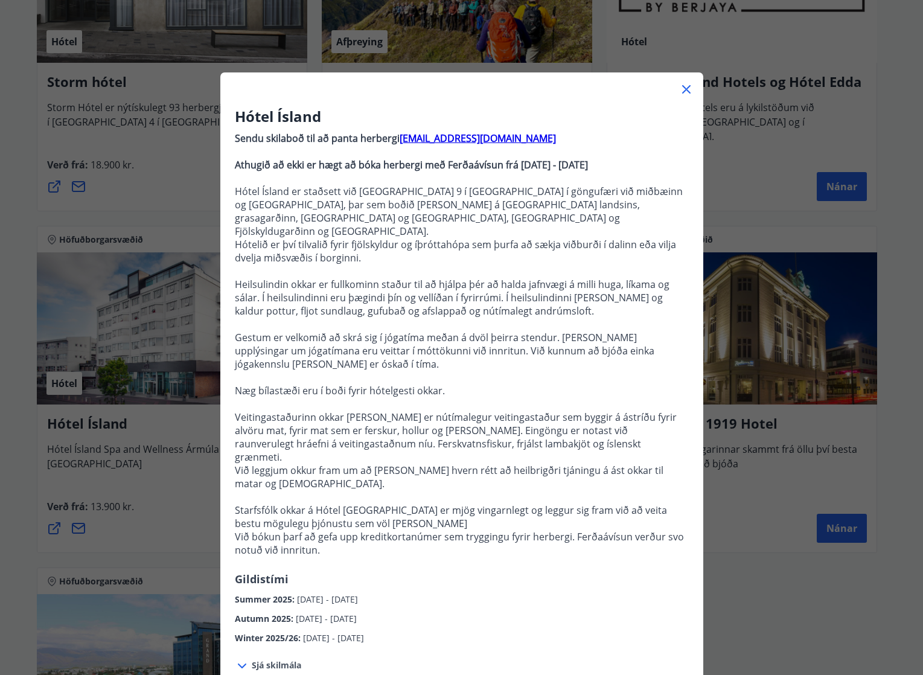
click at [16, 451] on div "Hótel Ísland Sendu skilaboð til að panta herbergi [EMAIL_ADDRESS][DOMAIN_NAME] …" at bounding box center [461, 337] width 923 height 675
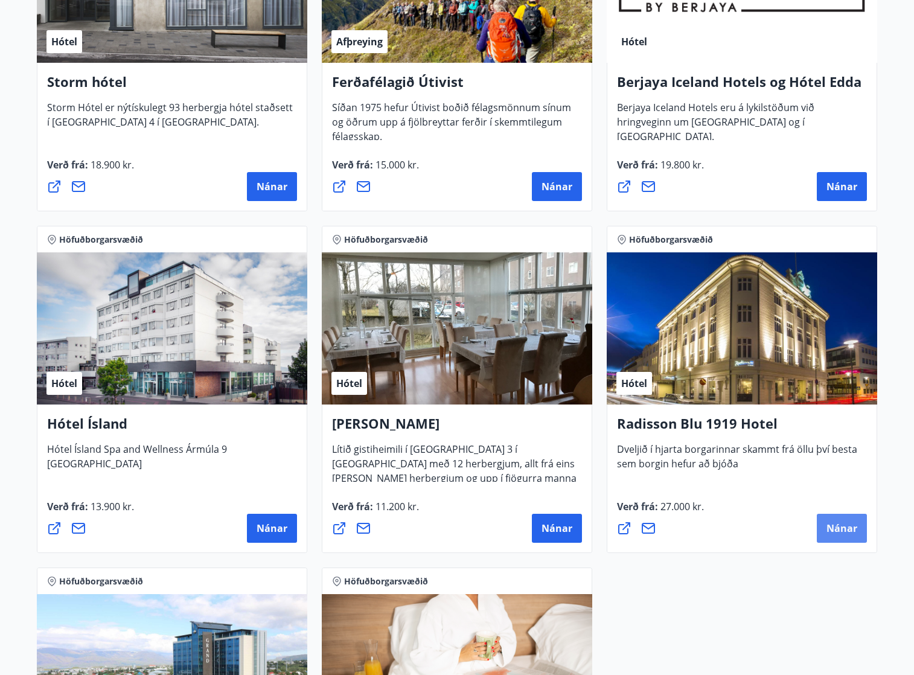
click at [829, 524] on span "Nánar" at bounding box center [842, 528] width 31 height 13
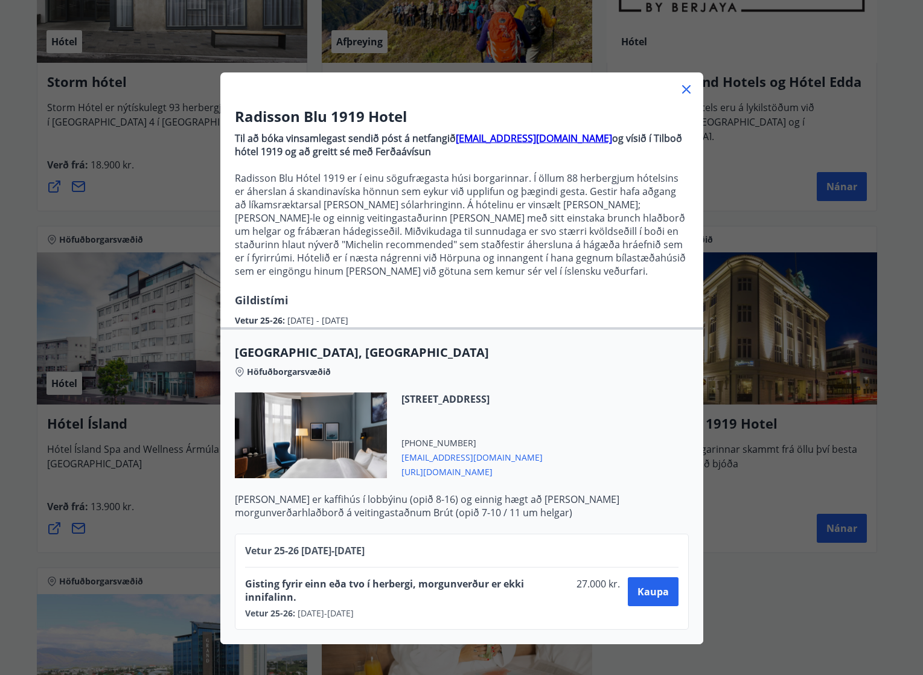
click at [683, 82] on icon at bounding box center [686, 89] width 14 height 14
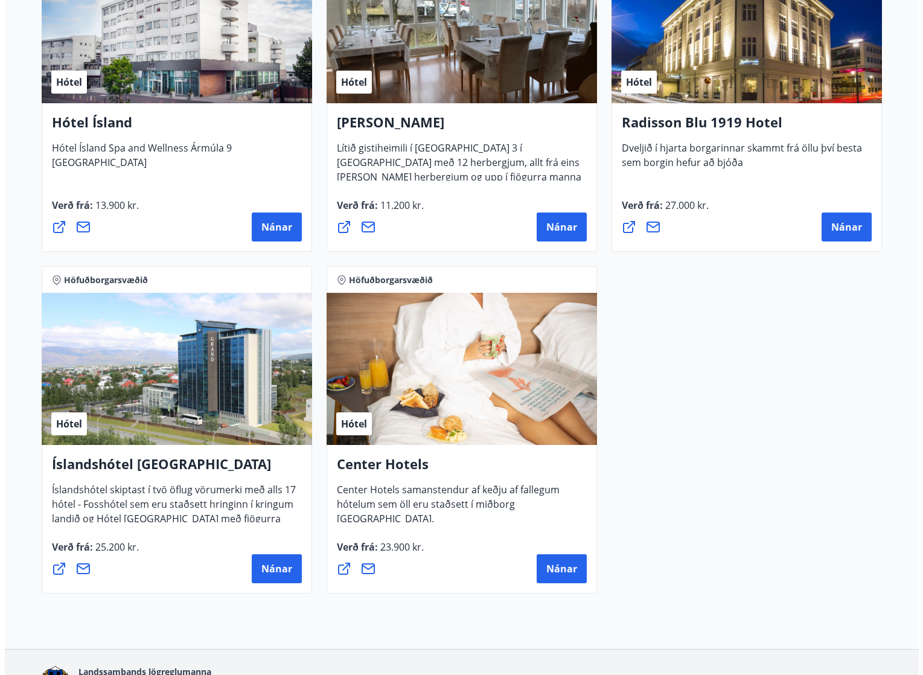
scroll to position [1027, 0]
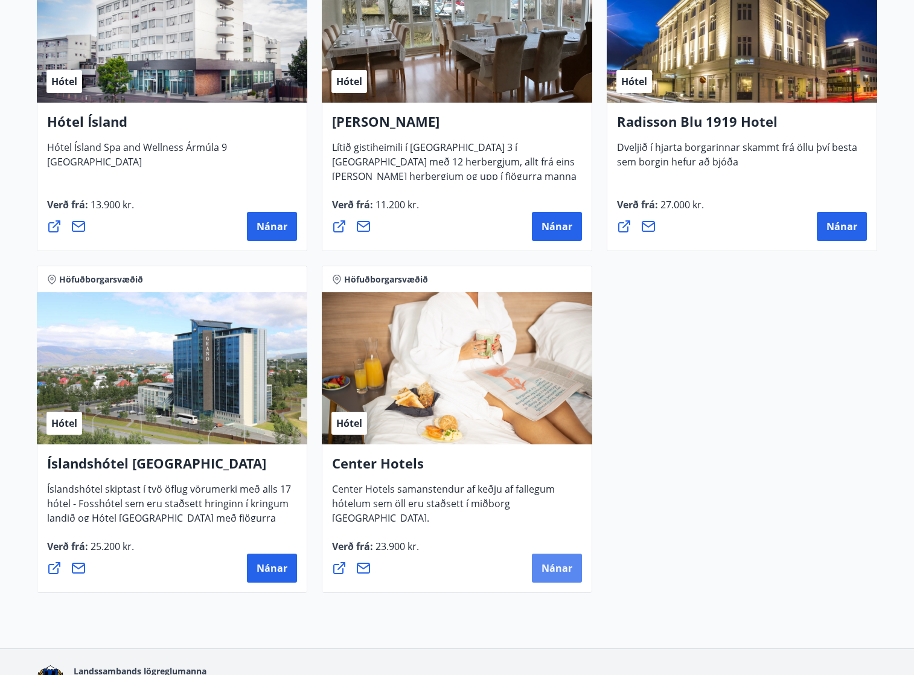
click at [556, 562] on span "Nánar" at bounding box center [557, 568] width 31 height 13
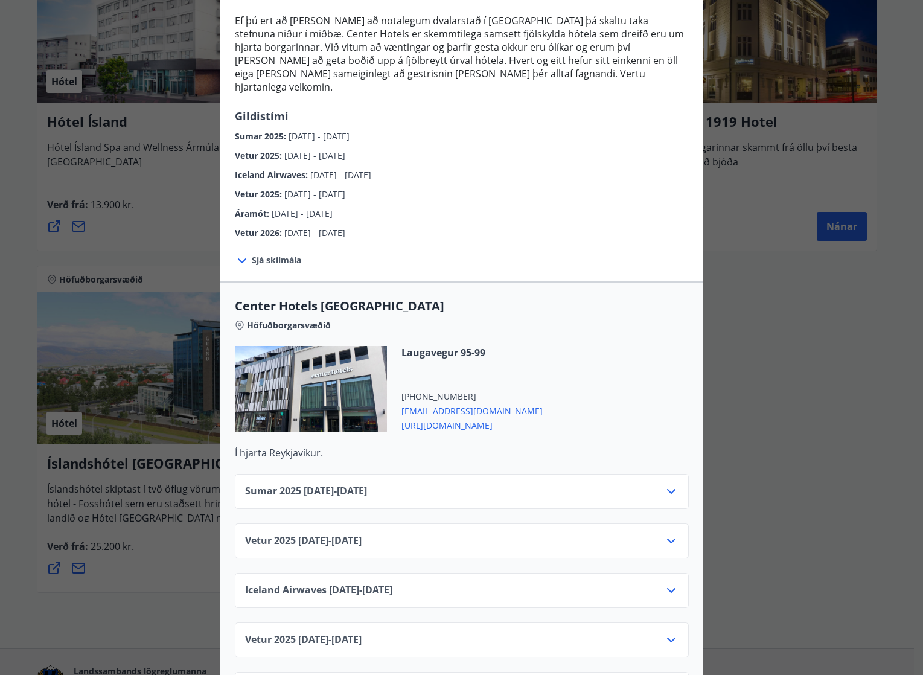
scroll to position [0, 0]
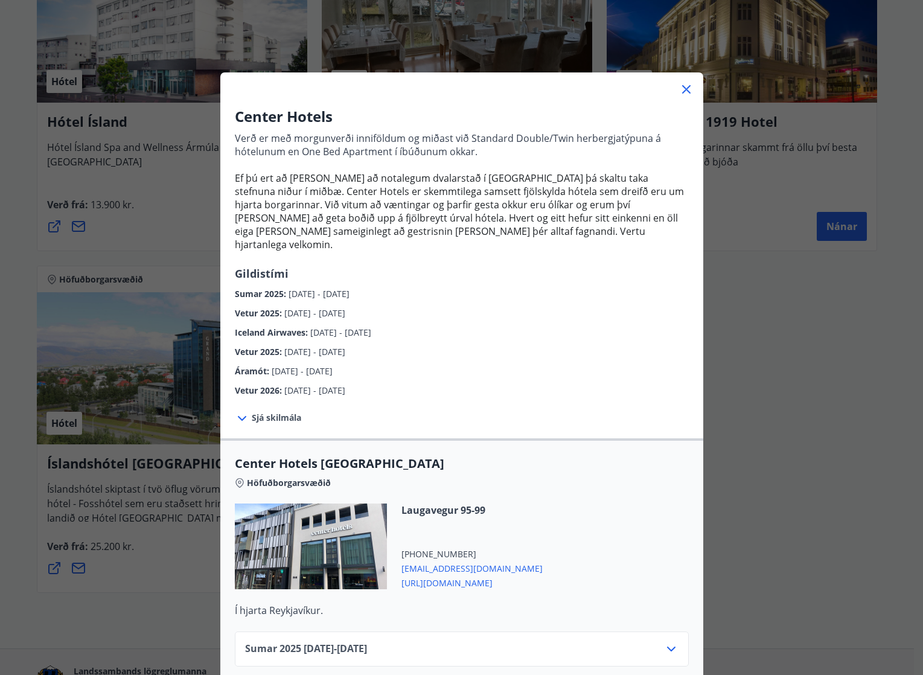
click at [445, 575] on span "[URL][DOMAIN_NAME]" at bounding box center [472, 582] width 141 height 14
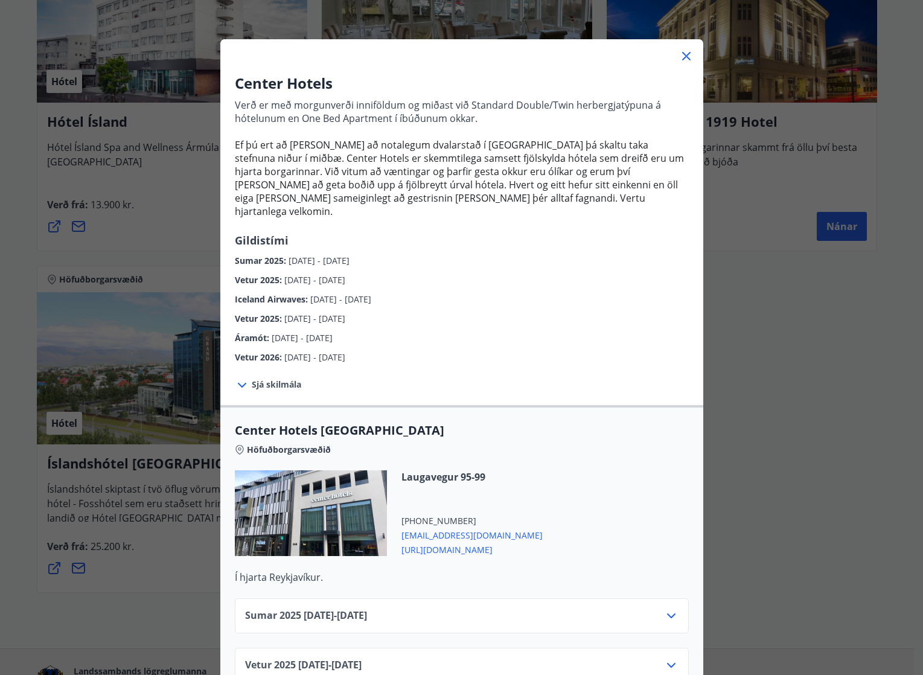
scroll to position [121, 0]
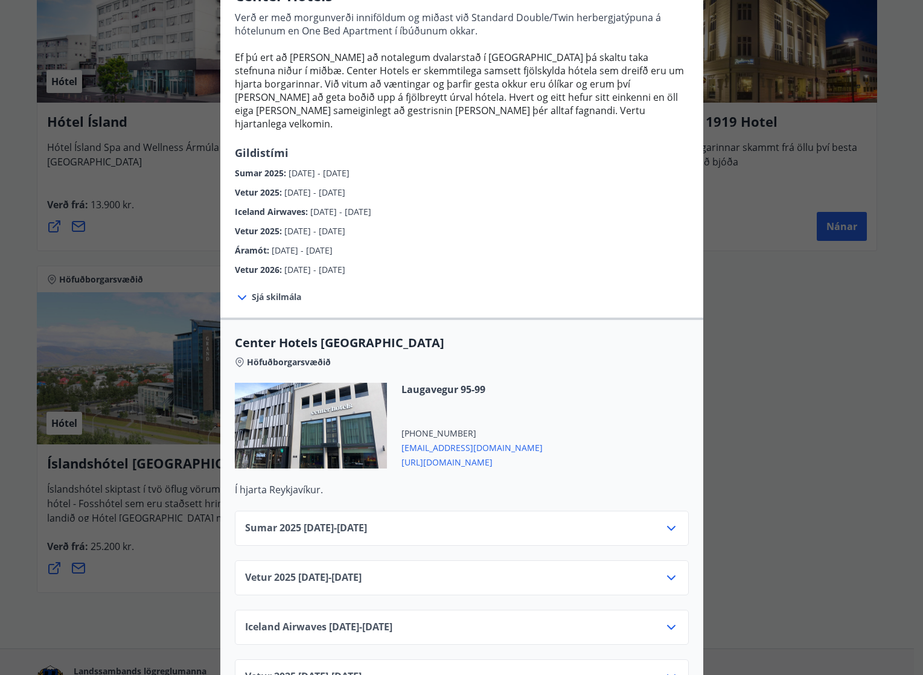
click at [668, 571] on icon at bounding box center [671, 578] width 14 height 14
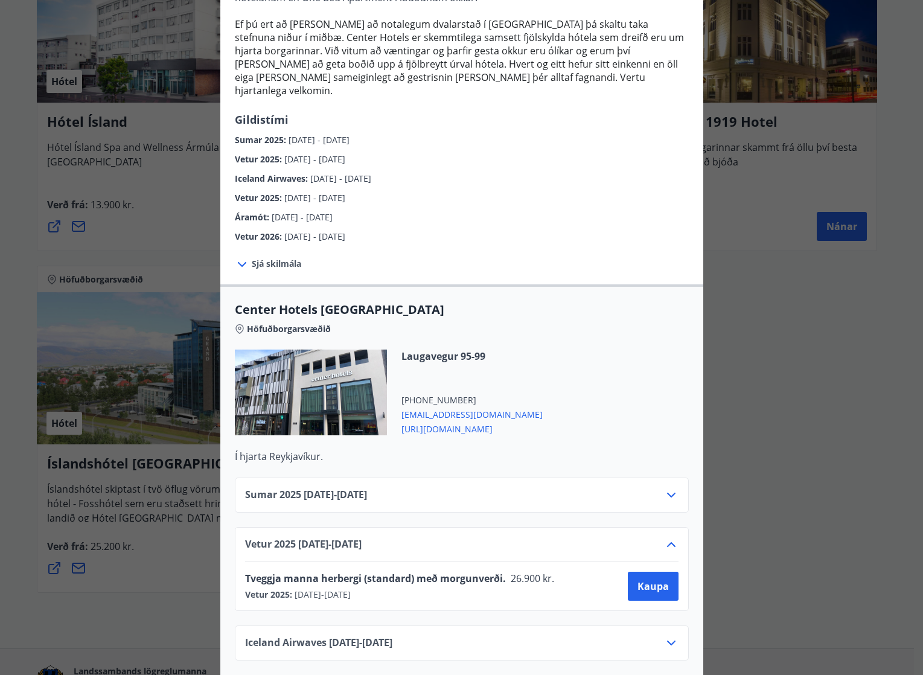
scroll to position [181, 0]
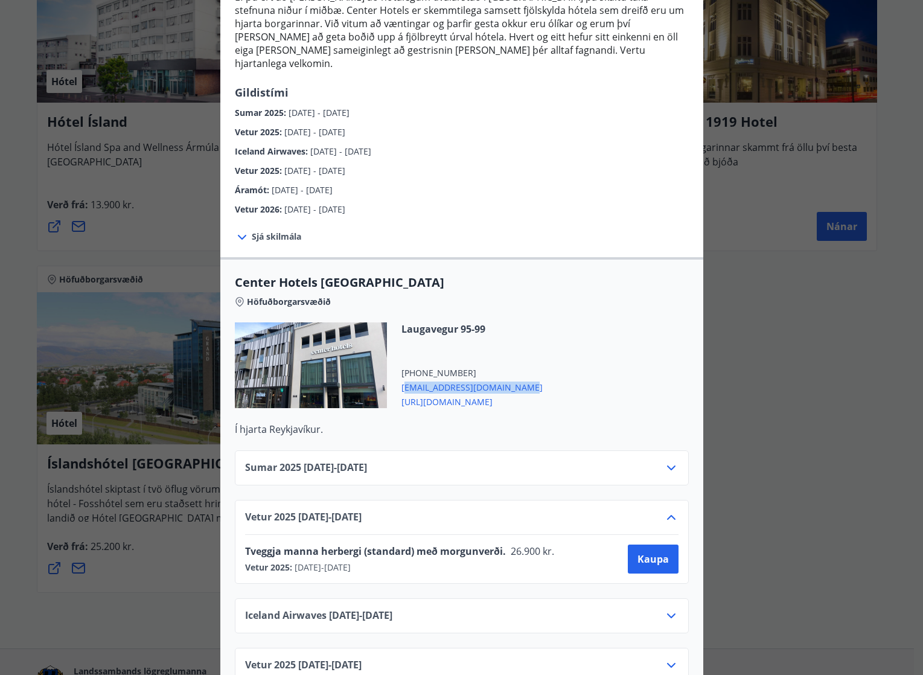
drag, startPoint x: 535, startPoint y: 380, endPoint x: 399, endPoint y: 378, distance: 135.3
click at [399, 378] on div "Laugavegur 95-99 [PHONE_NUMBER] [EMAIL_ADDRESS][DOMAIN_NAME] [URL][DOMAIN_NAME]" at bounding box center [462, 373] width 454 height 100
